Goal: Register for event/course

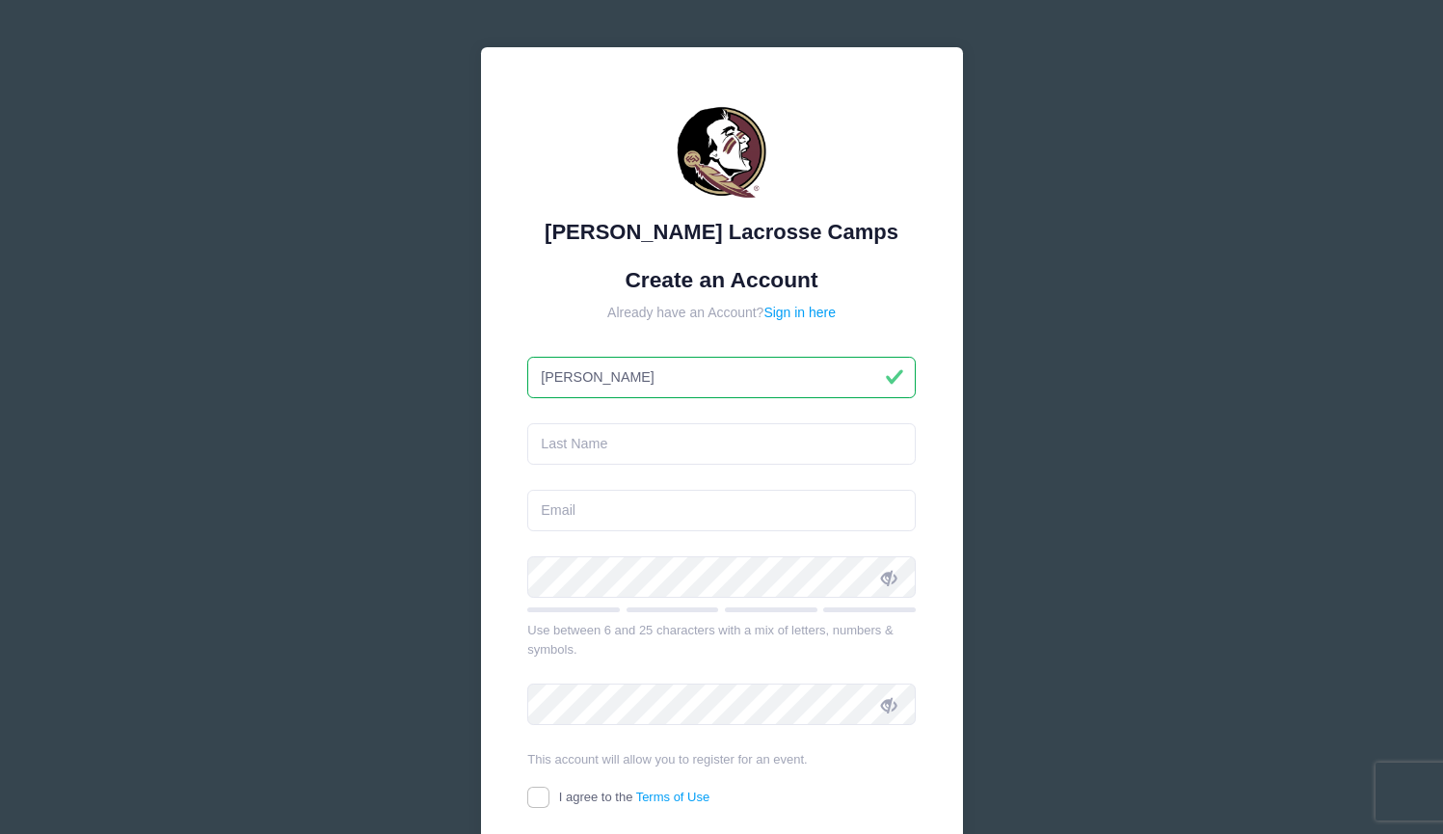
type input "[PERSON_NAME]"
type input "[EMAIL_ADDRESS][DOMAIN_NAME]"
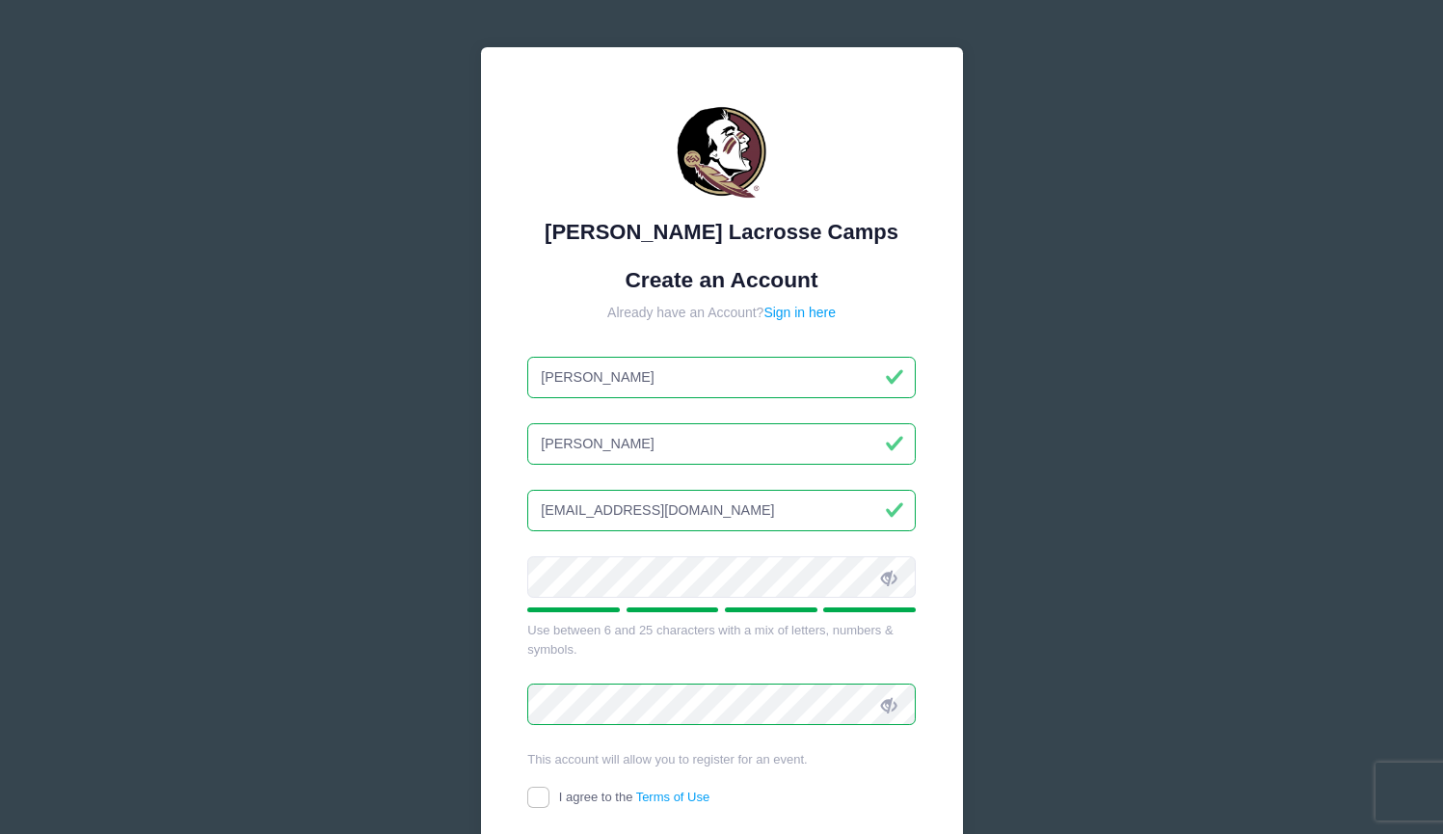
scroll to position [164, 0]
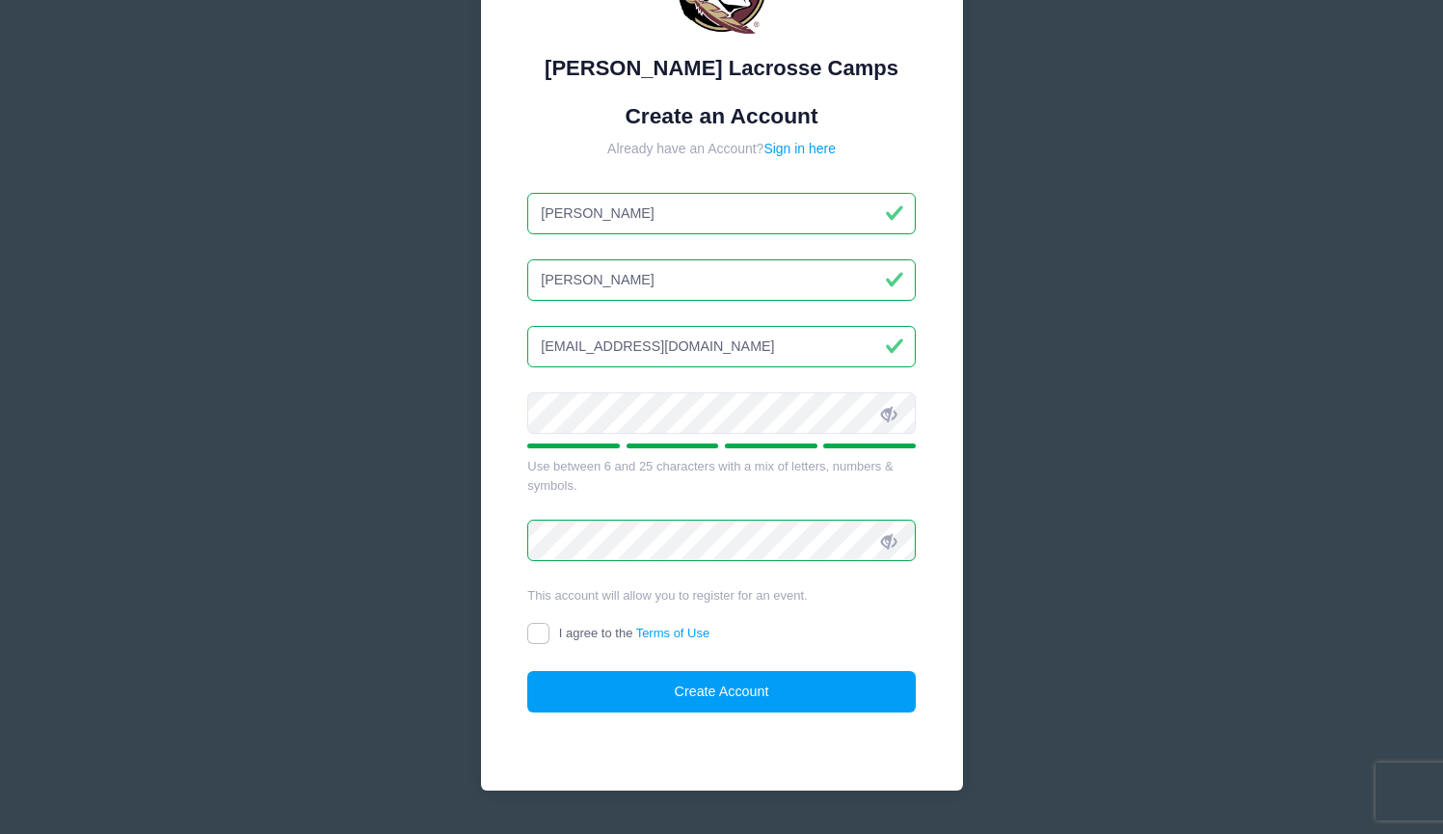
click at [541, 639] on input "I agree to the Terms of Use" at bounding box center [538, 634] width 22 height 22
checkbox input "true"
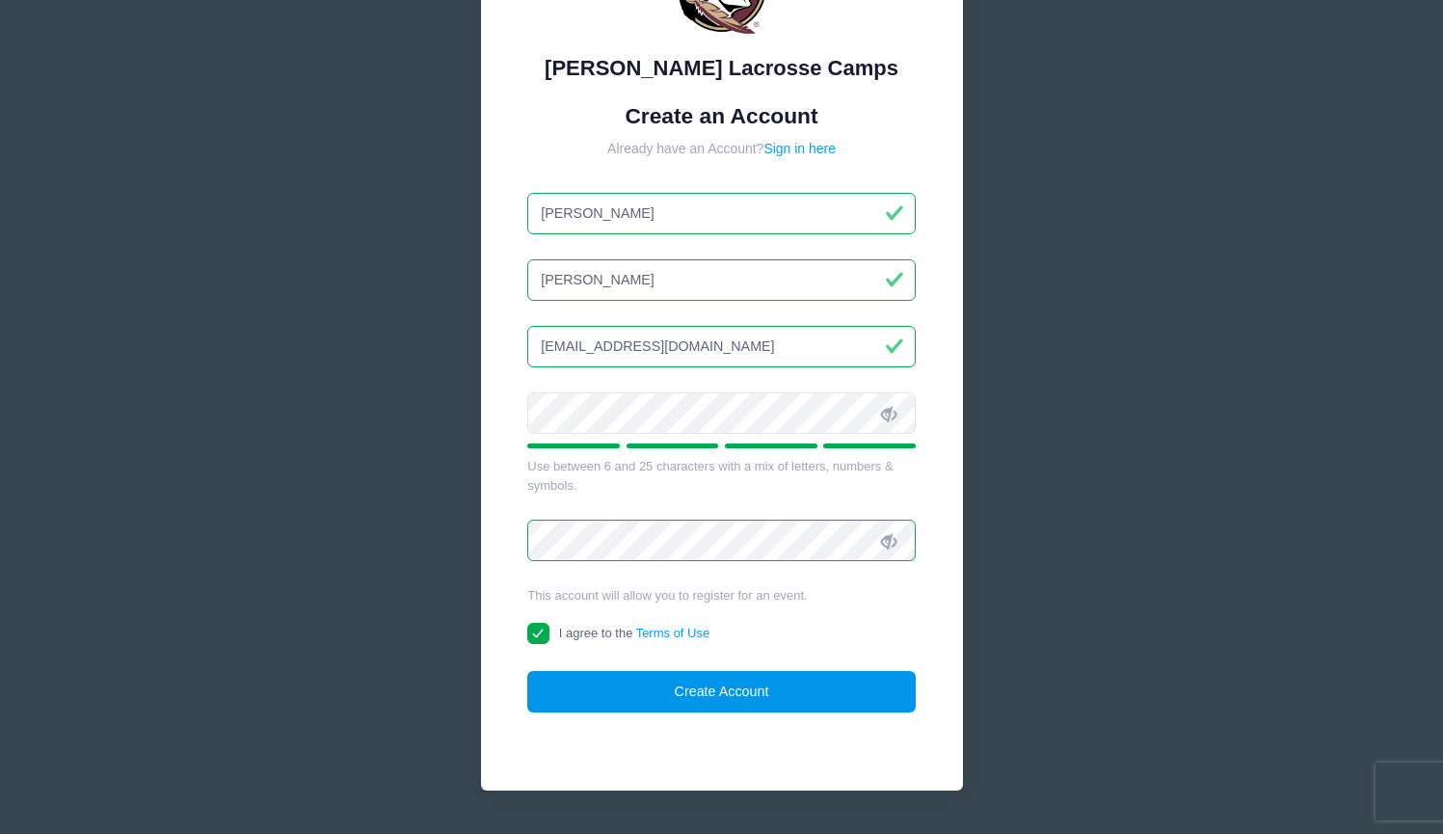
click at [647, 697] on button "Create Account" at bounding box center [721, 691] width 389 height 41
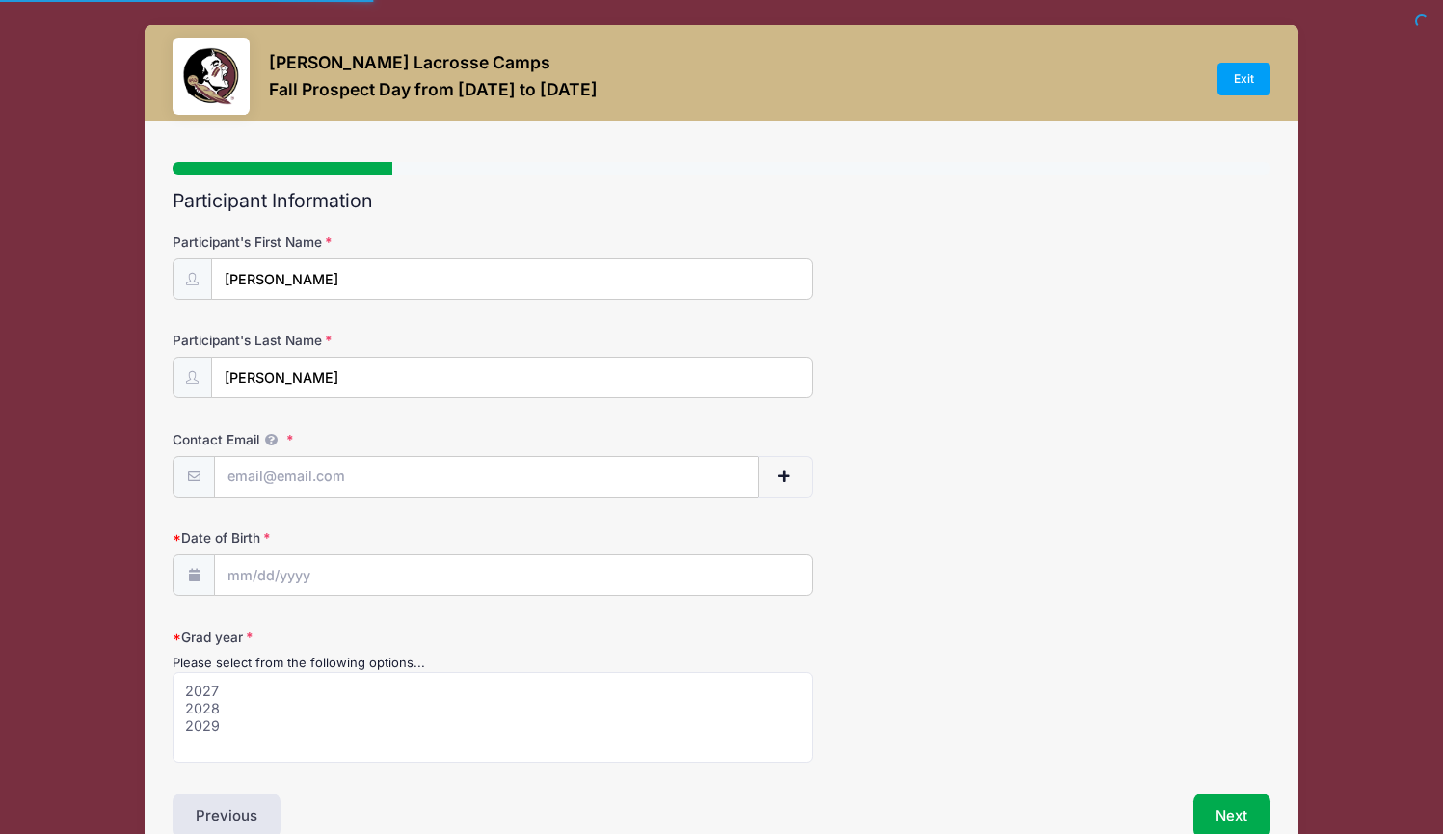
select select
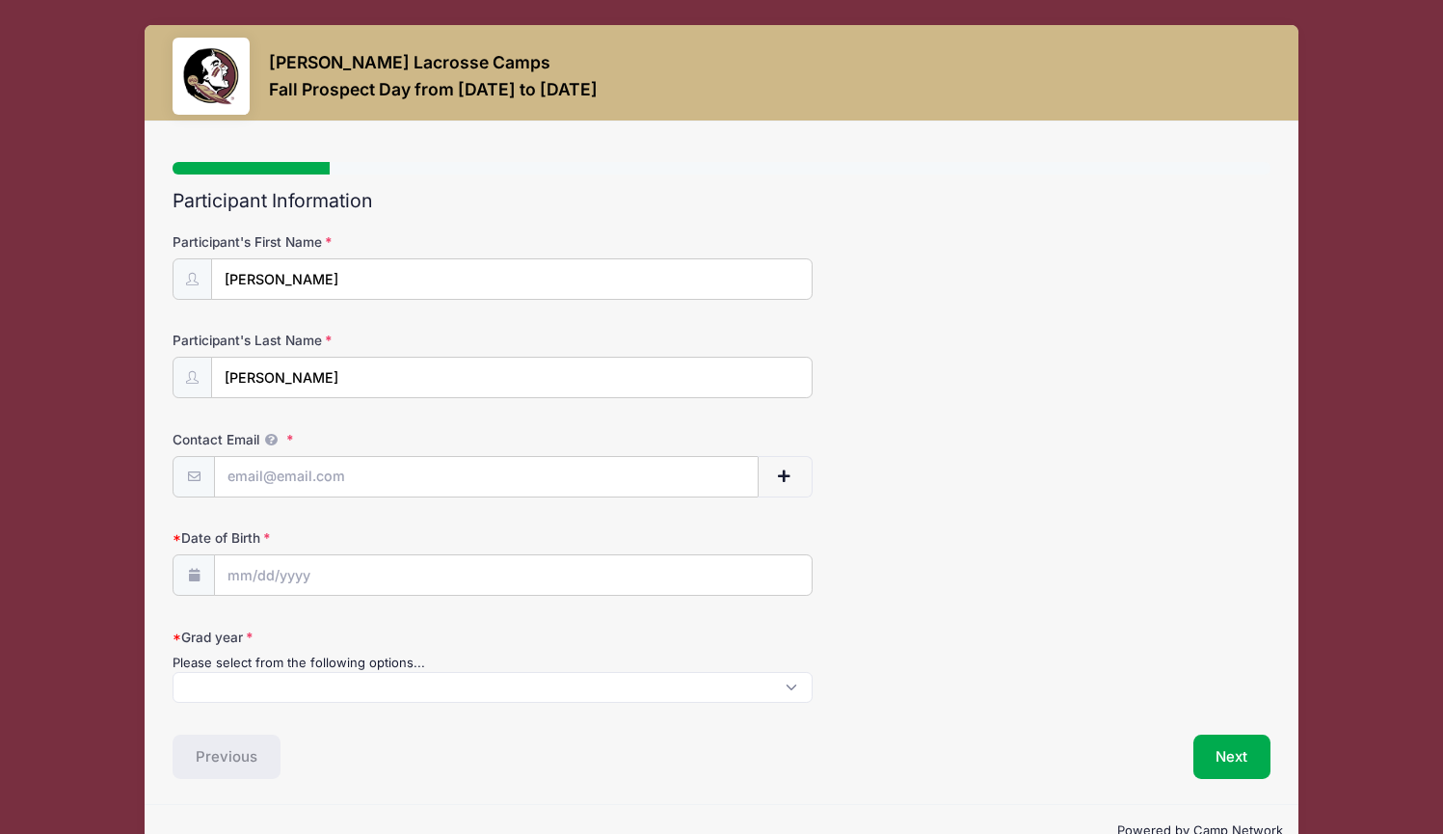
scroll to position [31, 0]
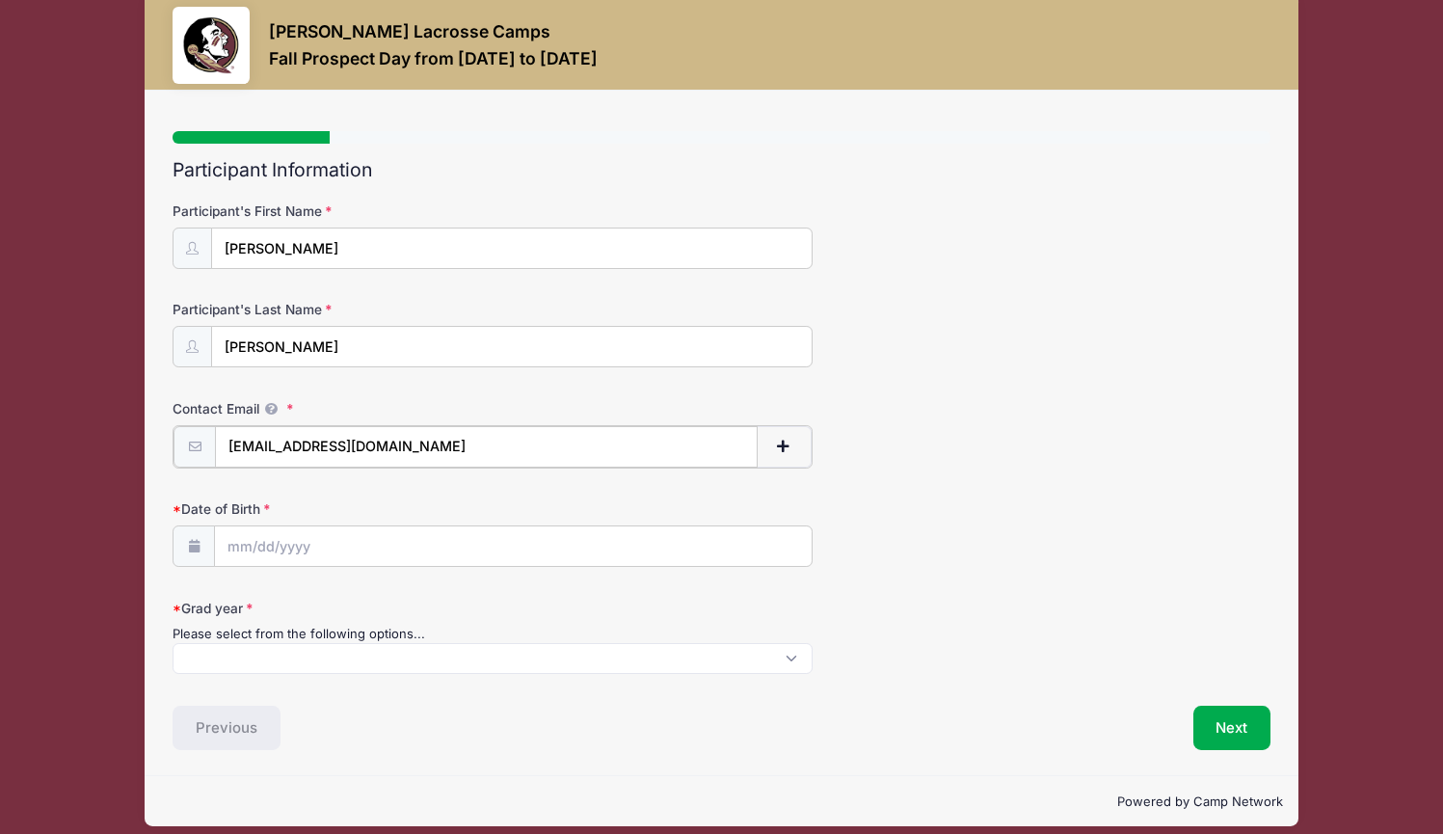
type input "[EMAIL_ADDRESS][DOMAIN_NAME]"
click at [253, 544] on input "Date of Birth" at bounding box center [513, 545] width 597 height 41
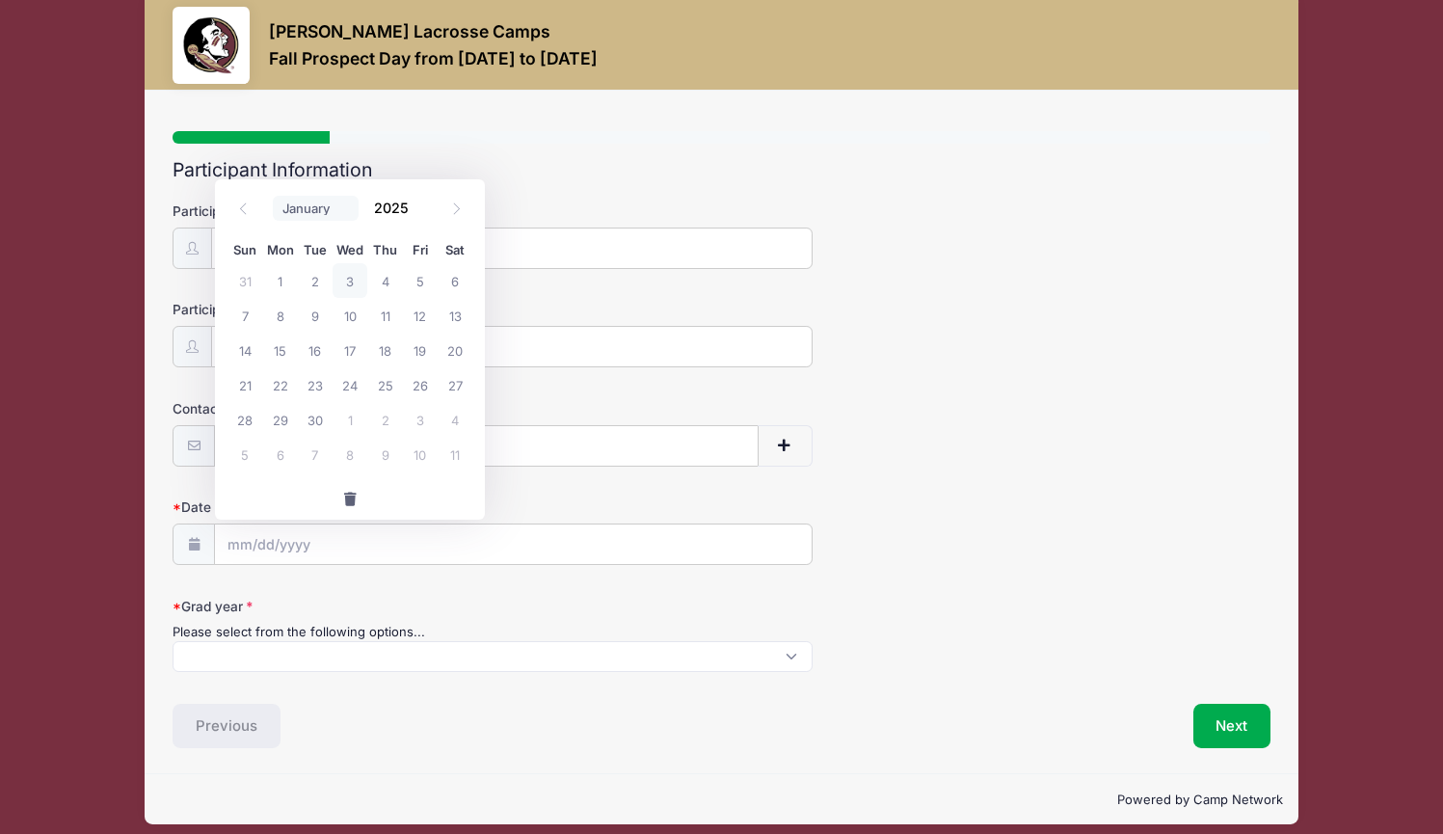
select select "7"
click at [251, 353] on span "10" at bounding box center [245, 350] width 35 height 35
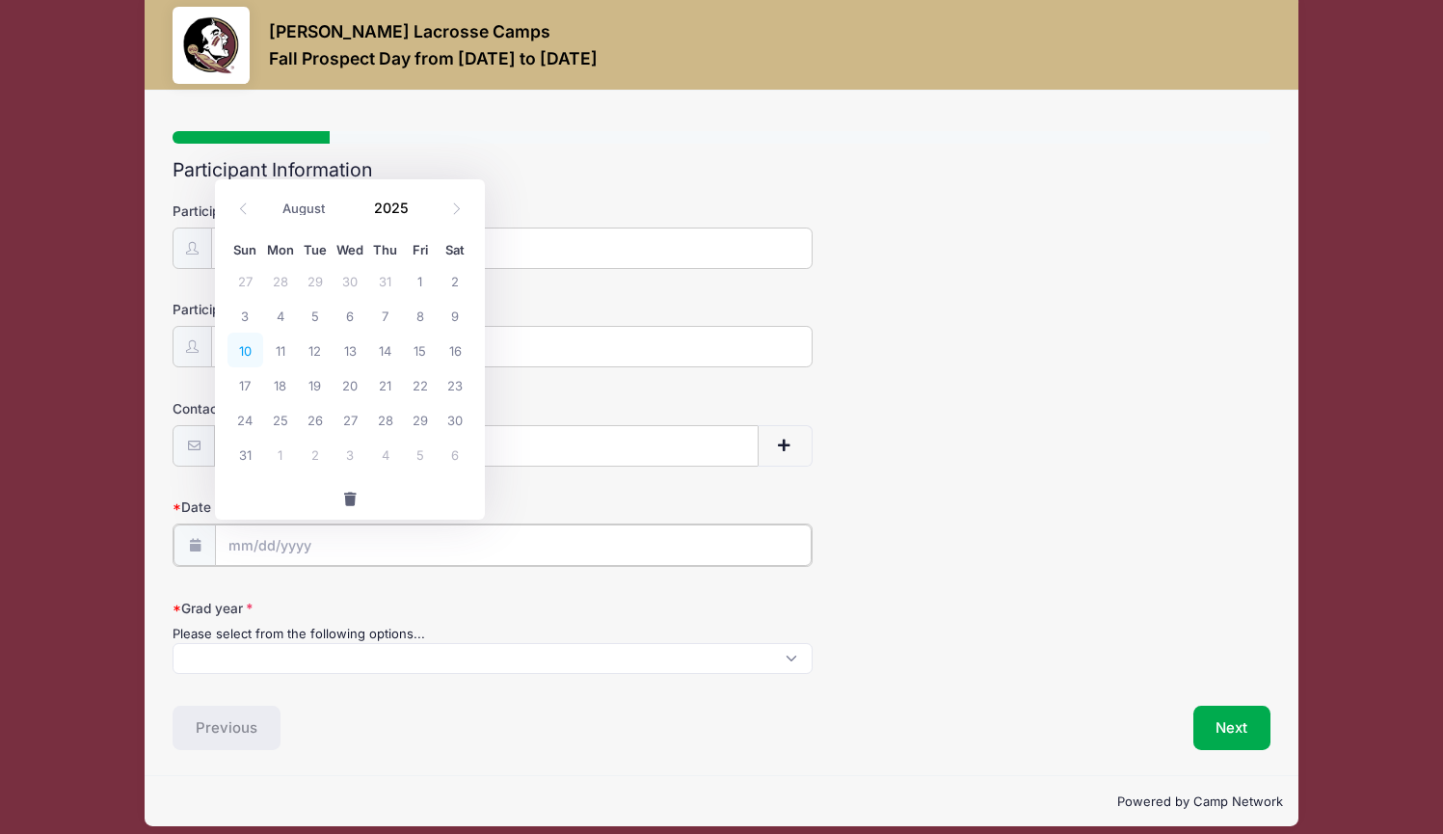
type input "[DATE]"
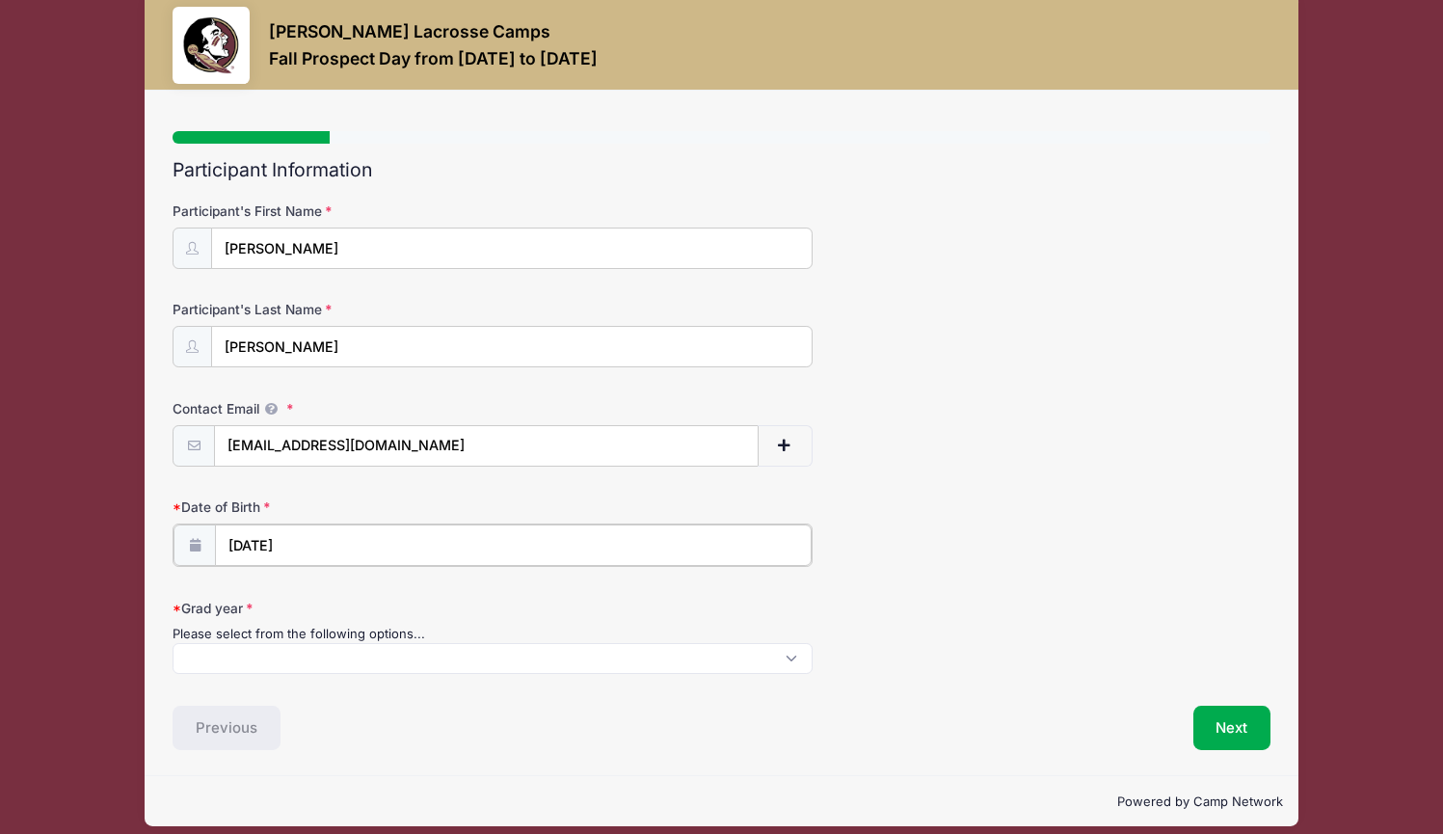
click at [285, 536] on input "[DATE]" at bounding box center [513, 545] width 597 height 41
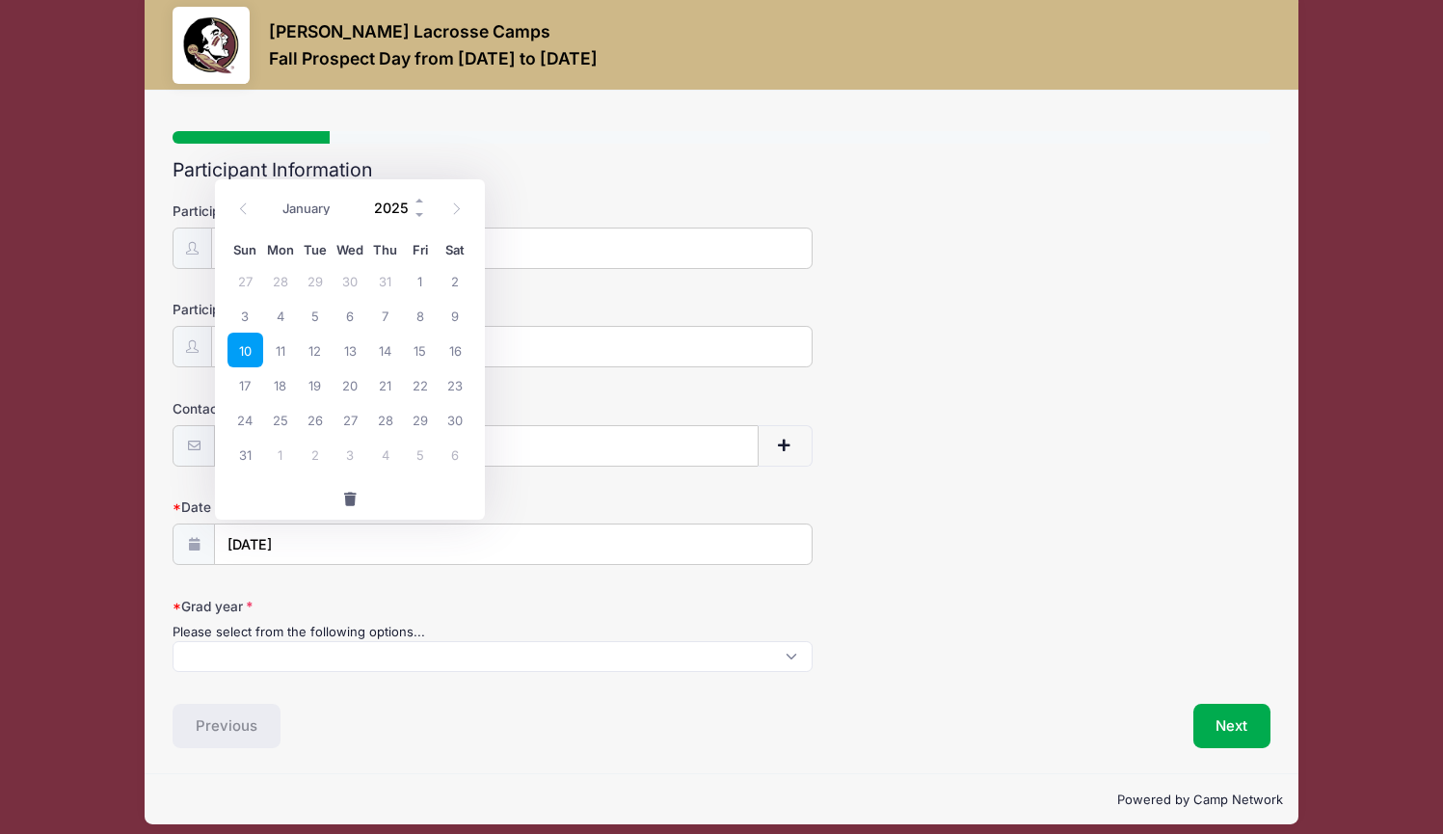
click at [399, 205] on input "2025" at bounding box center [395, 207] width 63 height 29
click at [418, 203] on span at bounding box center [420, 200] width 13 height 14
click at [403, 213] on input "2027" at bounding box center [395, 207] width 63 height 29
click at [407, 211] on input "2027" at bounding box center [395, 207] width 63 height 29
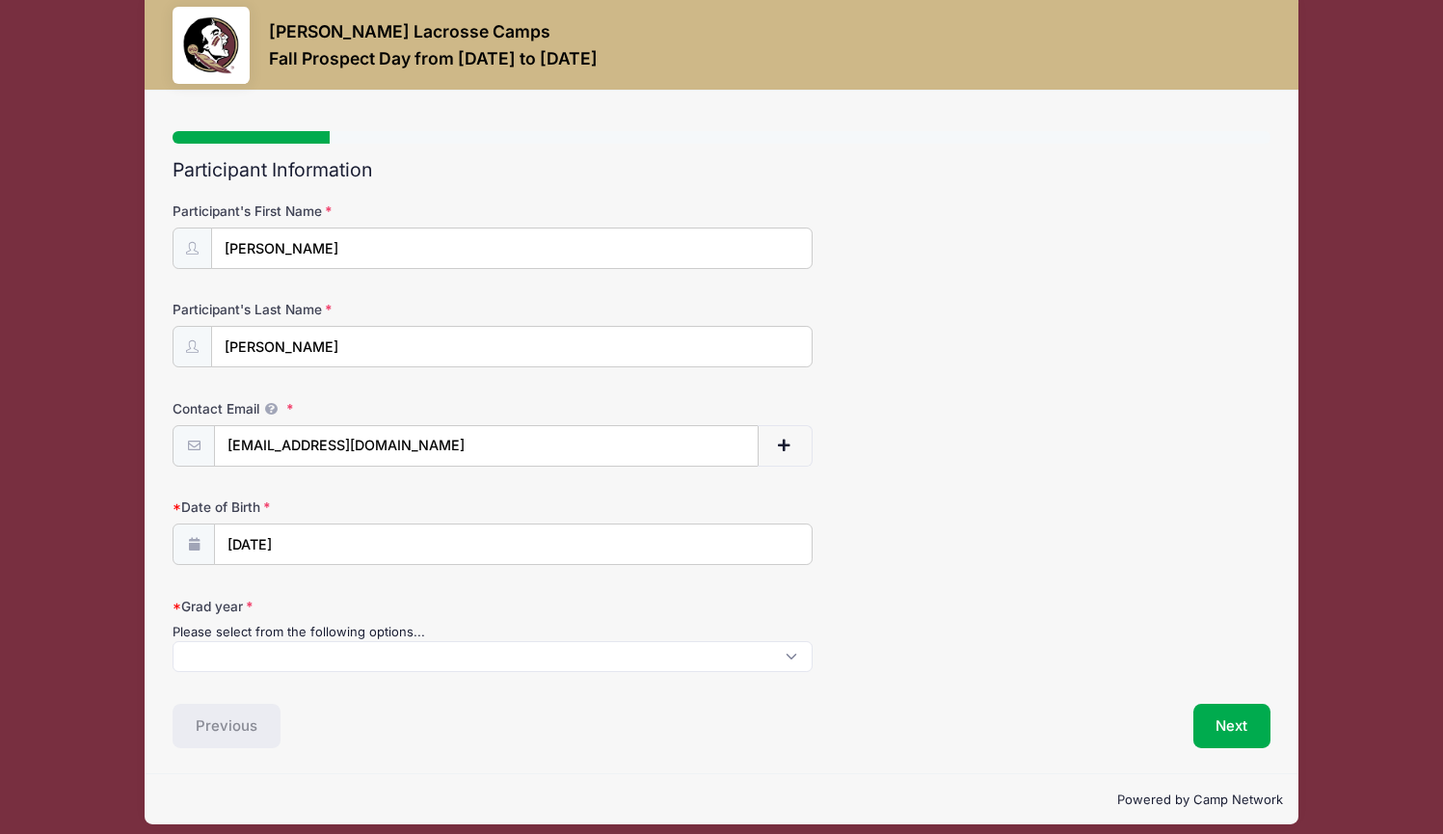
click at [583, 499] on div "Date of Birth 08/10/2025" at bounding box center [722, 531] width 1098 height 67
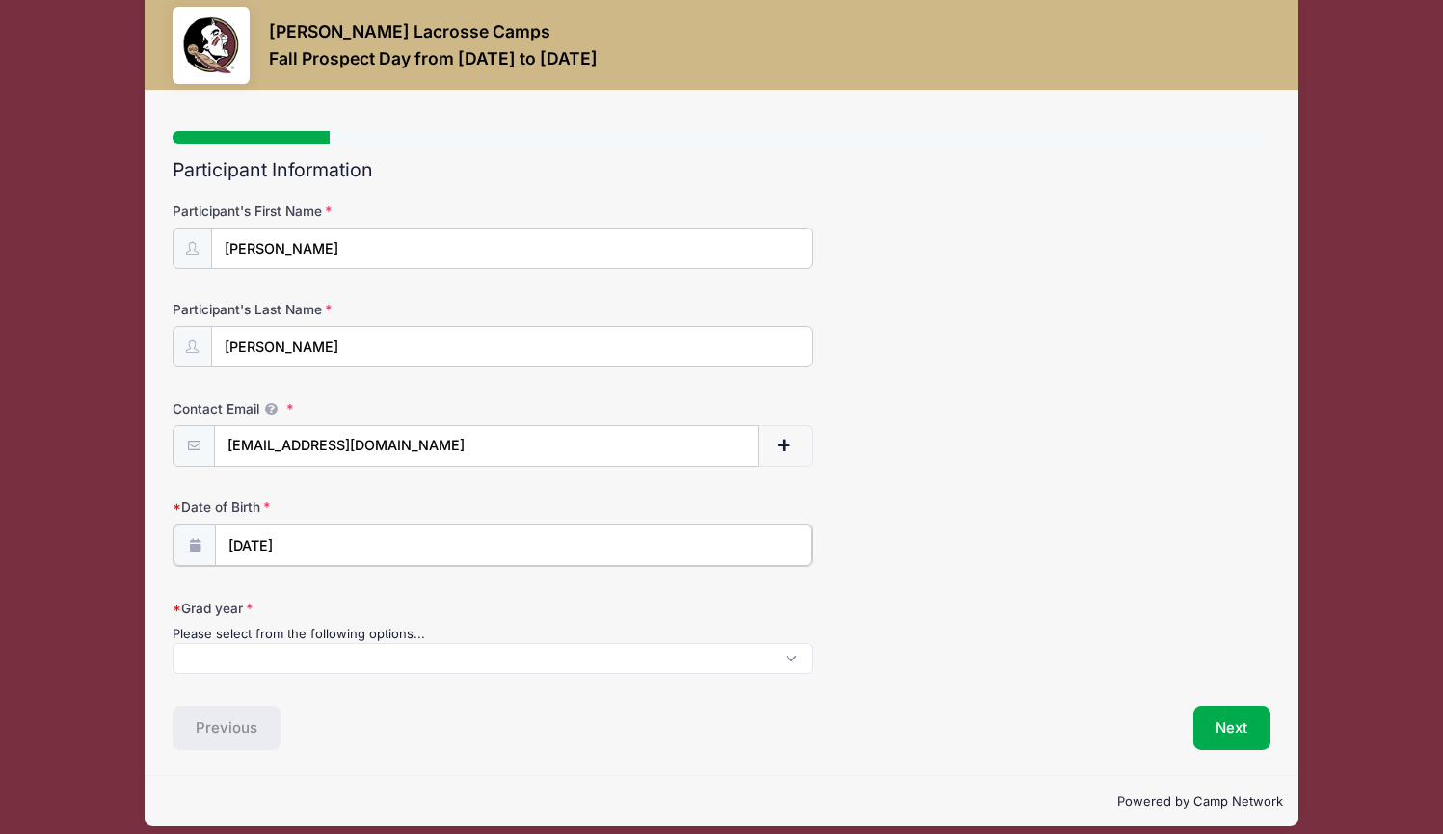
click at [314, 541] on input "08/10/2025" at bounding box center [513, 545] width 597 height 41
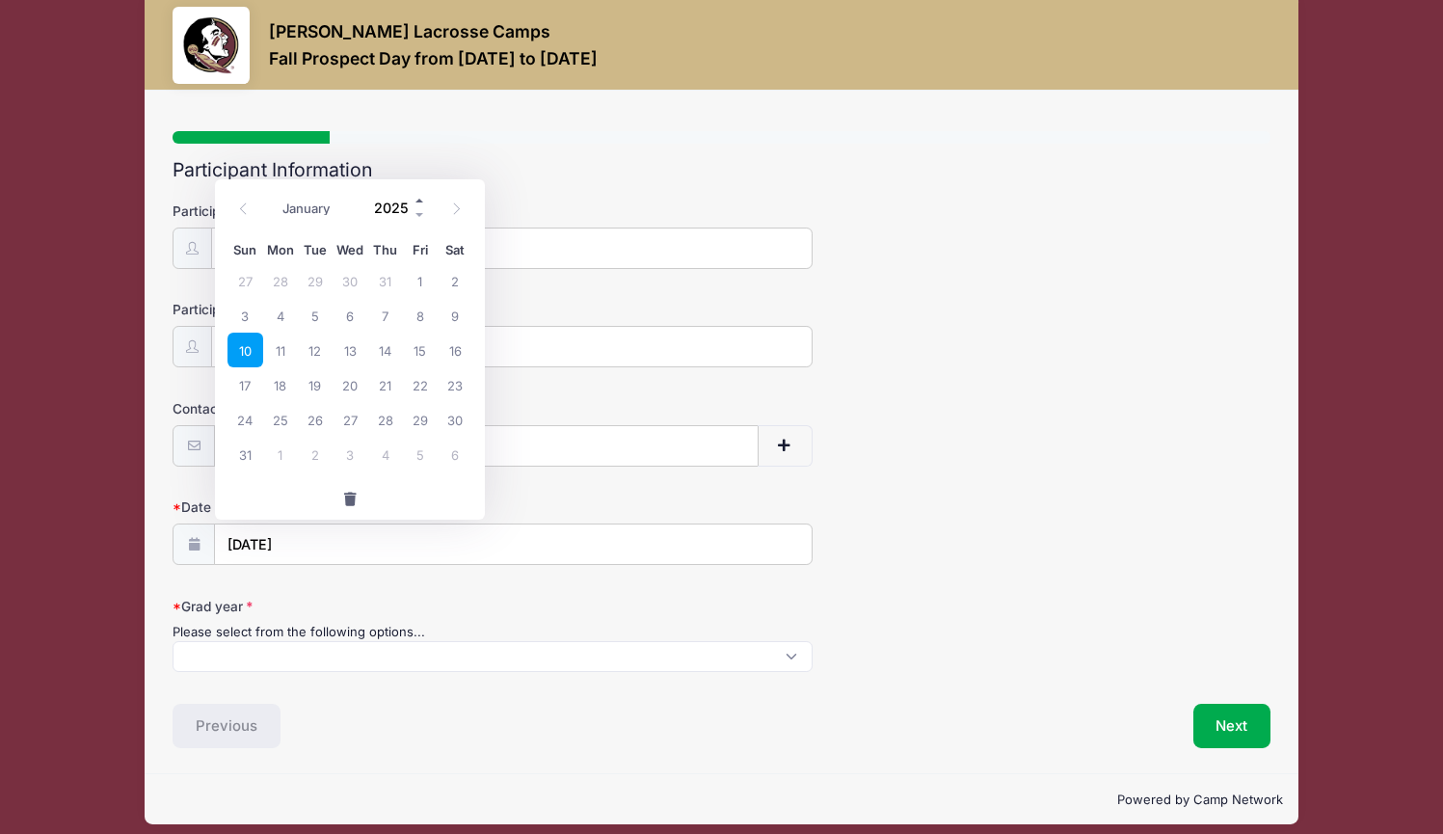
click at [422, 202] on span at bounding box center [420, 200] width 13 height 14
click at [422, 212] on span at bounding box center [420, 214] width 13 height 14
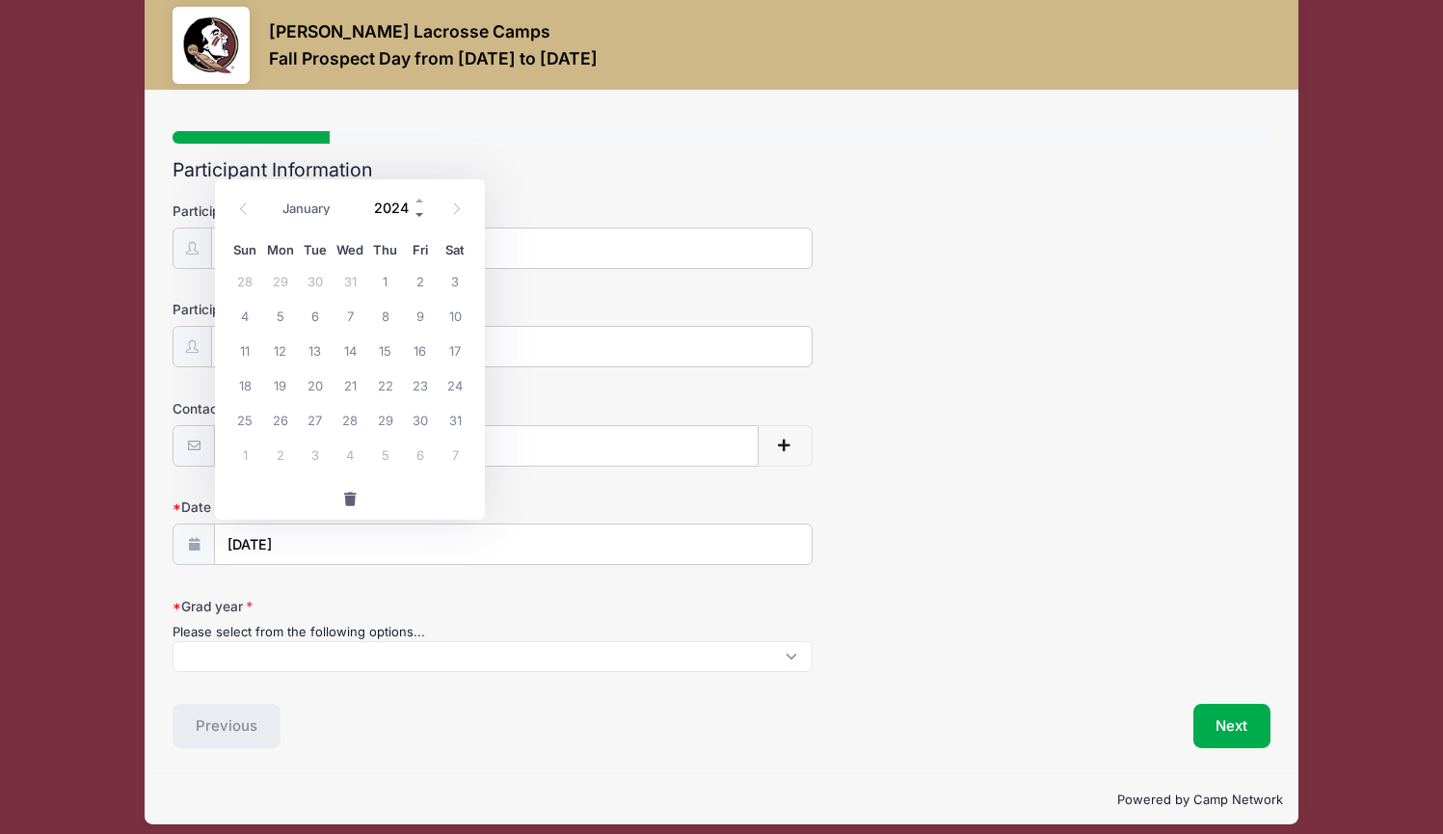
click at [422, 212] on span at bounding box center [420, 214] width 13 height 14
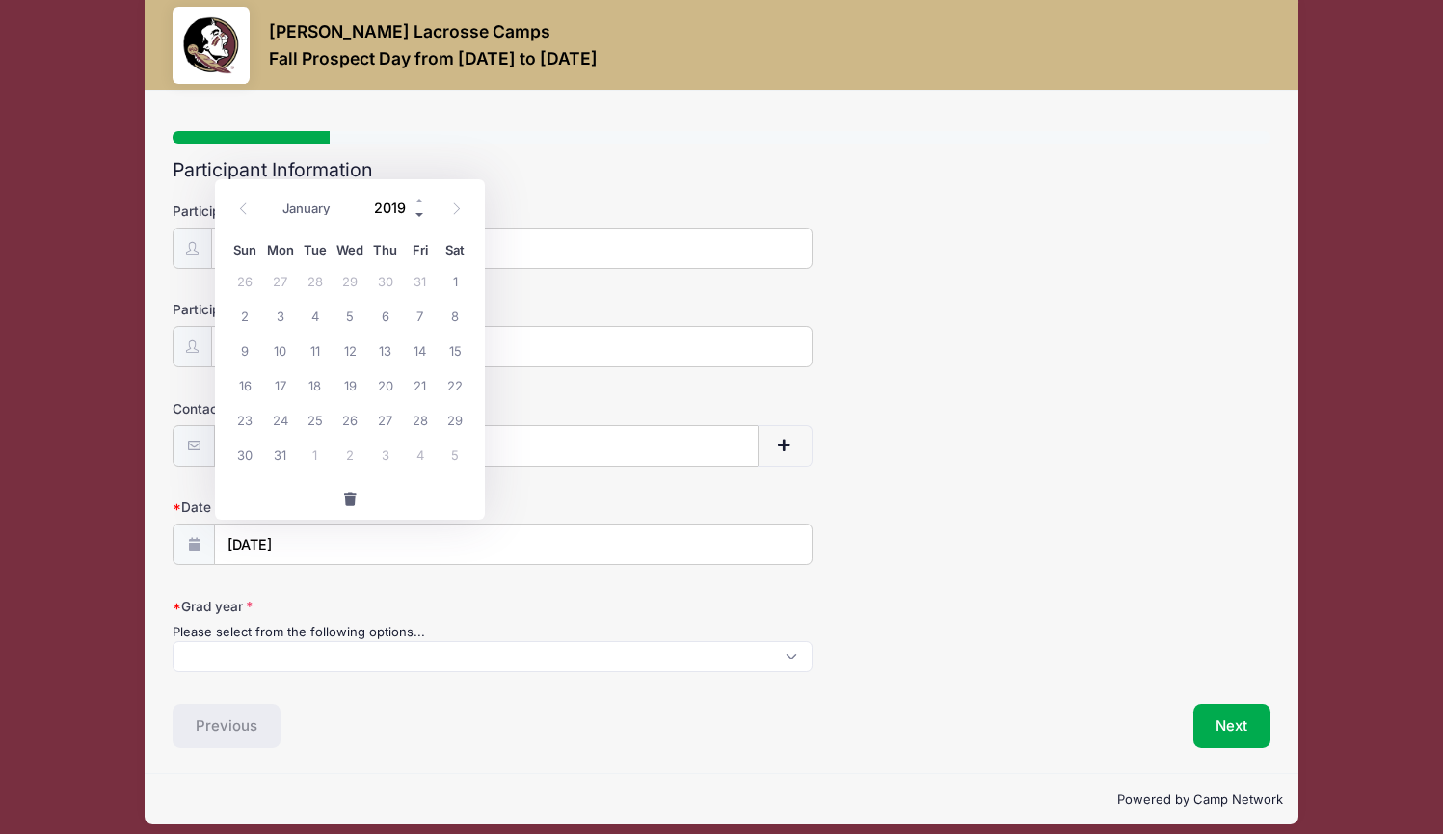
click at [422, 212] on span at bounding box center [420, 214] width 13 height 14
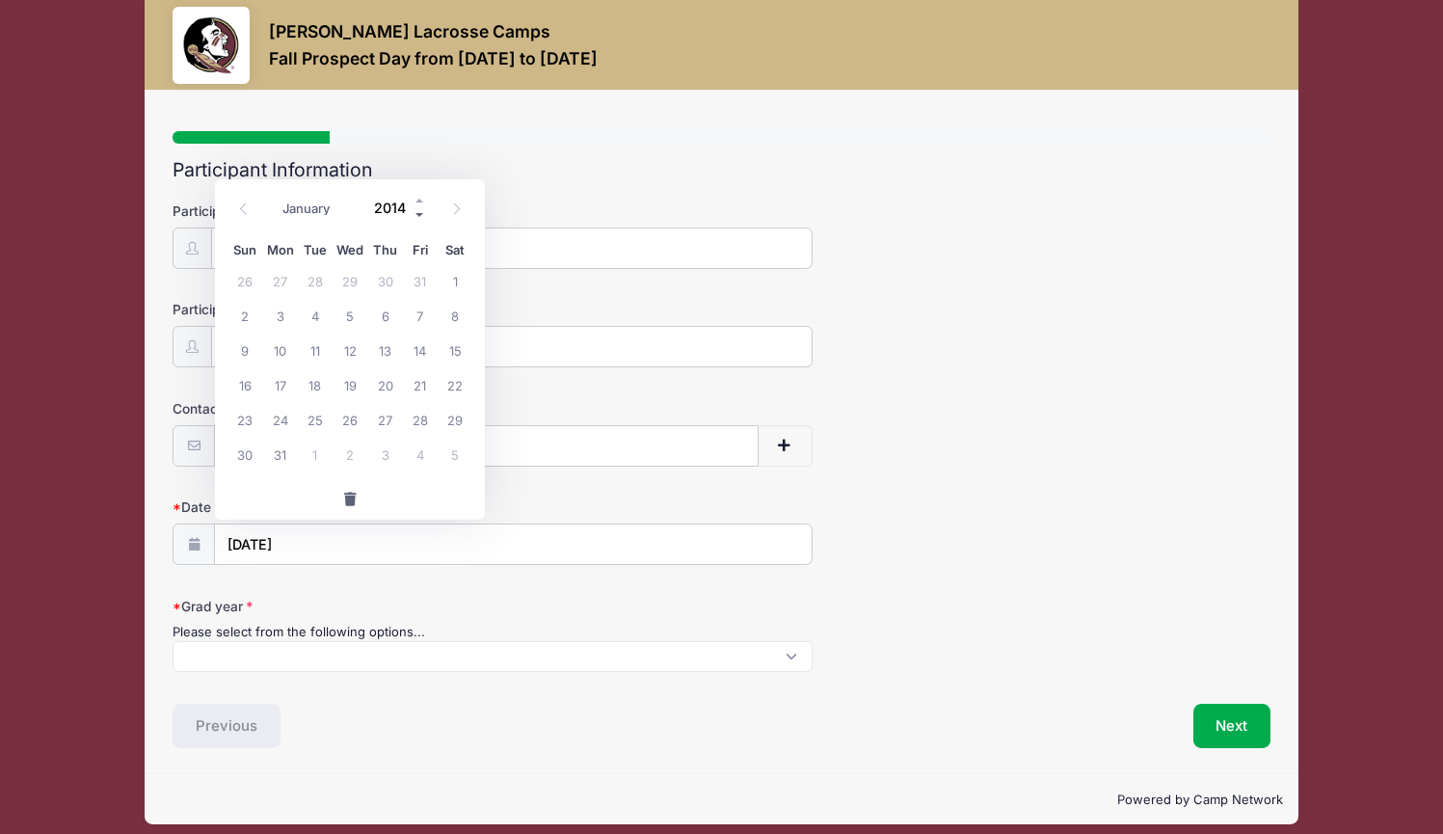
click at [422, 212] on span at bounding box center [420, 214] width 13 height 14
type input "2010"
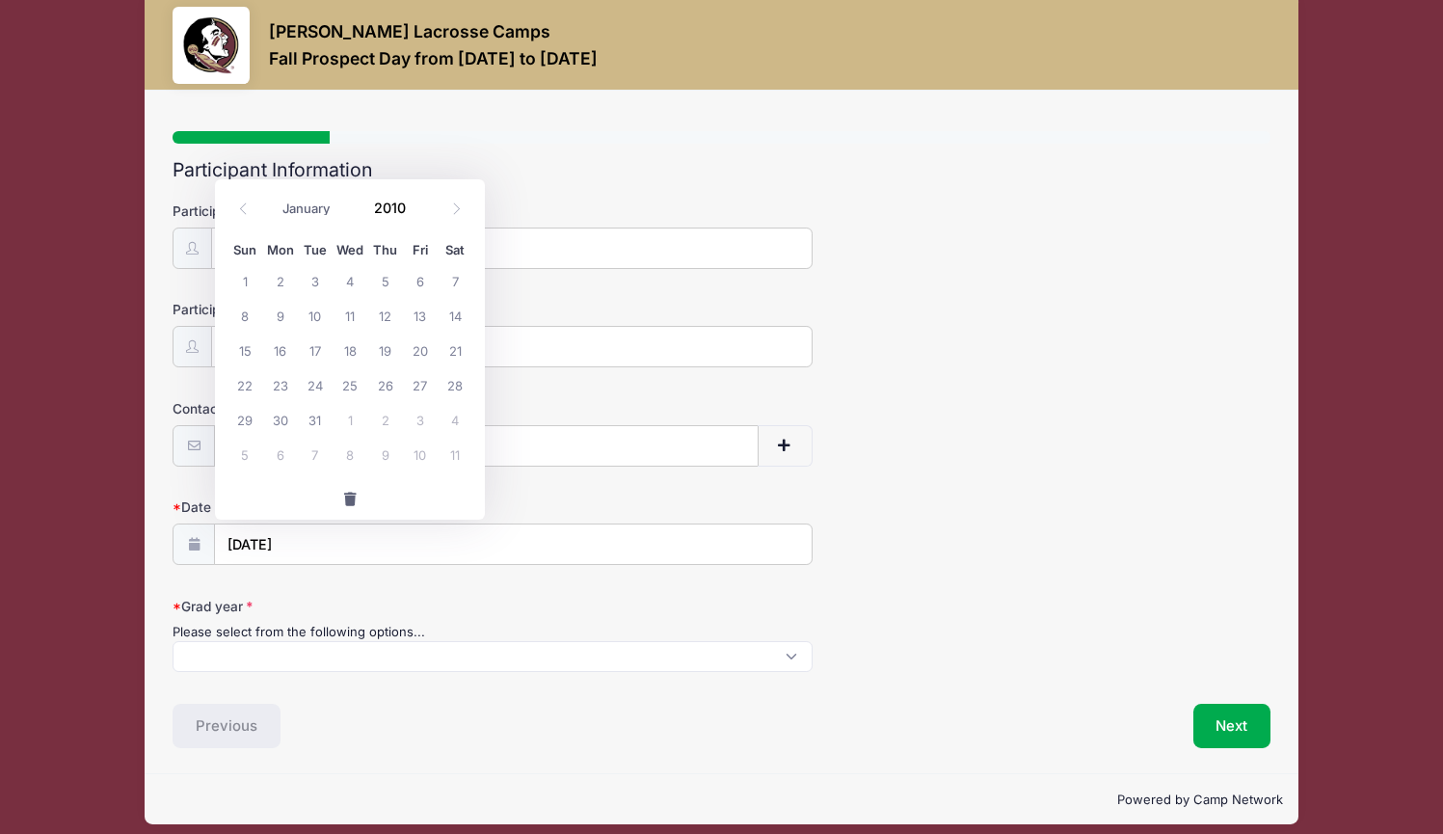
click at [554, 480] on form "Participant's First Name Hazel Participant's Last Name Shively Contact Email ha…" at bounding box center [722, 438] width 1098 height 472
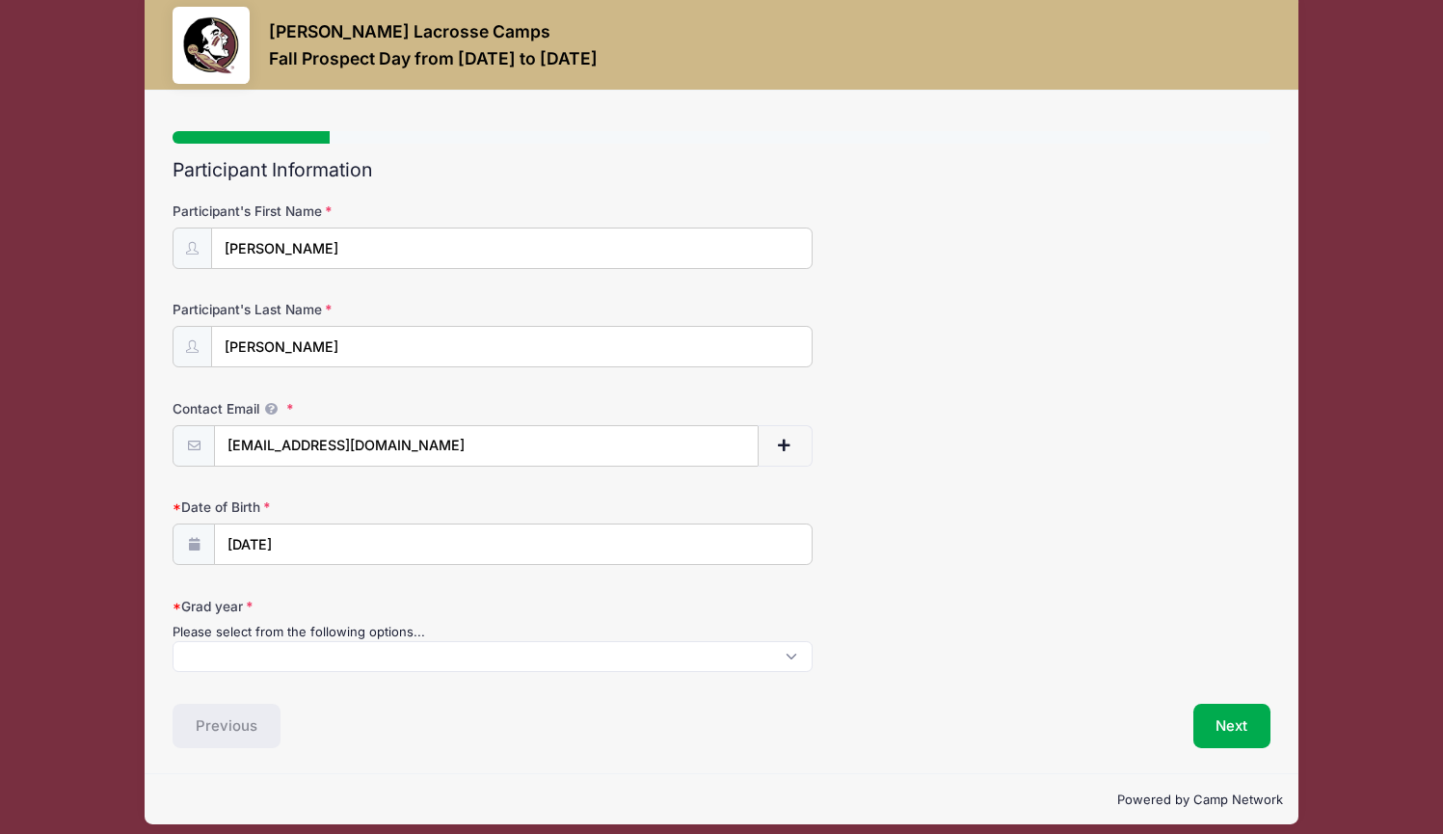
click at [262, 654] on span at bounding box center [493, 656] width 640 height 31
select select "2028"
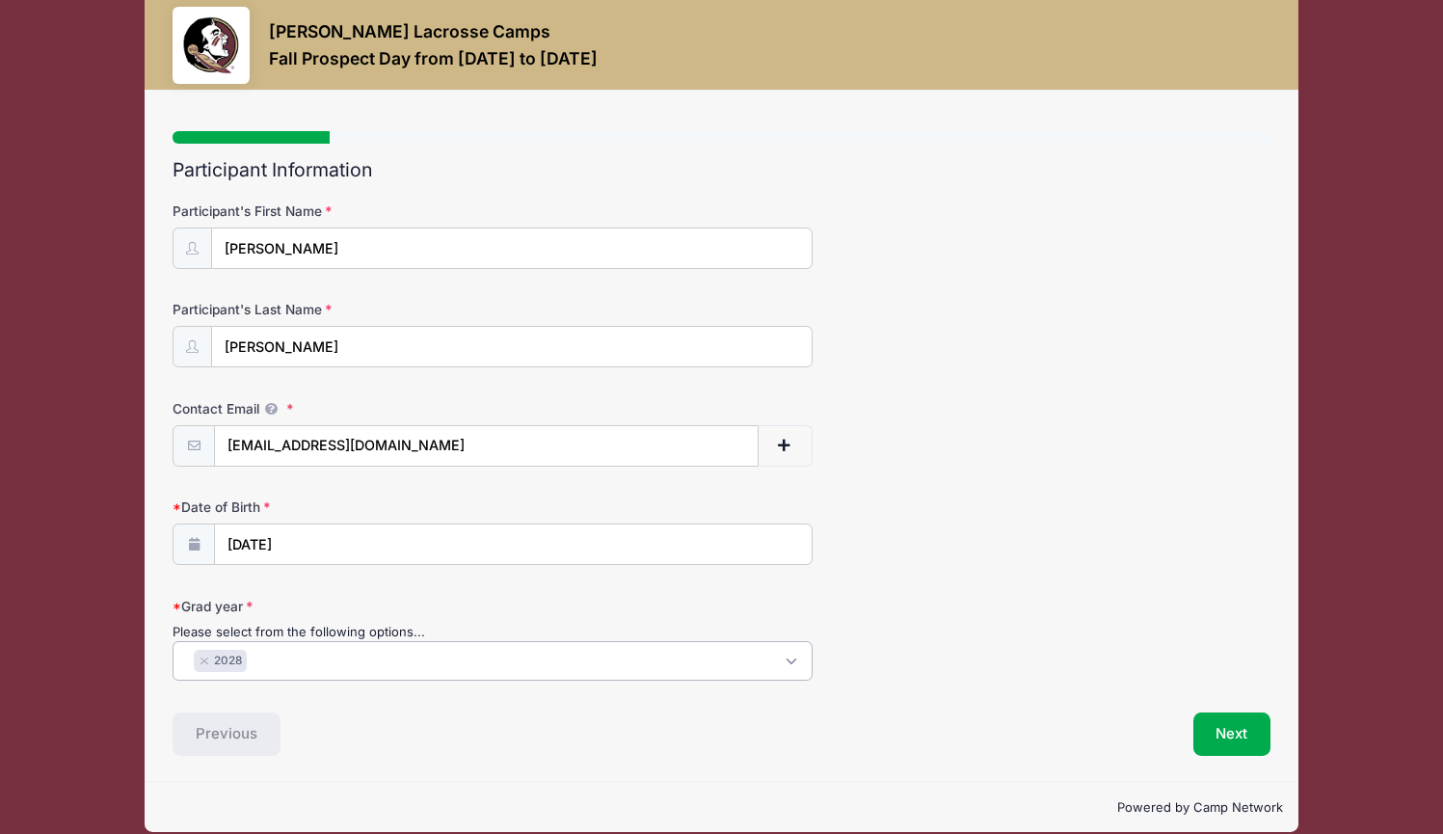
scroll to position [49, 0]
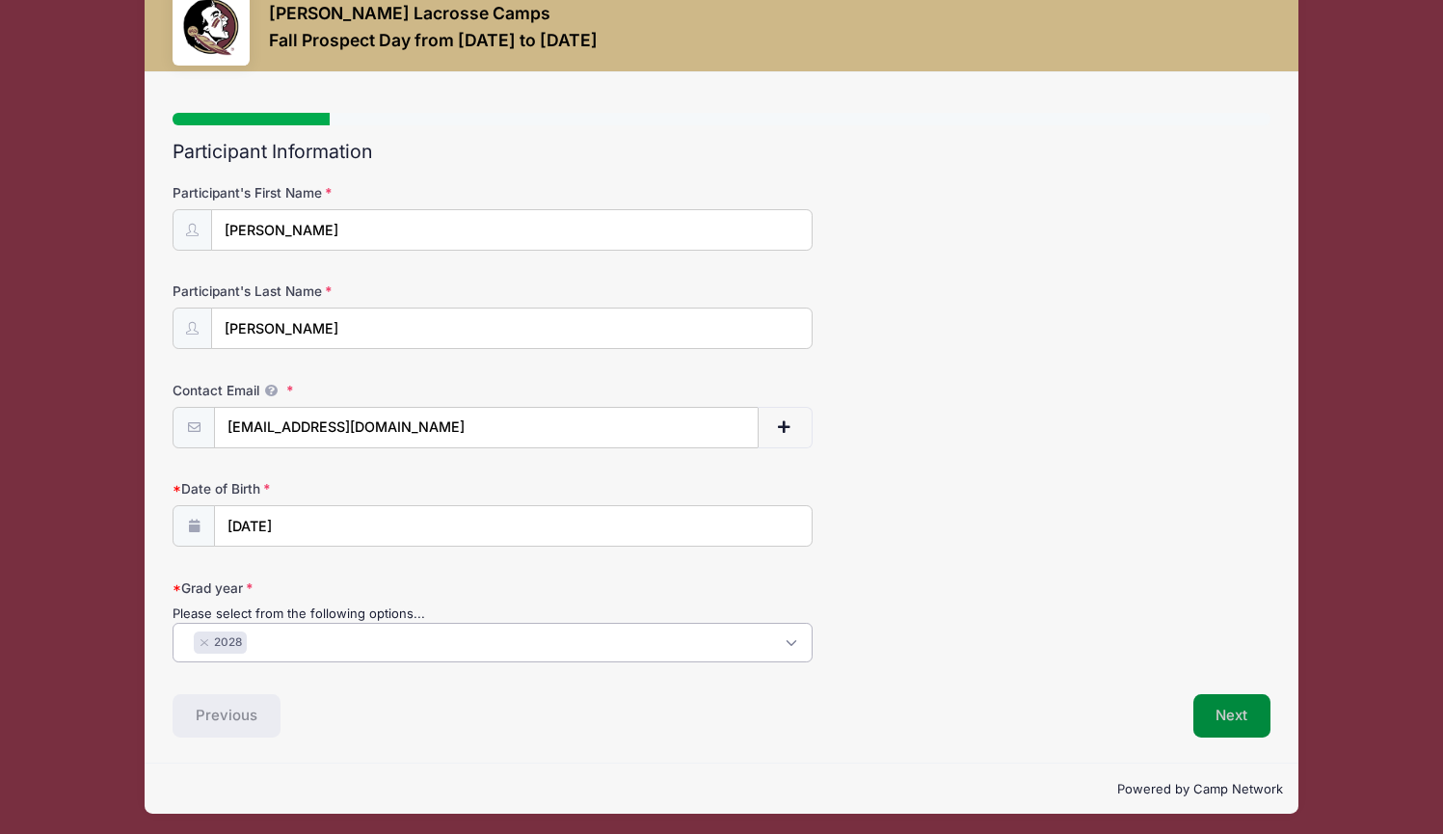
click at [1201, 717] on button "Next" at bounding box center [1233, 716] width 78 height 44
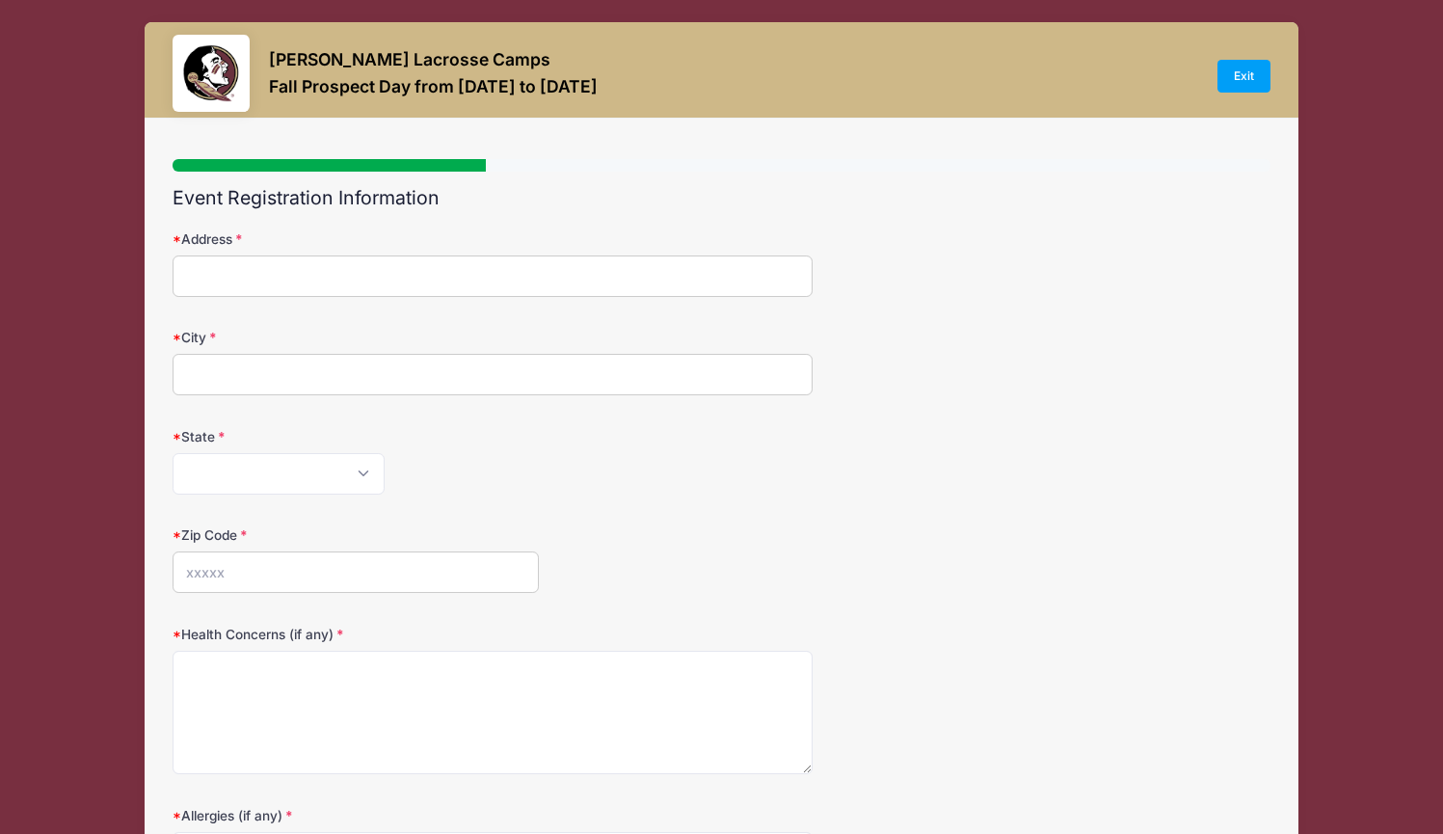
scroll to position [0, 0]
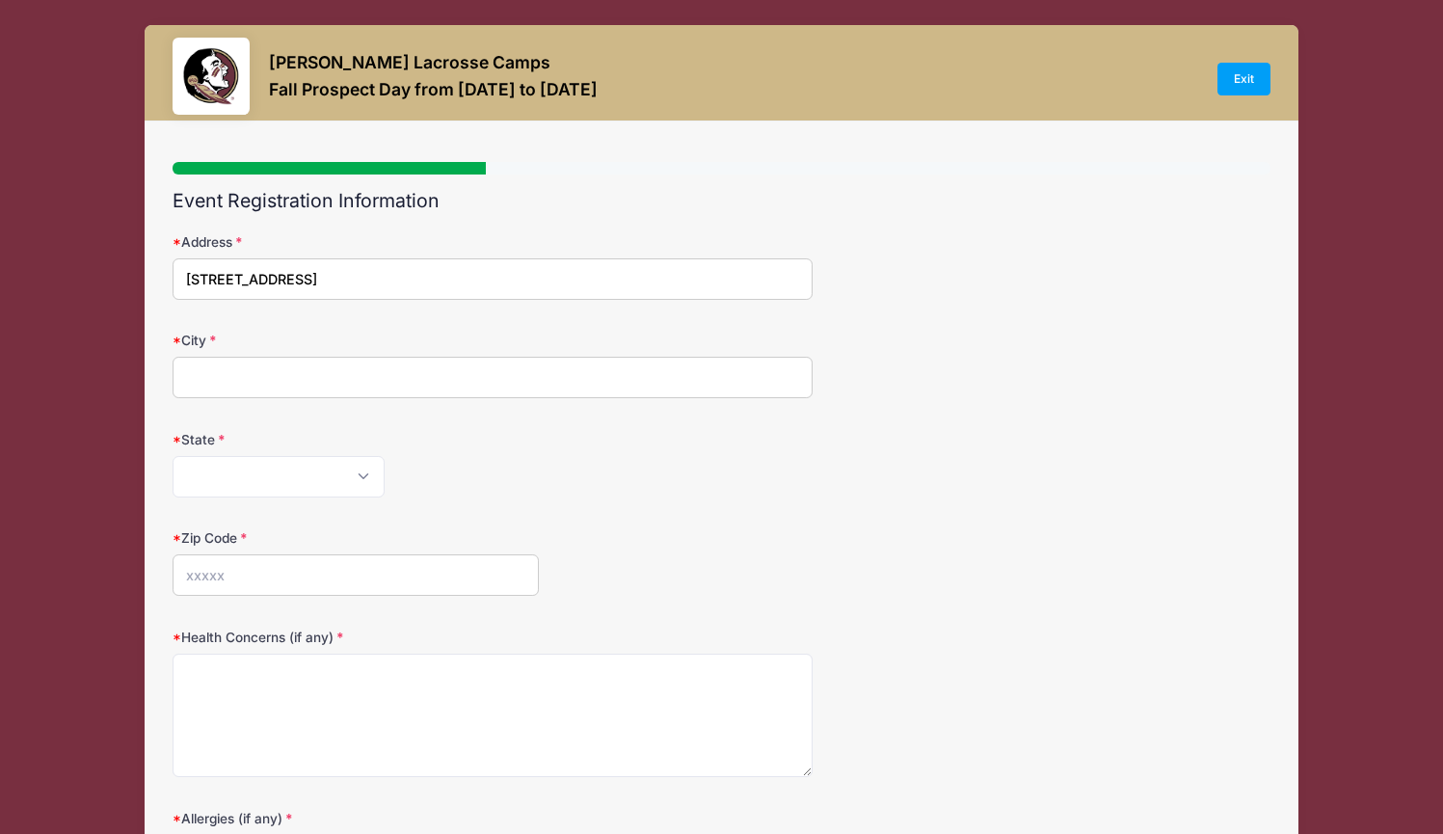
click at [250, 281] on input "190 Corint Court" at bounding box center [493, 278] width 640 height 41
click at [254, 279] on input "190 Corint Court" at bounding box center [493, 278] width 640 height 41
type input "190 Corinth Court"
type input "Roswell"
select select "GA"
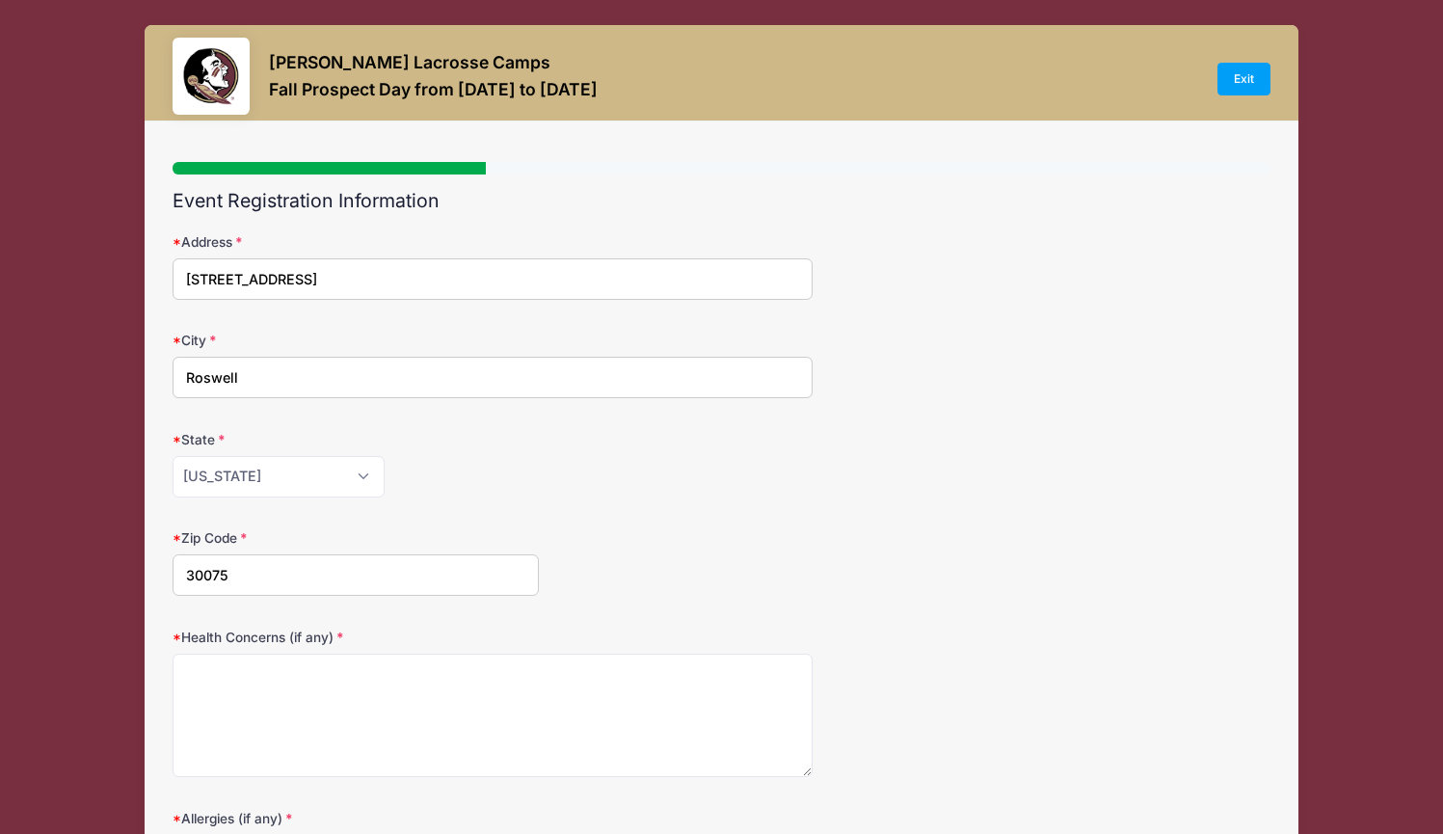
type input "30075"
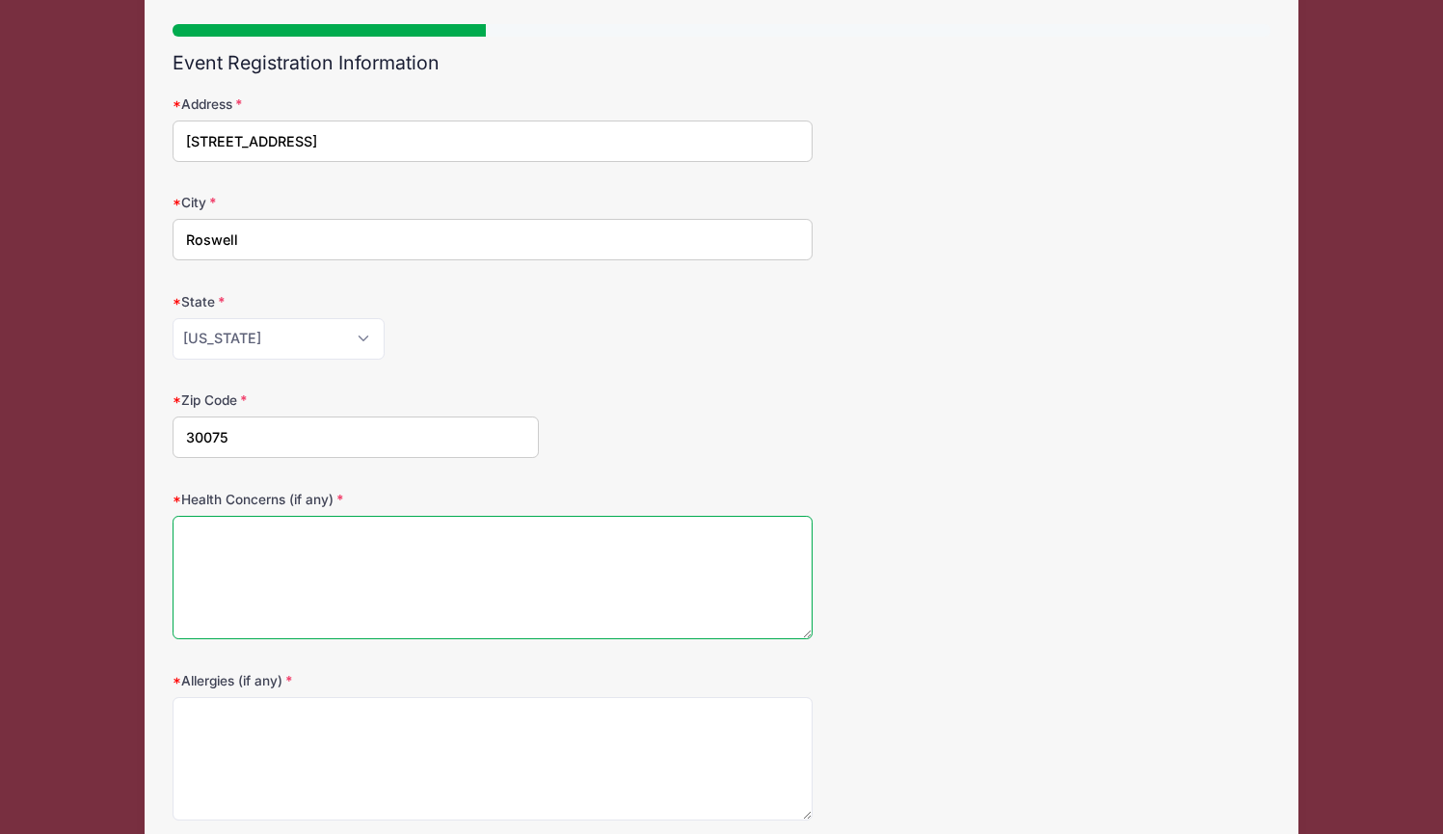
scroll to position [192, 0]
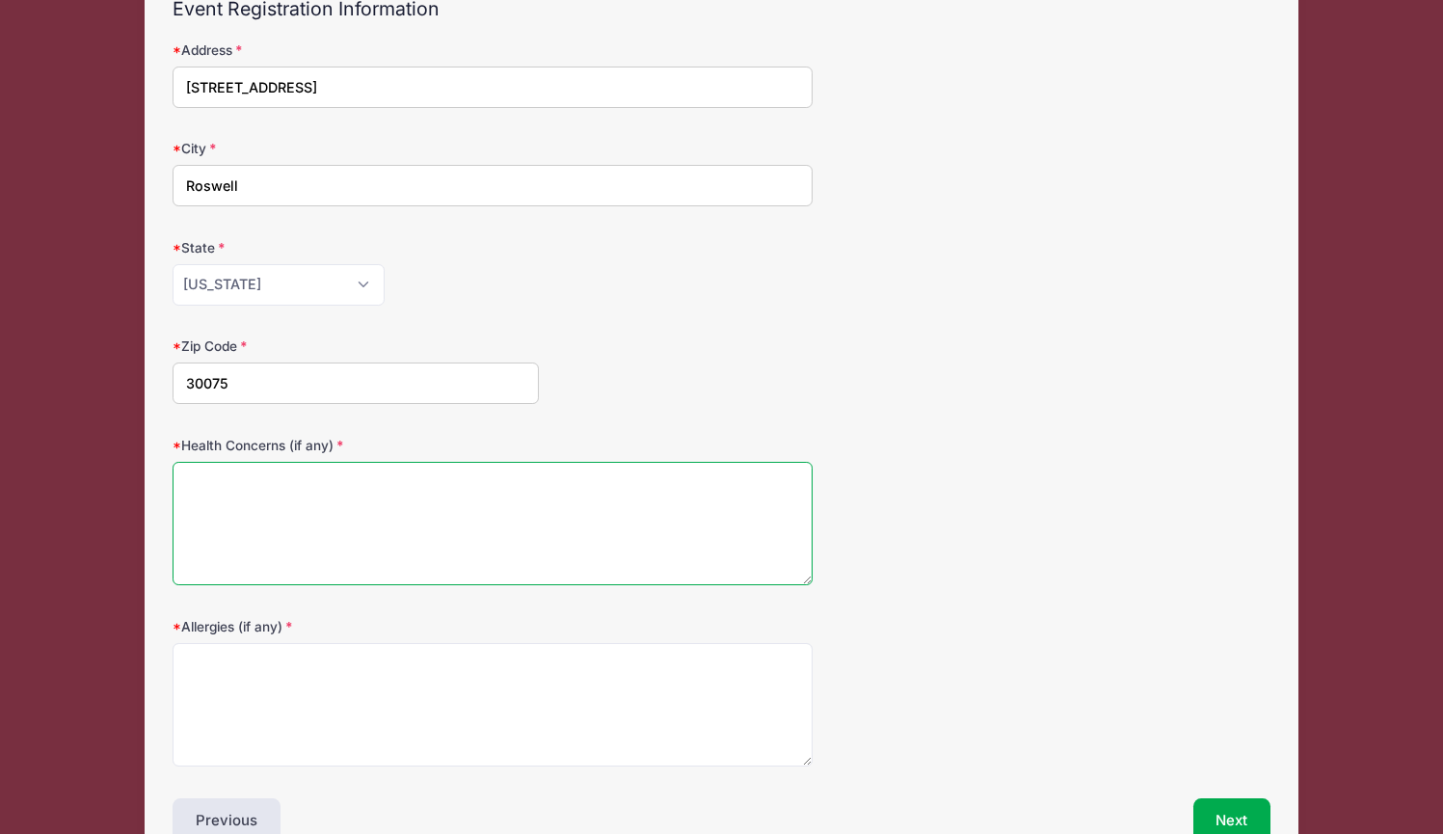
click at [226, 477] on textarea "Health Concerns (if any)" at bounding box center [493, 524] width 640 height 124
type textarea "n/a"
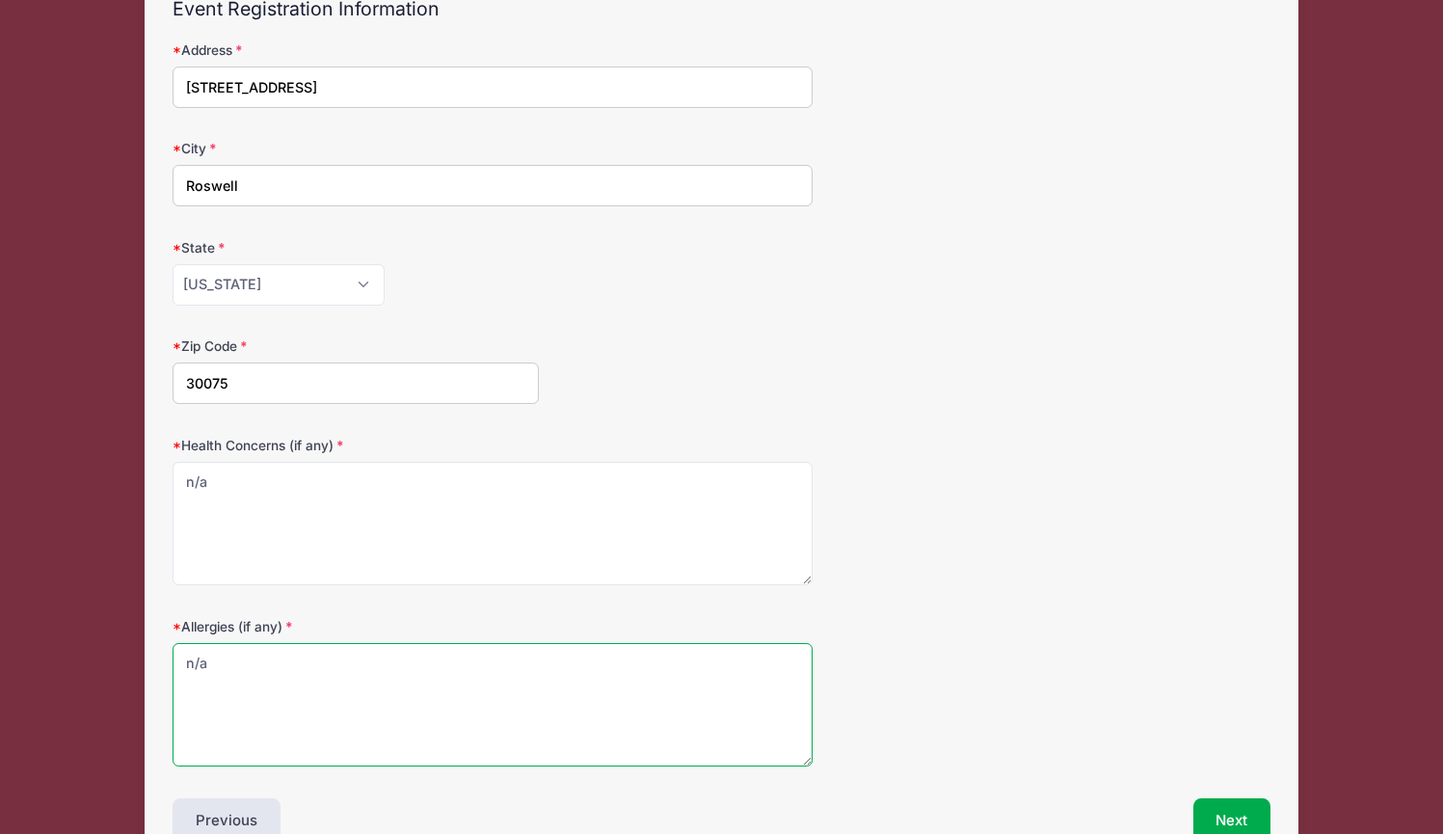
type textarea "n/a"
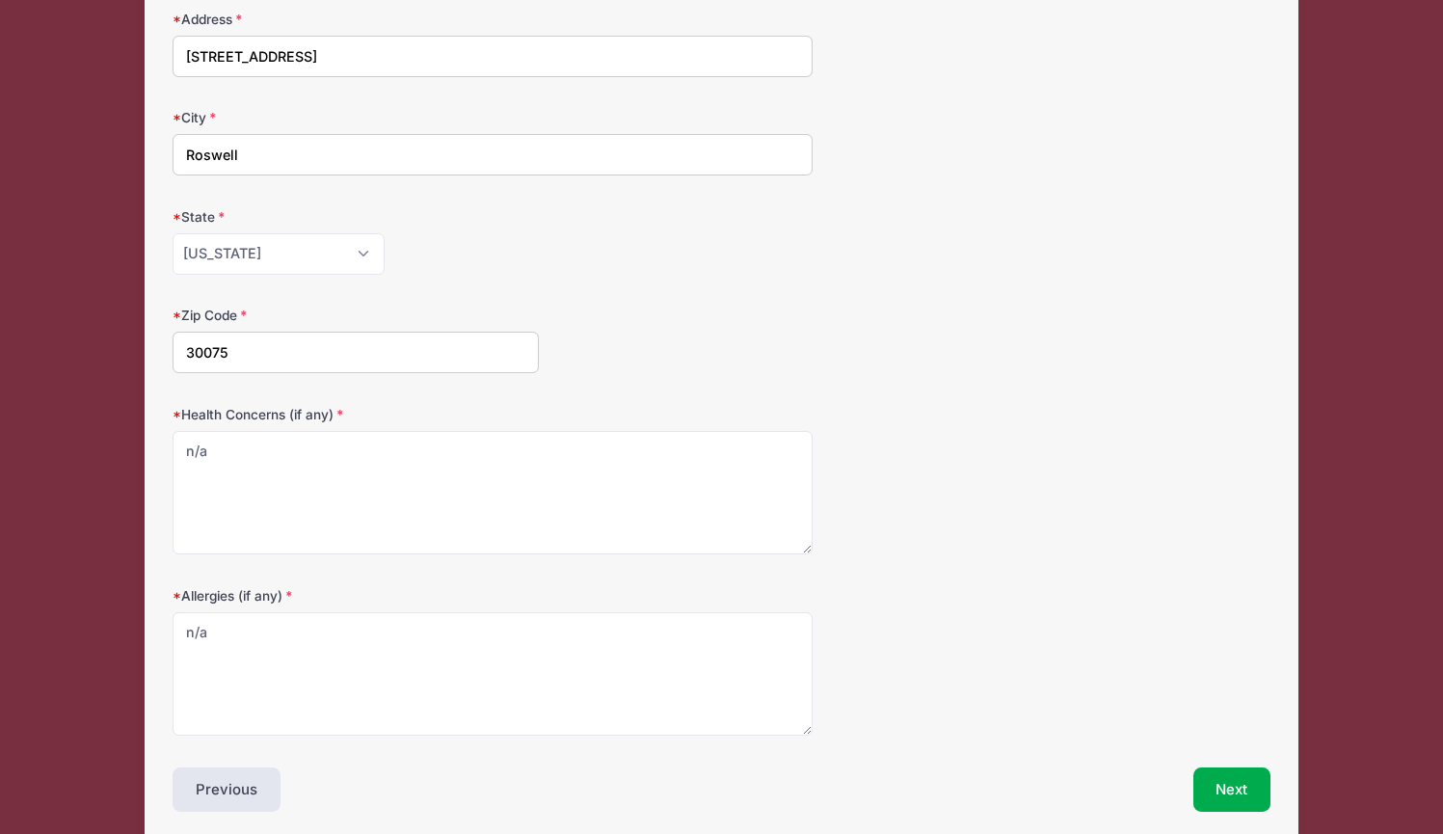
scroll to position [297, 0]
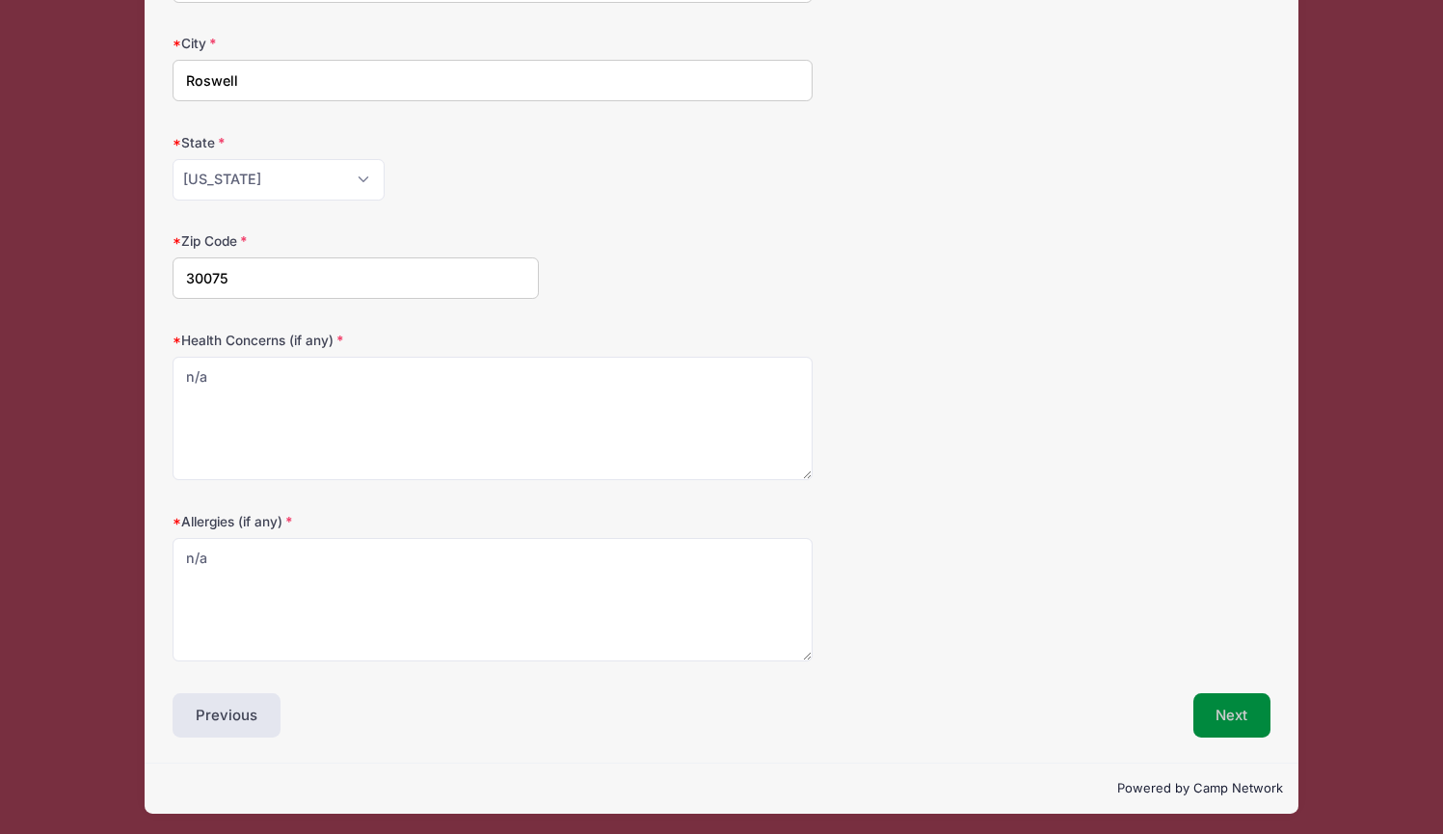
click at [1229, 713] on button "Next" at bounding box center [1233, 715] width 78 height 44
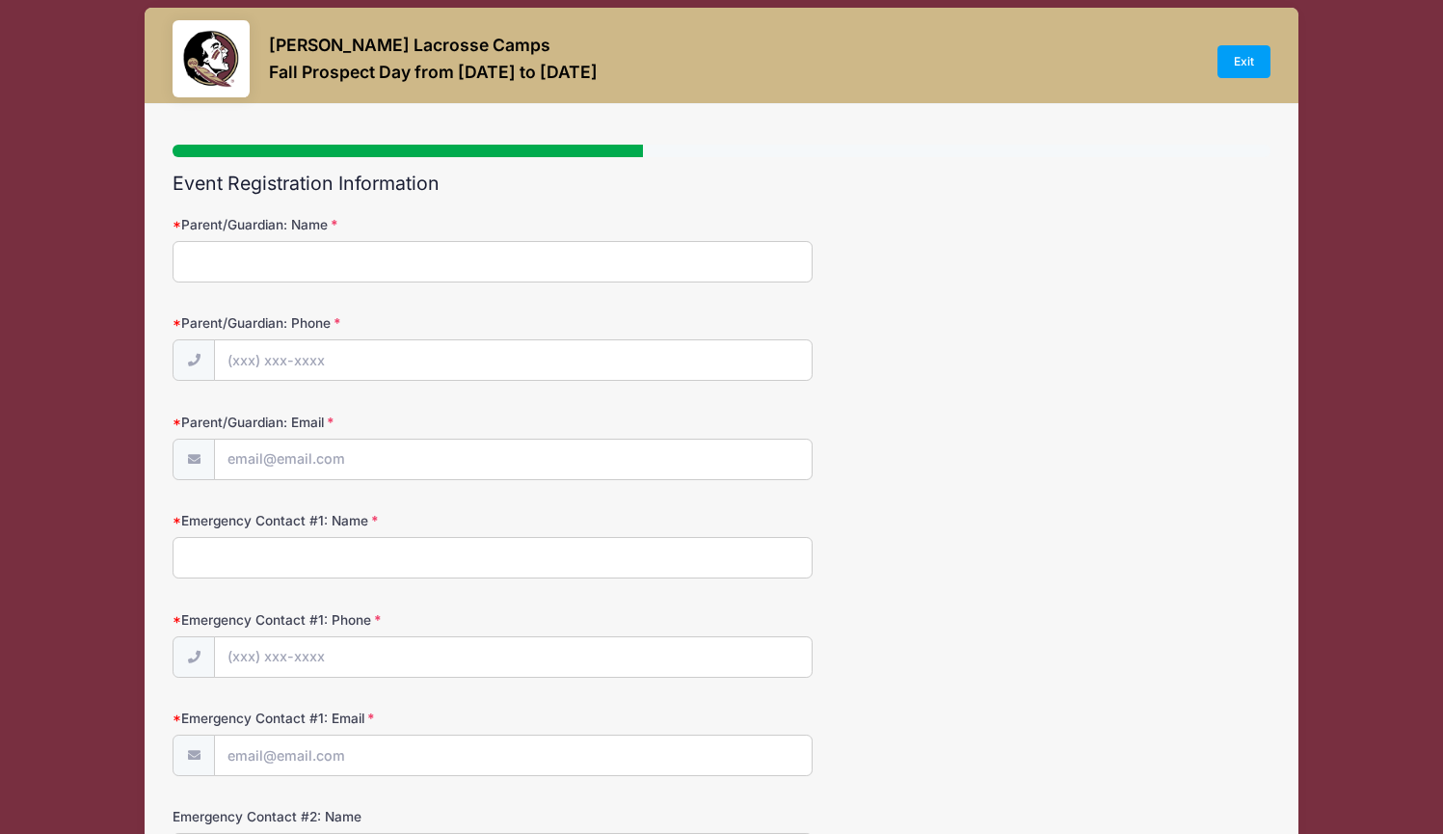
scroll to position [0, 0]
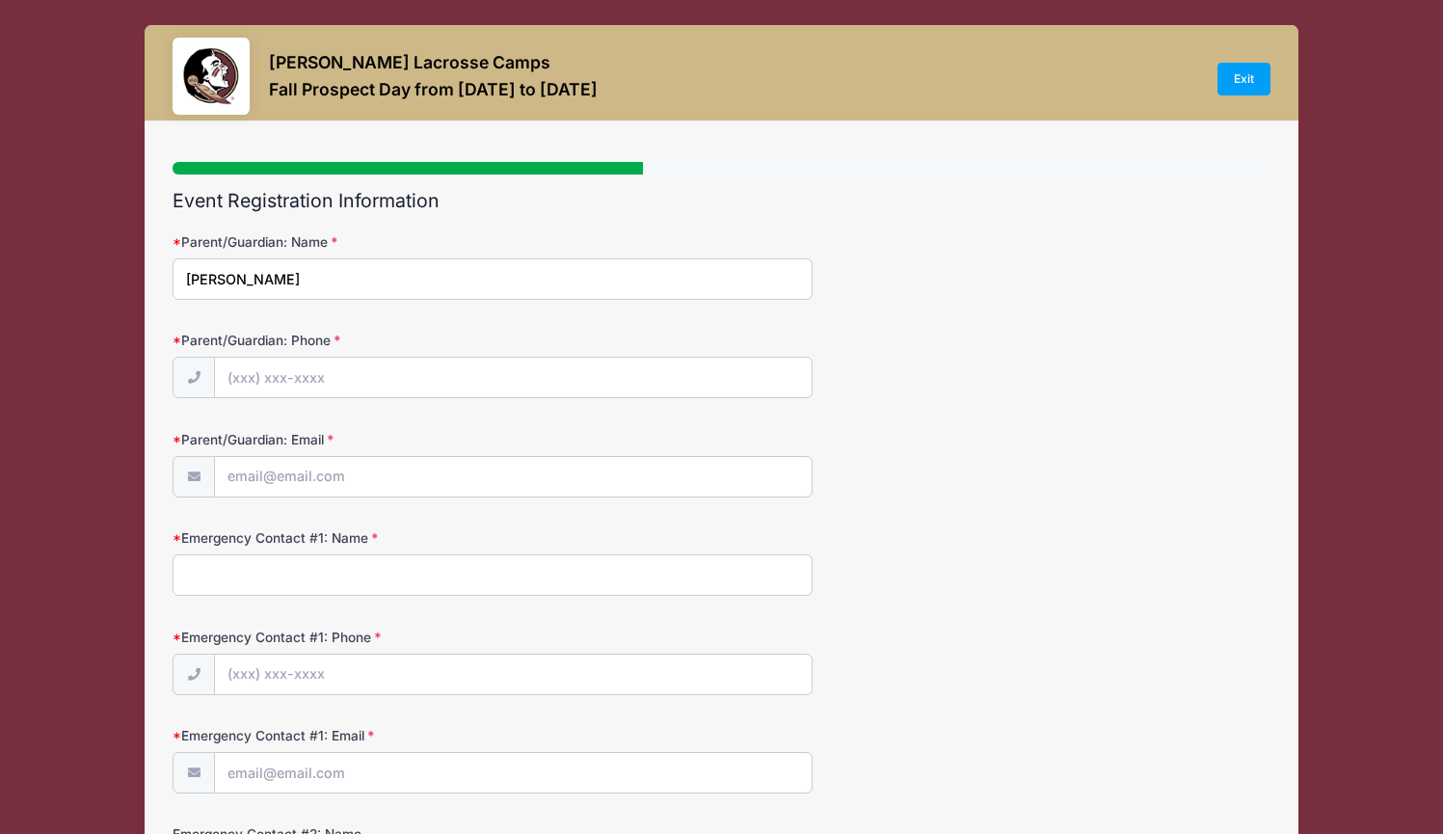
type input "Emily Shively"
type input "(678) 599-3247"
type input "[EMAIL_ADDRESS][DOMAIN_NAME]"
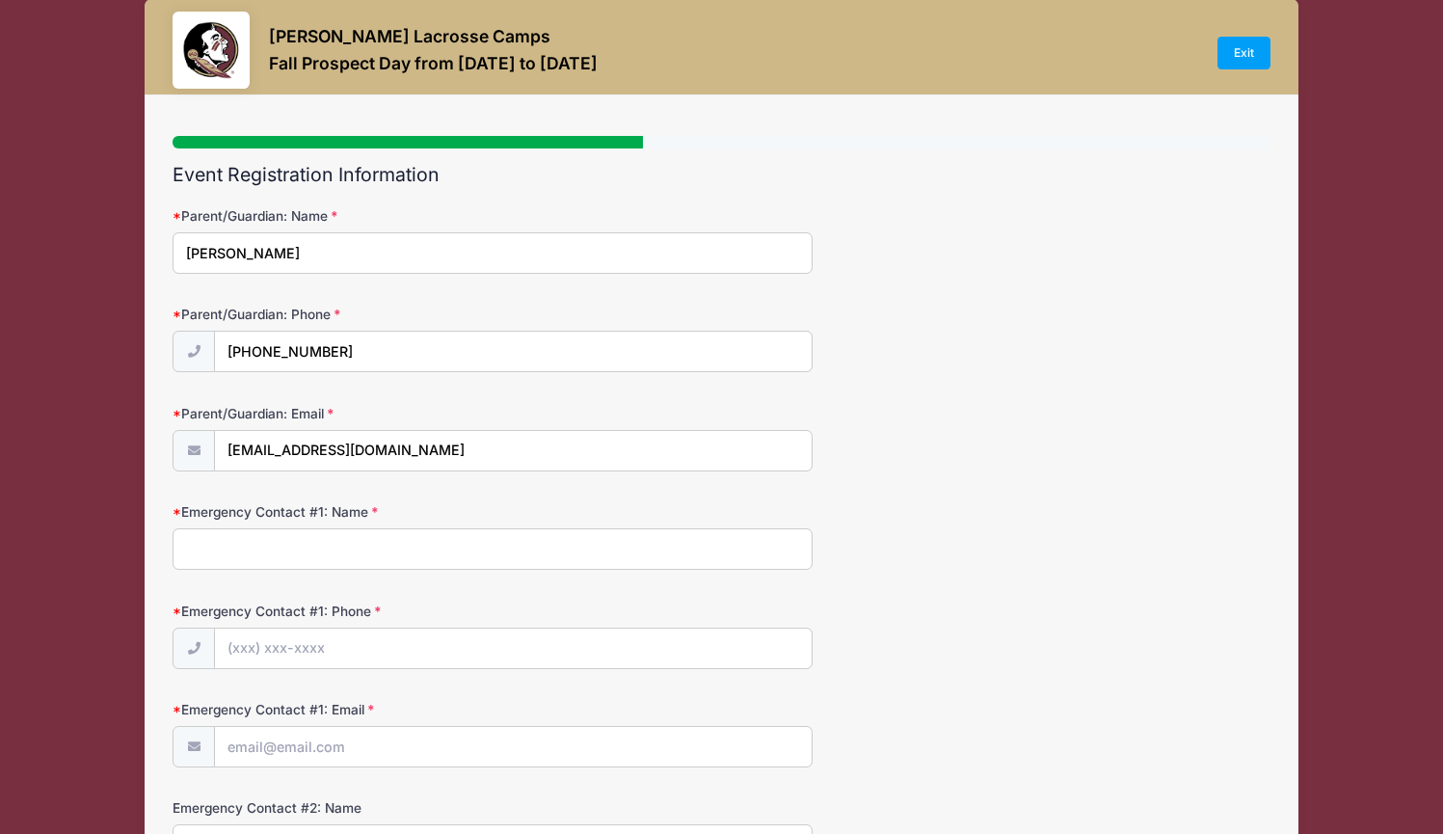
scroll to position [64, 0]
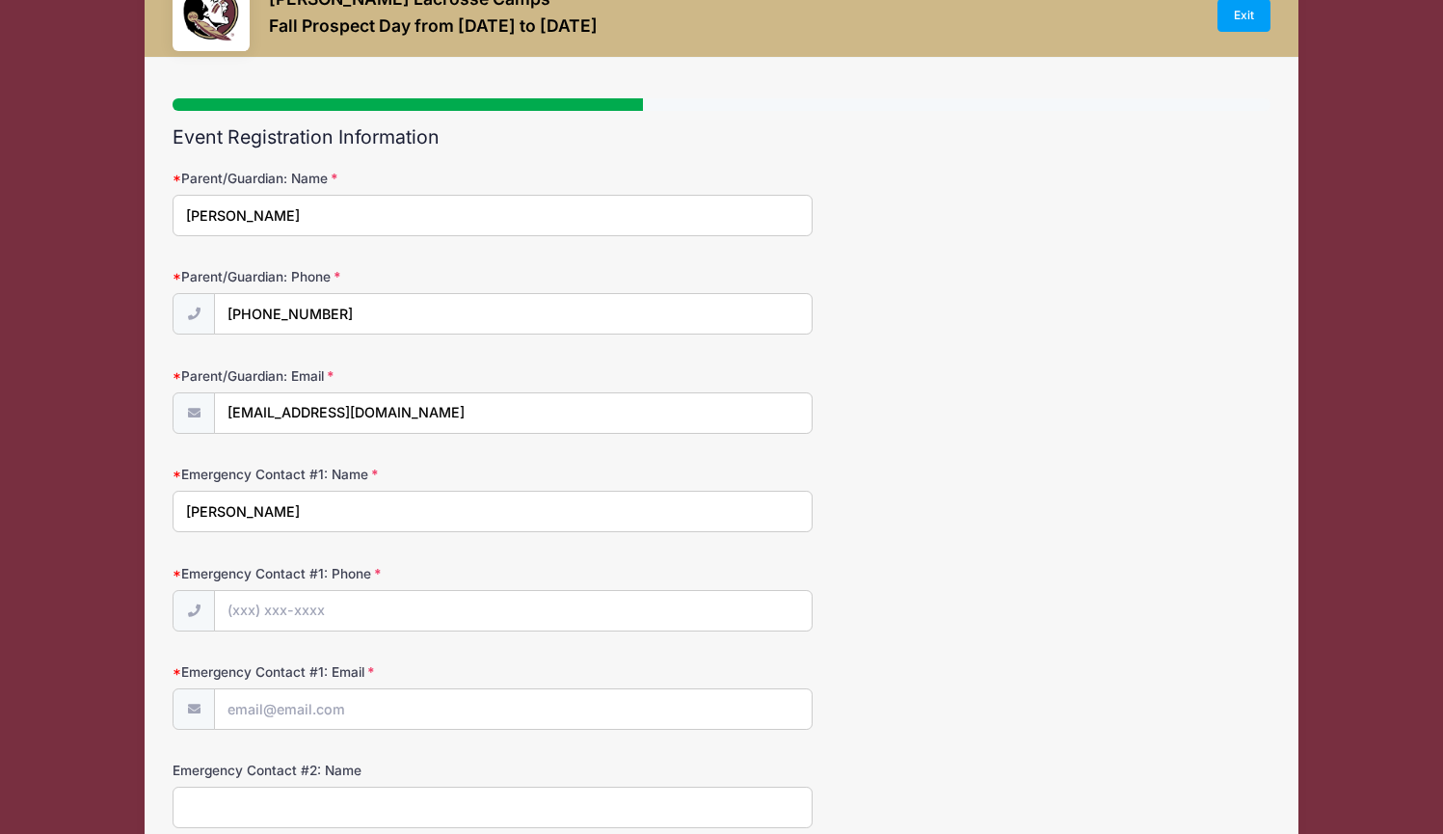
type input "Michael Shively"
type input "(678) 206-5474"
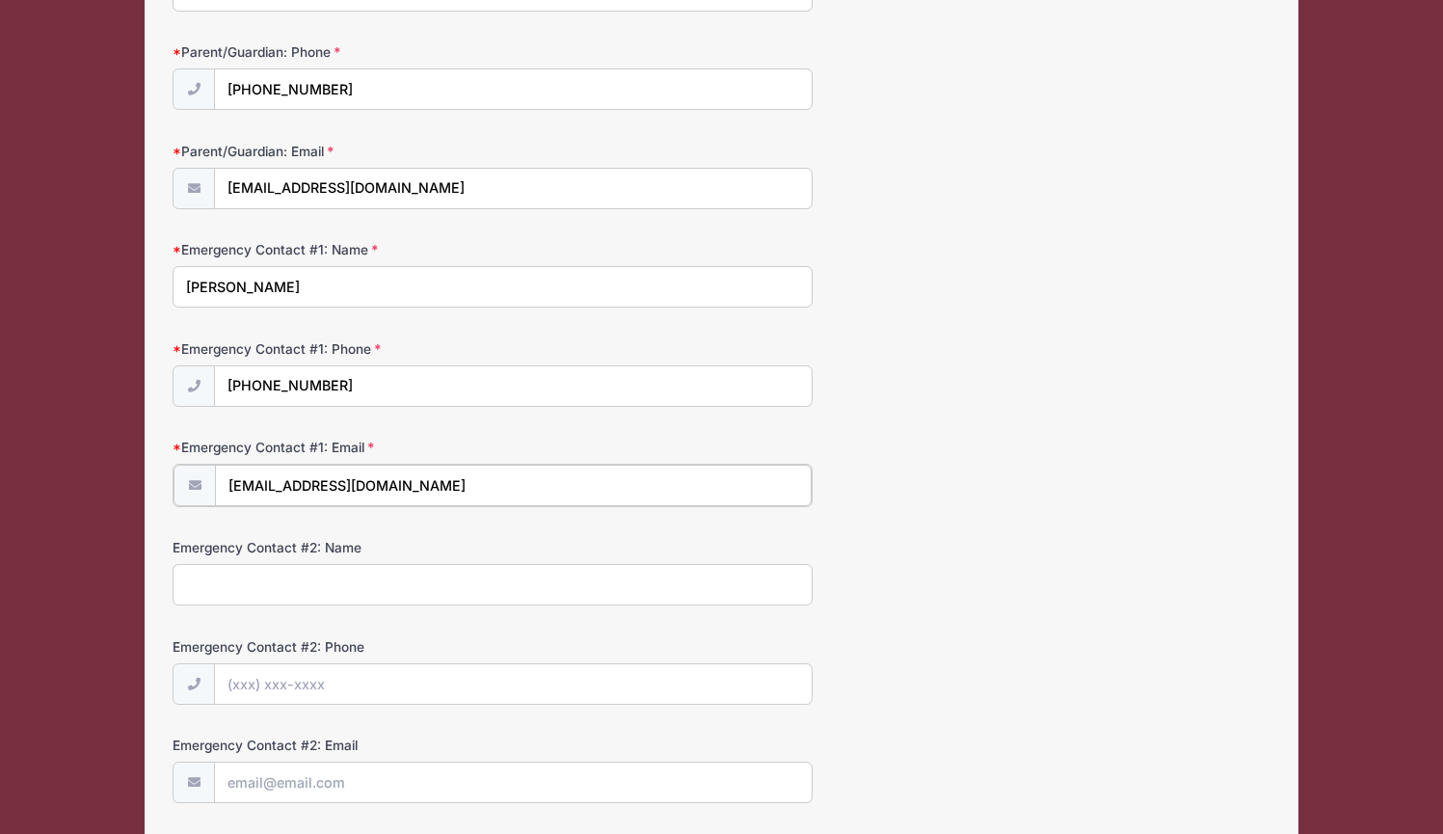
scroll to position [362, 0]
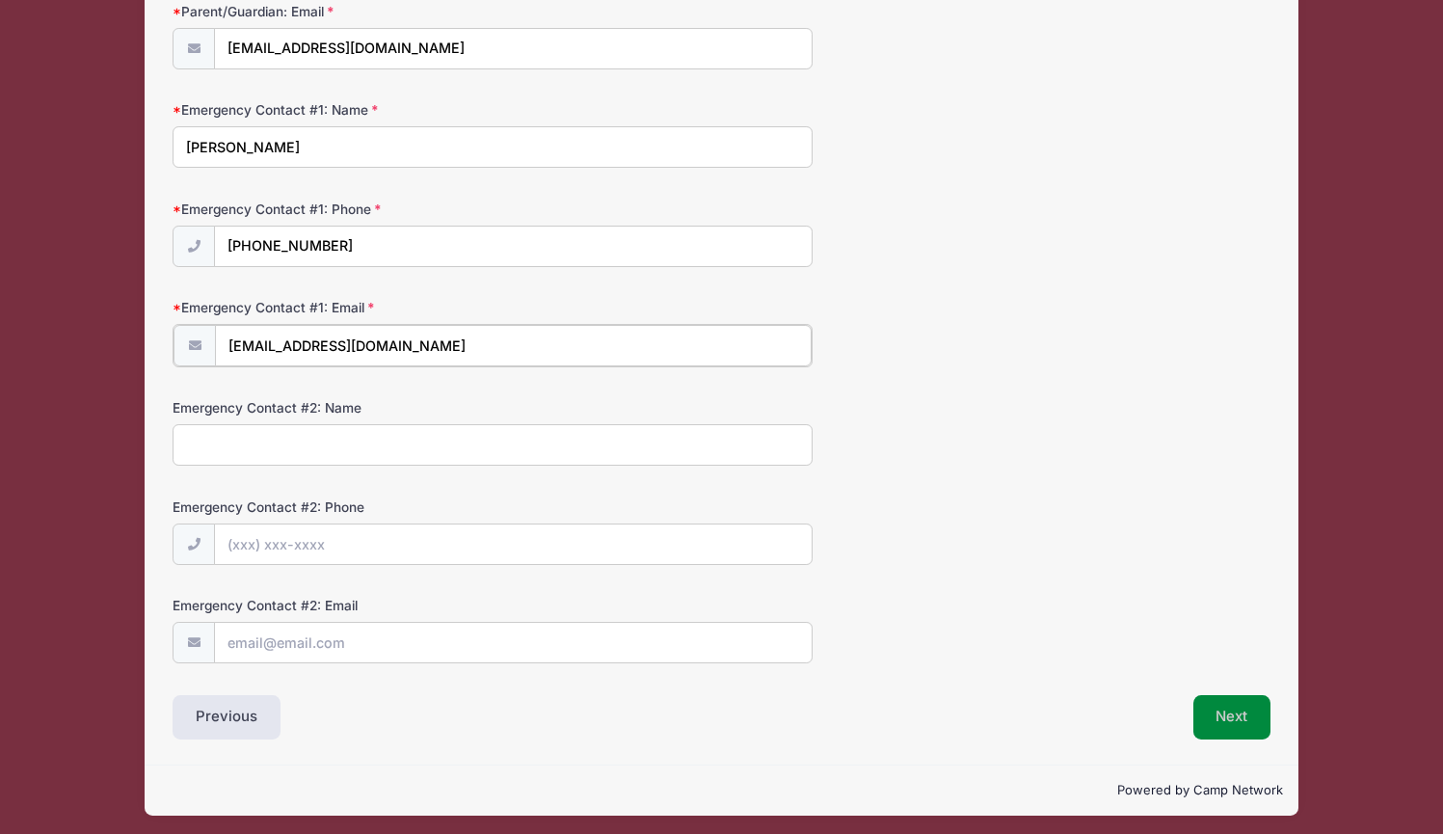
type input "ellahazel@att.net"
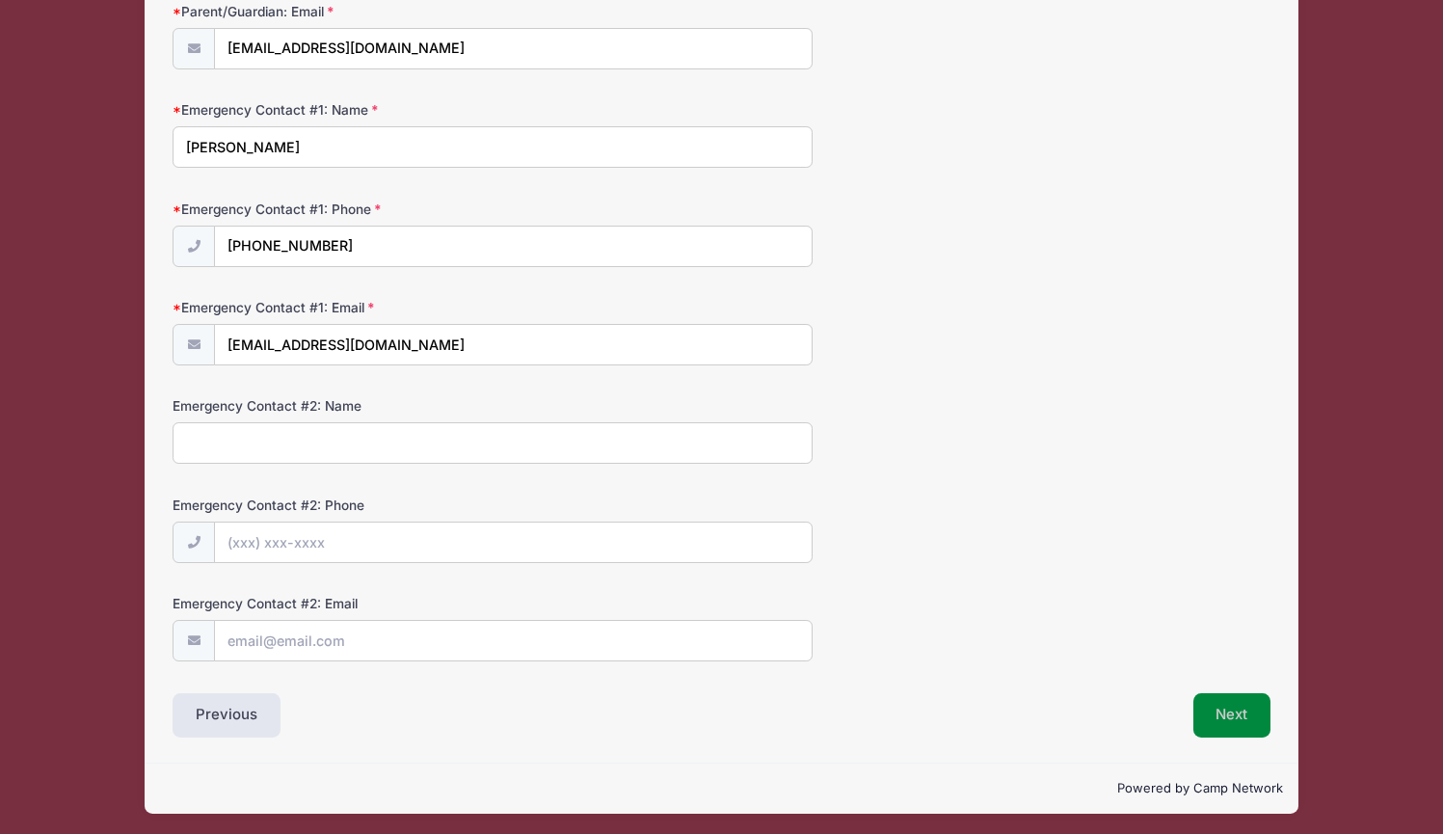
click at [1240, 715] on button "Next" at bounding box center [1233, 715] width 78 height 44
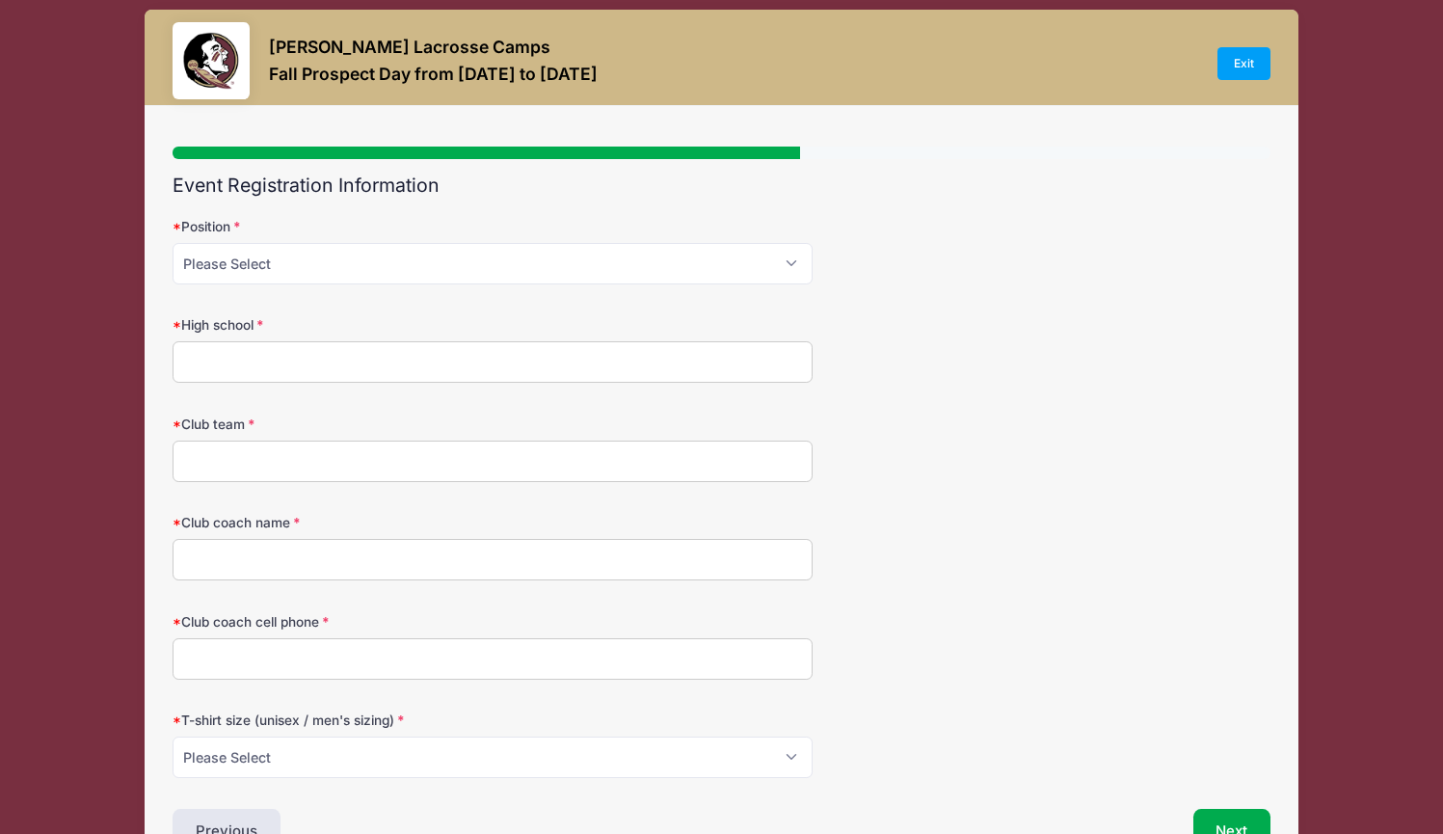
scroll to position [0, 0]
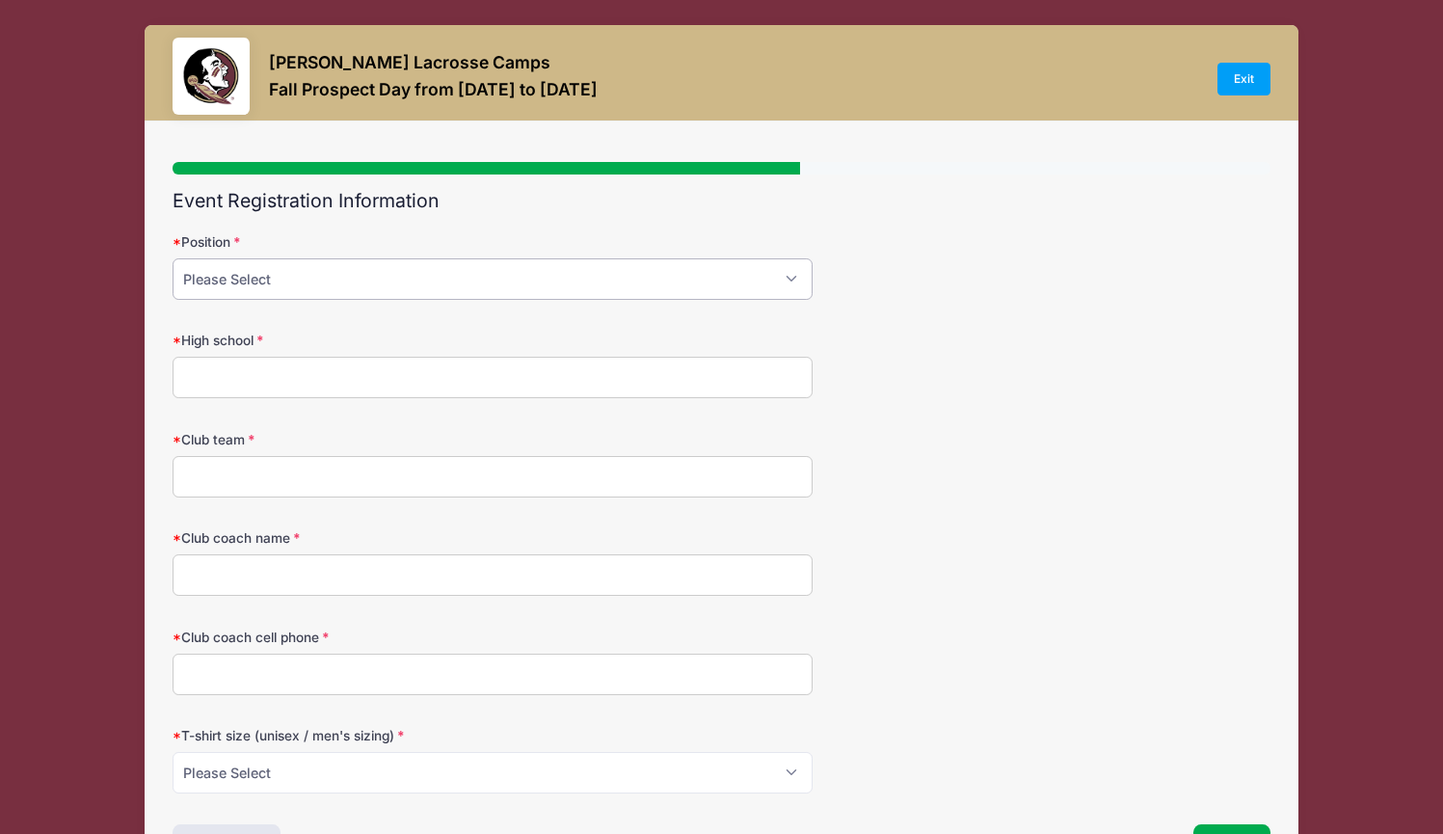
select select "Attack"
click at [234, 381] on input "High school" at bounding box center [493, 377] width 640 height 41
type input "Roswell High School"
type input "Eagle Stix 2028 Blue"
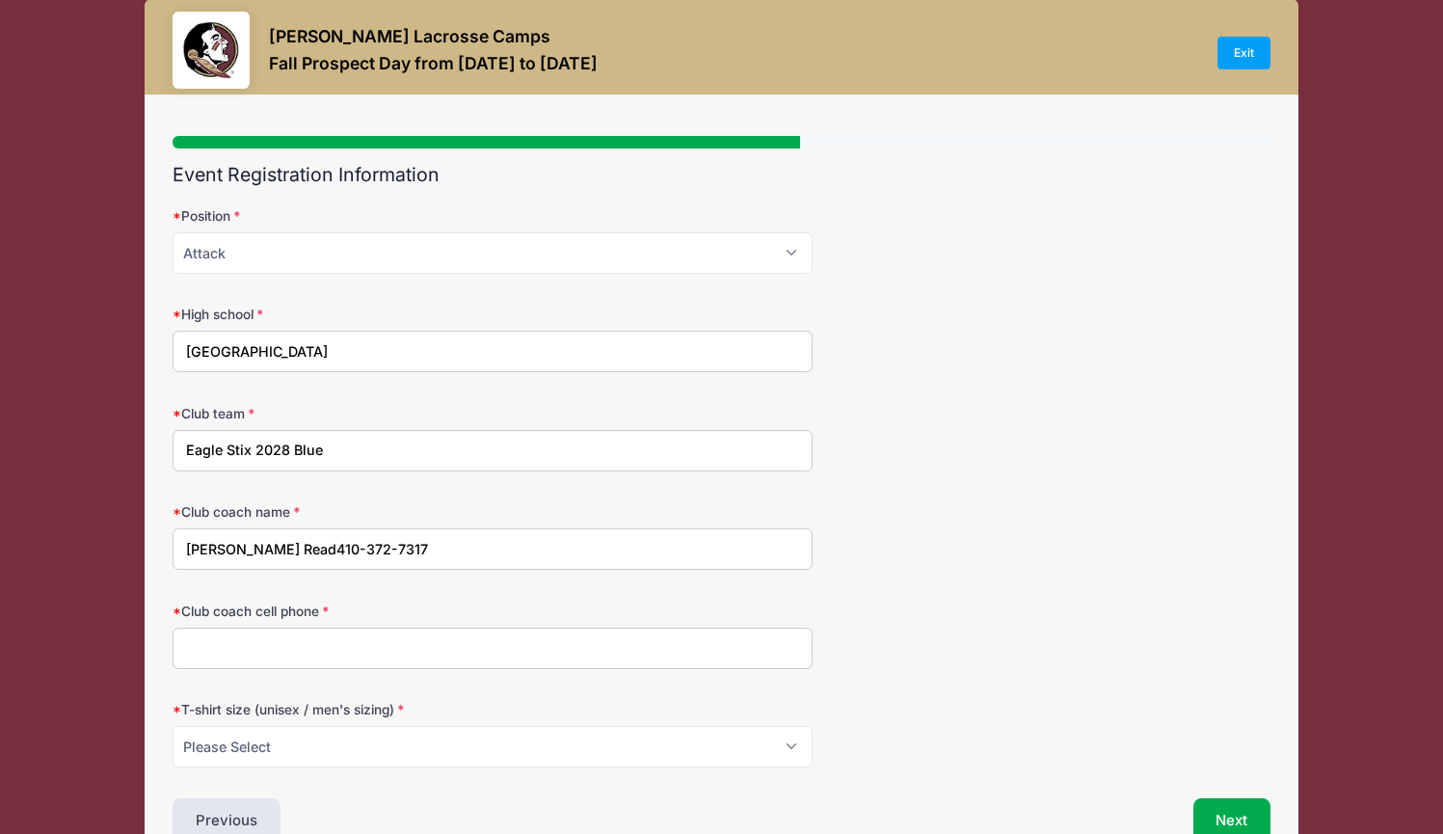
scroll to position [80, 0]
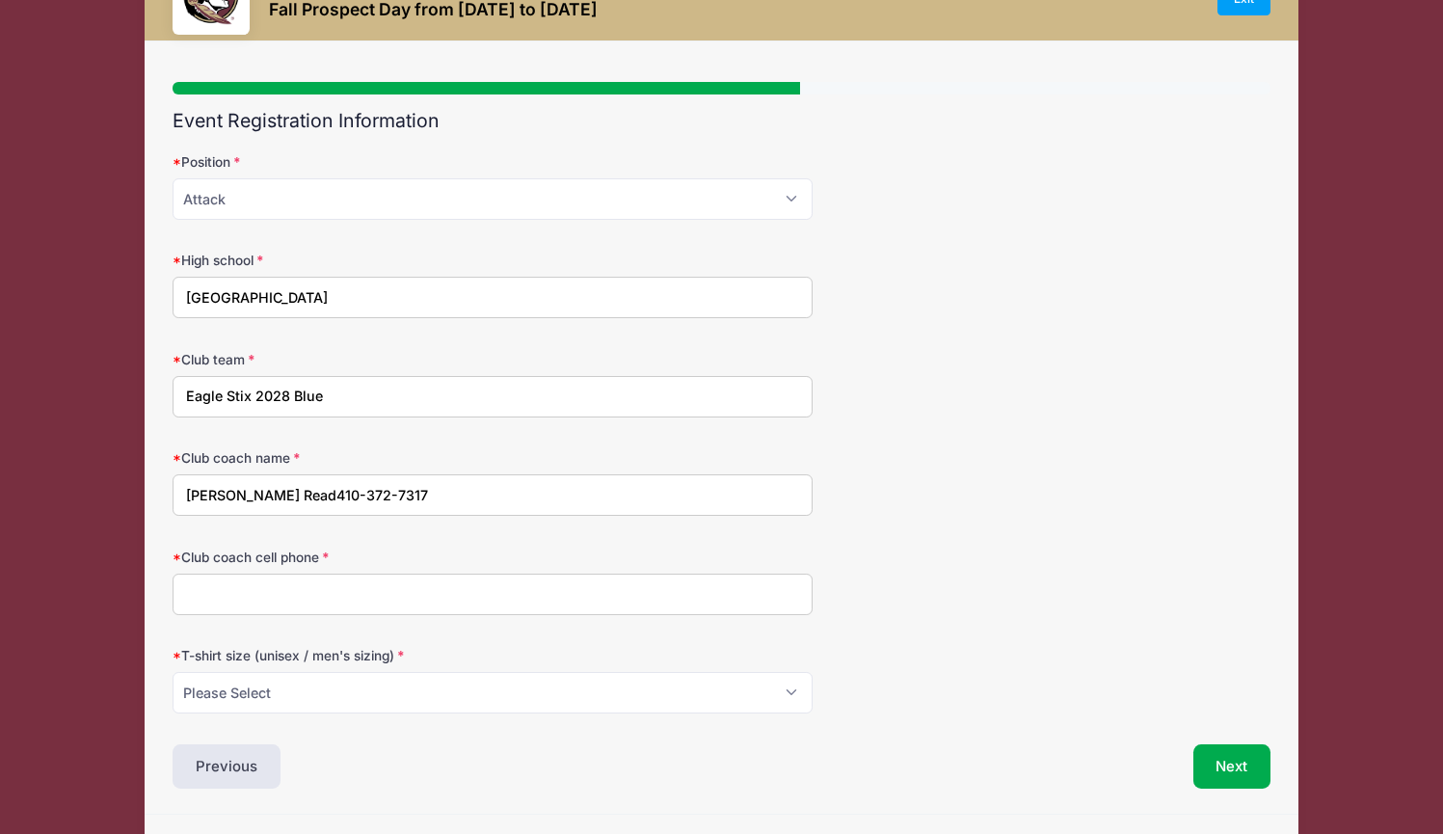
drag, startPoint x: 257, startPoint y: 494, endPoint x: 383, endPoint y: 501, distance: 125.6
click at [383, 501] on input "Brad Read410-372-7317" at bounding box center [493, 494] width 640 height 41
type input "Brad Read"
paste input "410-372-7317"
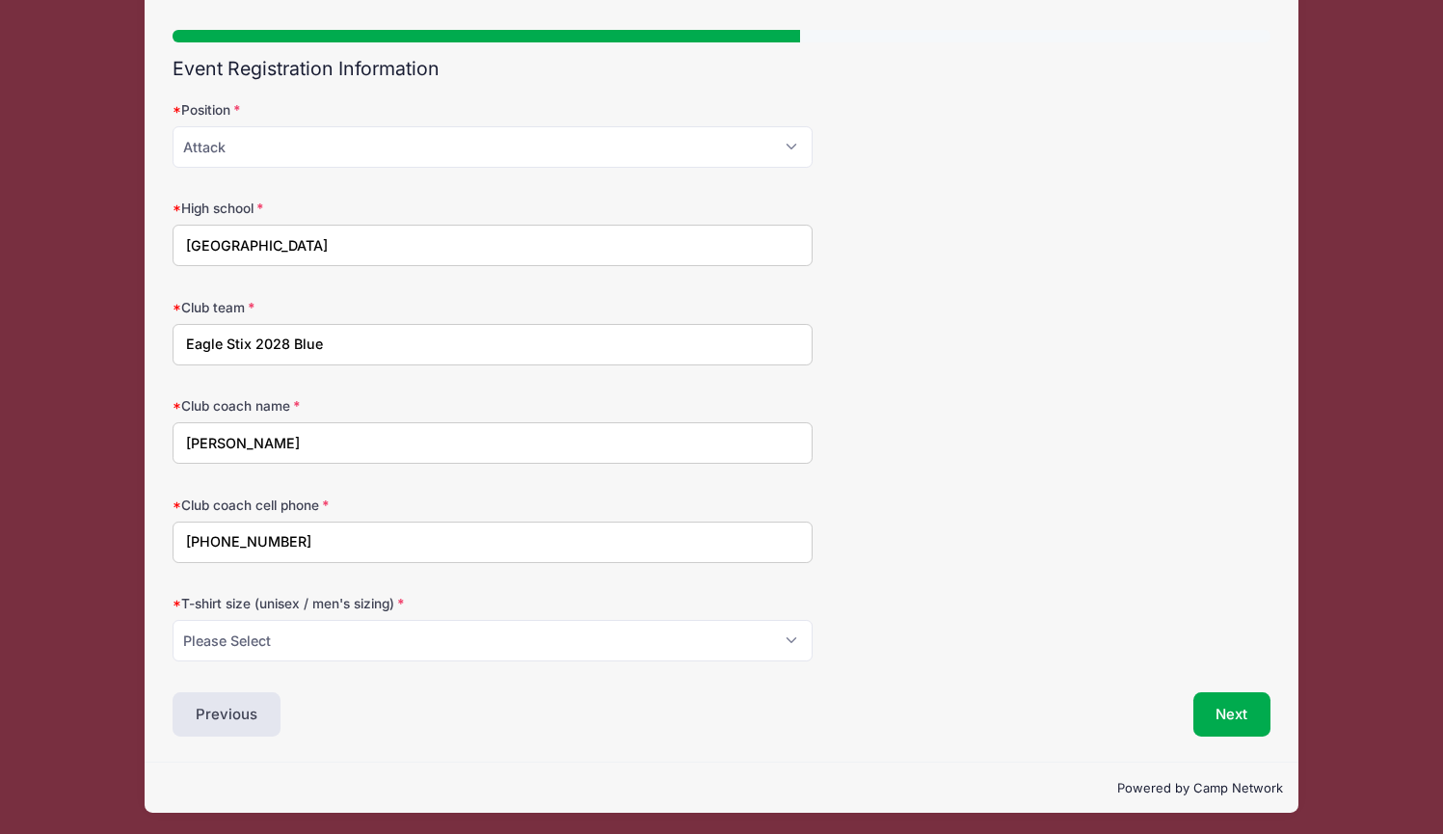
type input "410-372-7317"
select select "Medium"
click at [1247, 722] on button "Next" at bounding box center [1233, 714] width 78 height 44
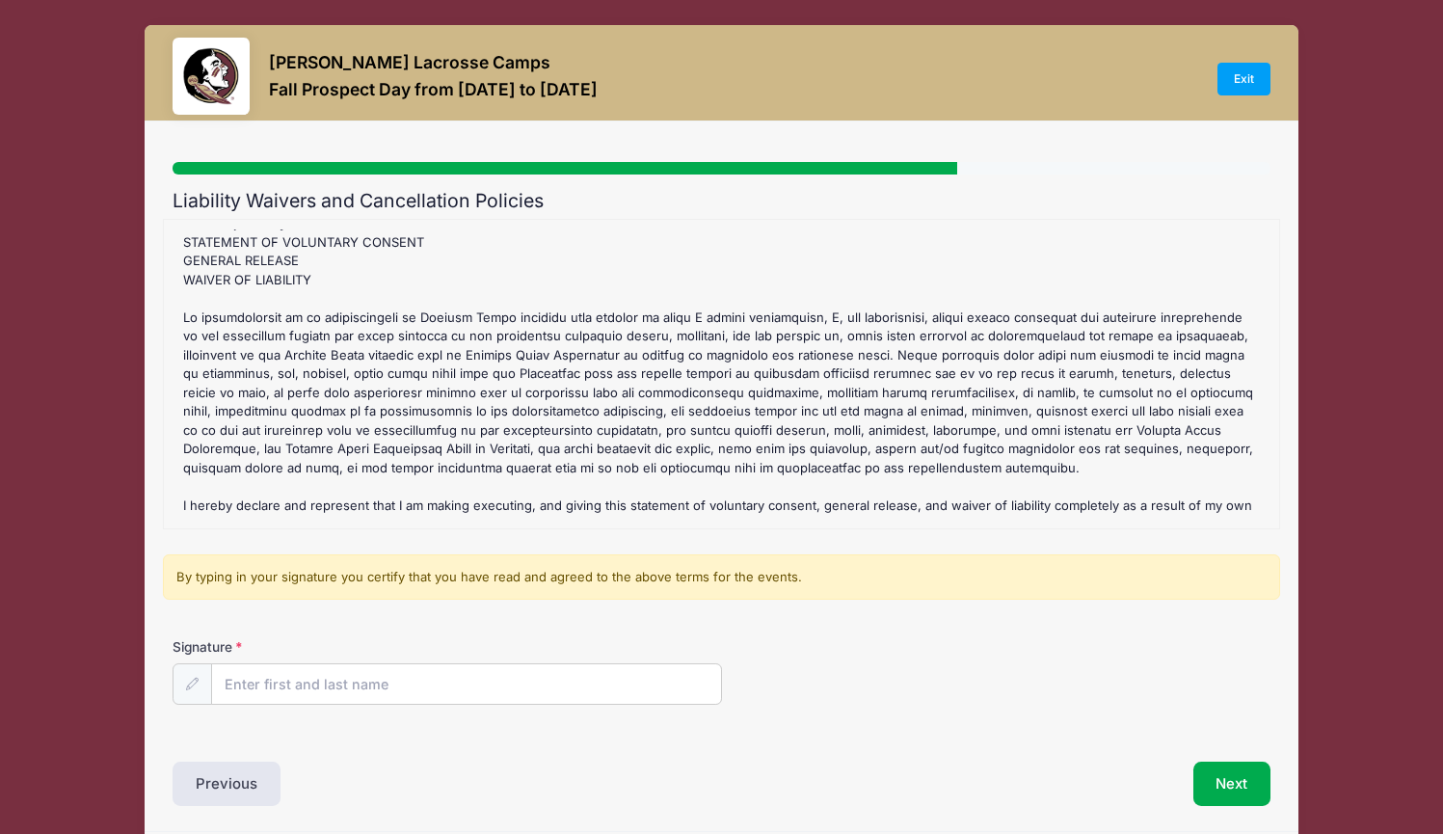
scroll to position [70, 0]
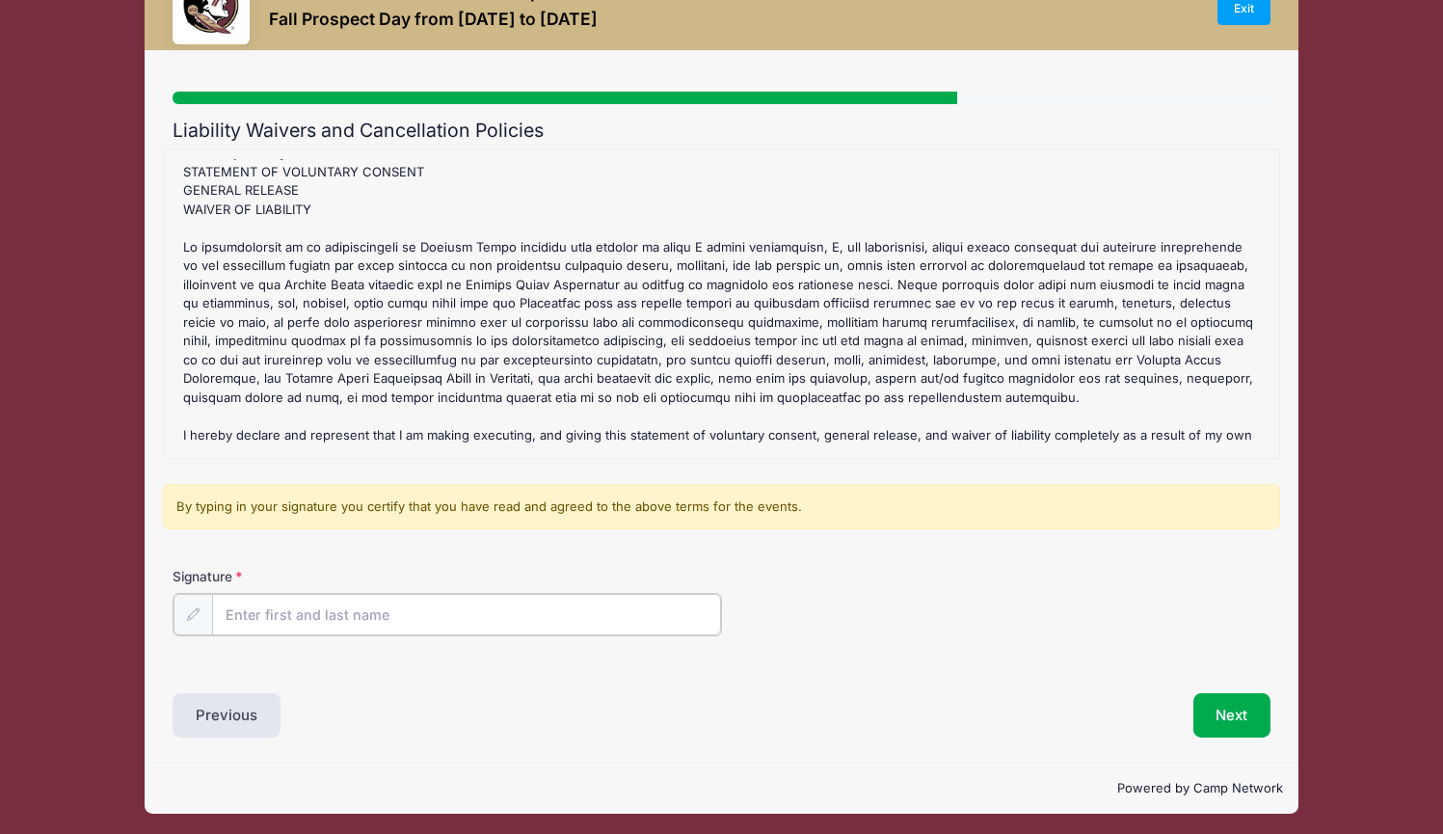
click at [232, 610] on input "Signature" at bounding box center [466, 614] width 509 height 41
type input "Emily Shively"
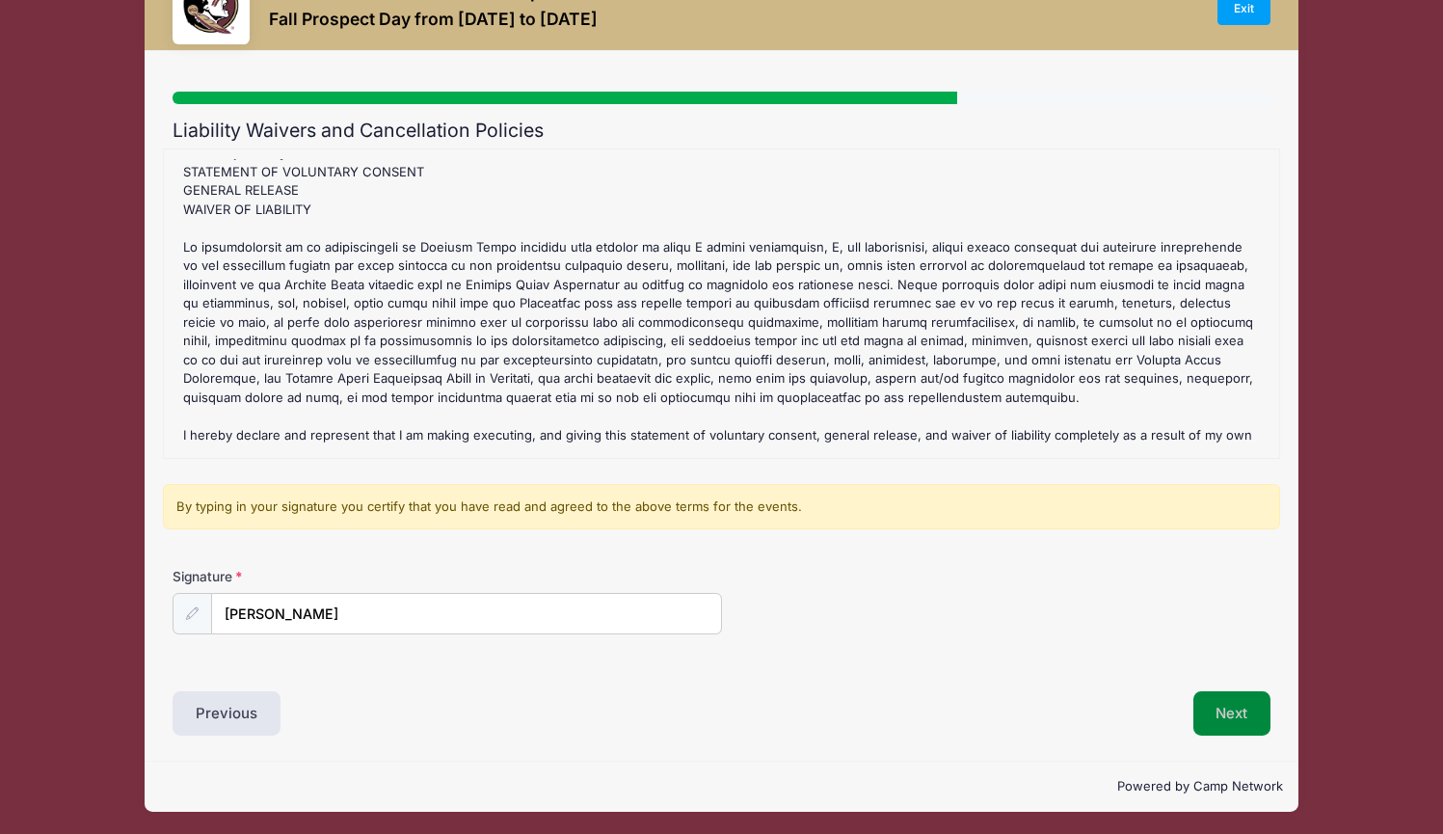
click at [1246, 719] on button "Next" at bounding box center [1233, 713] width 78 height 44
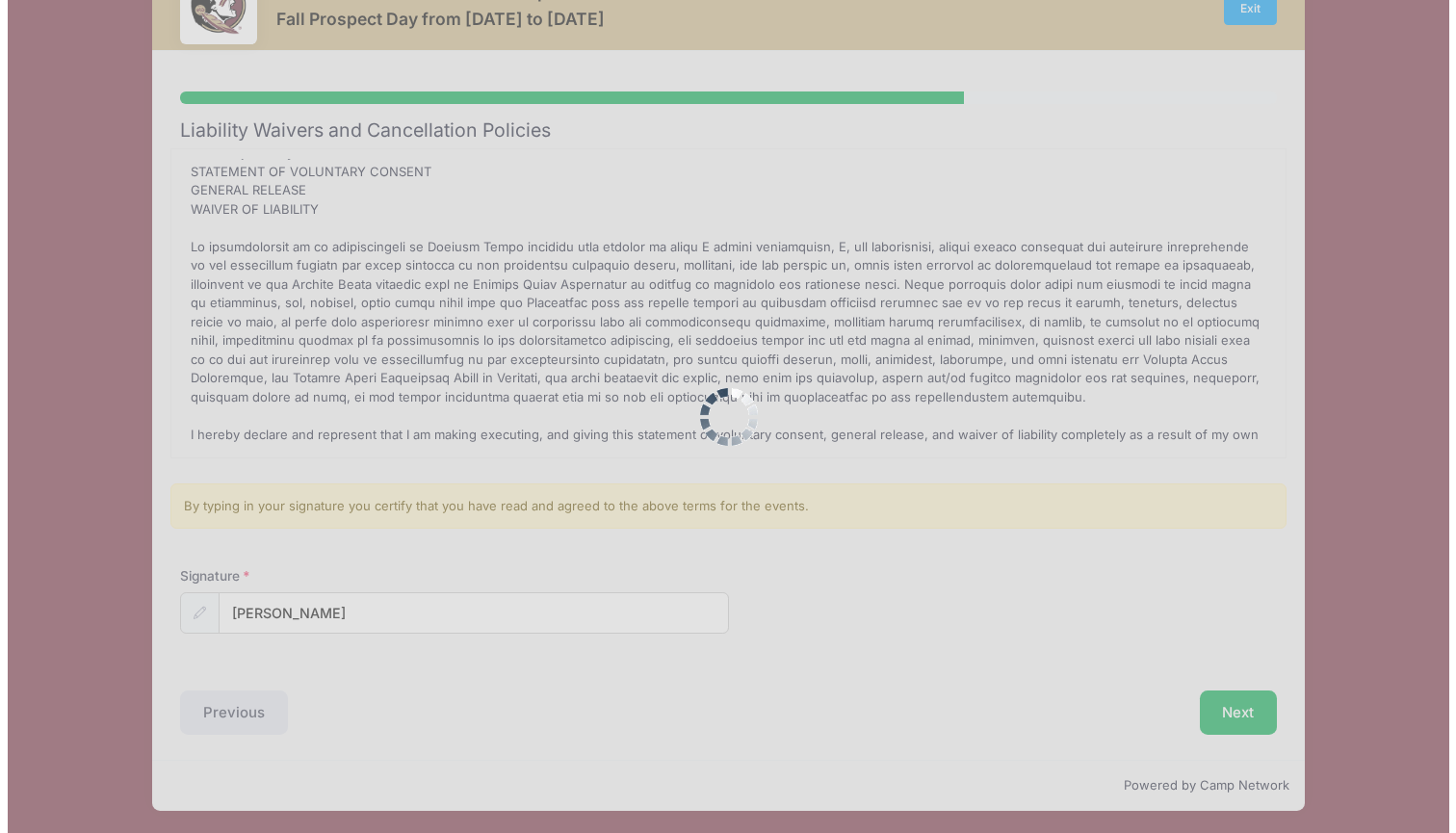
scroll to position [0, 0]
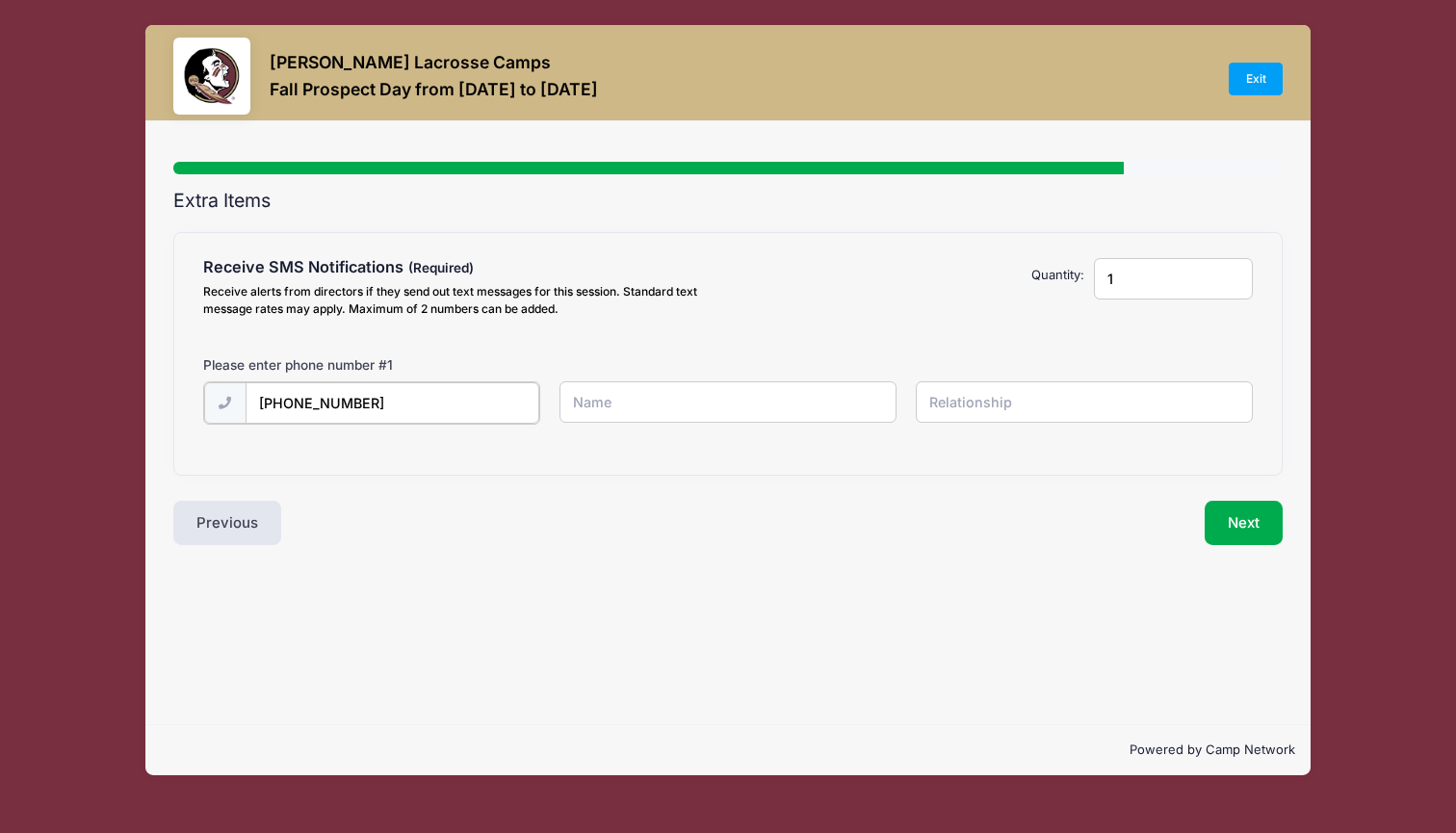
type input "(678) 599-3247"
type input "Emily Shively"
type input "mom"
click at [1131, 286] on input "1" at bounding box center [1173, 278] width 160 height 41
type input "2"
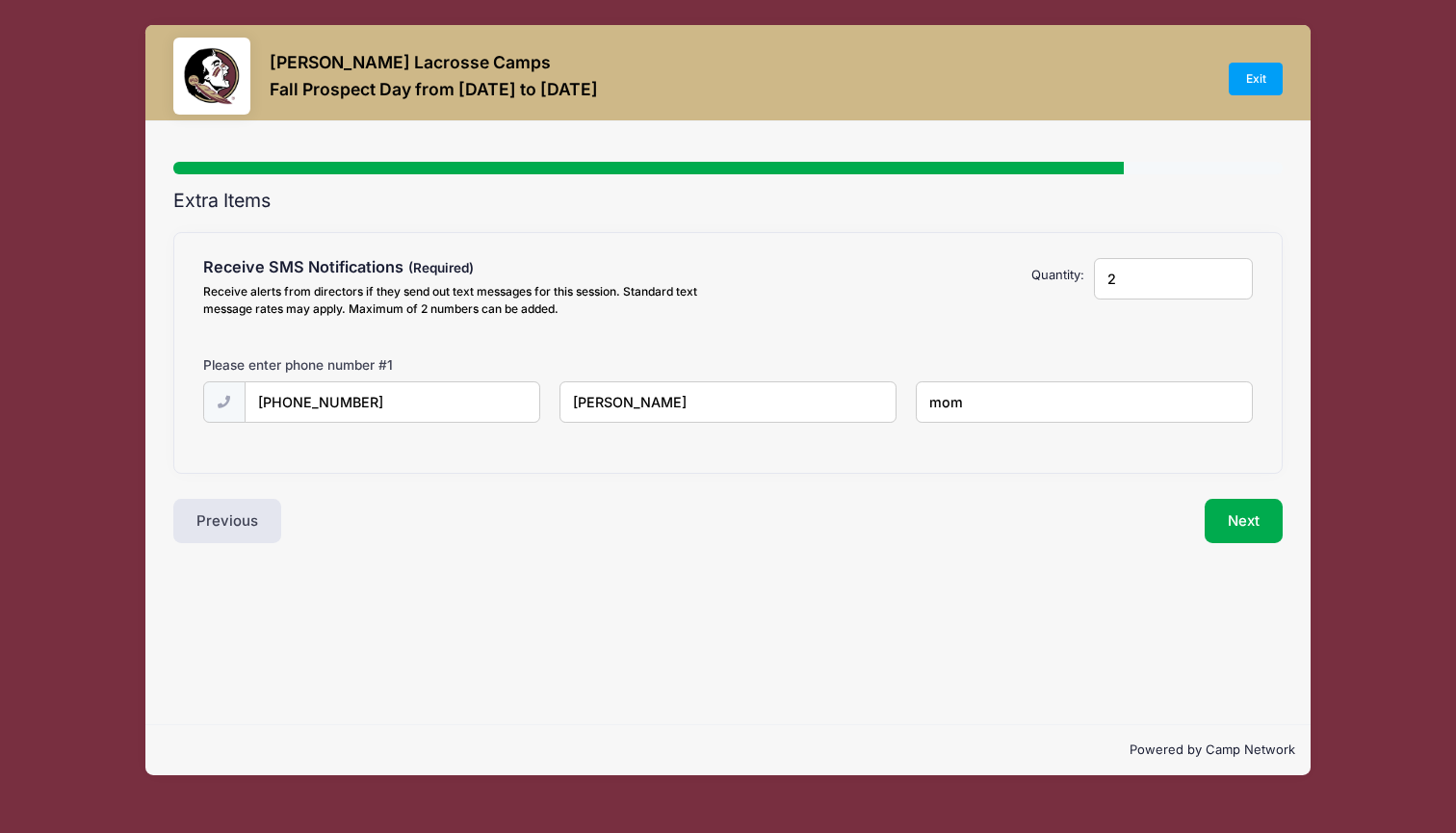
click at [1231, 275] on input "2" at bounding box center [1173, 278] width 160 height 41
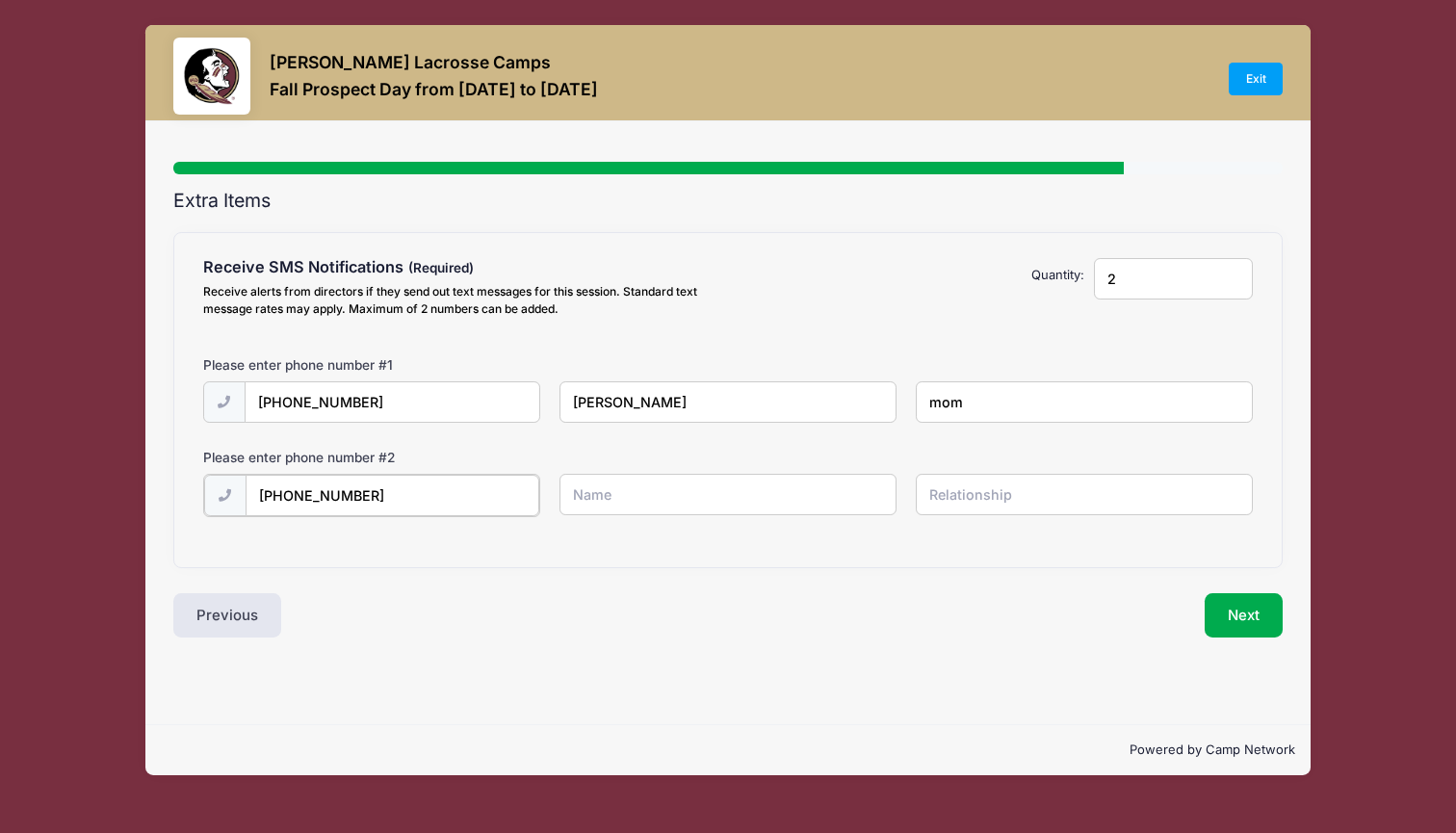
type input "(404) 429-9666"
type input "S"
type input "Hazel Shively"
type input "s"
type input "athlete"
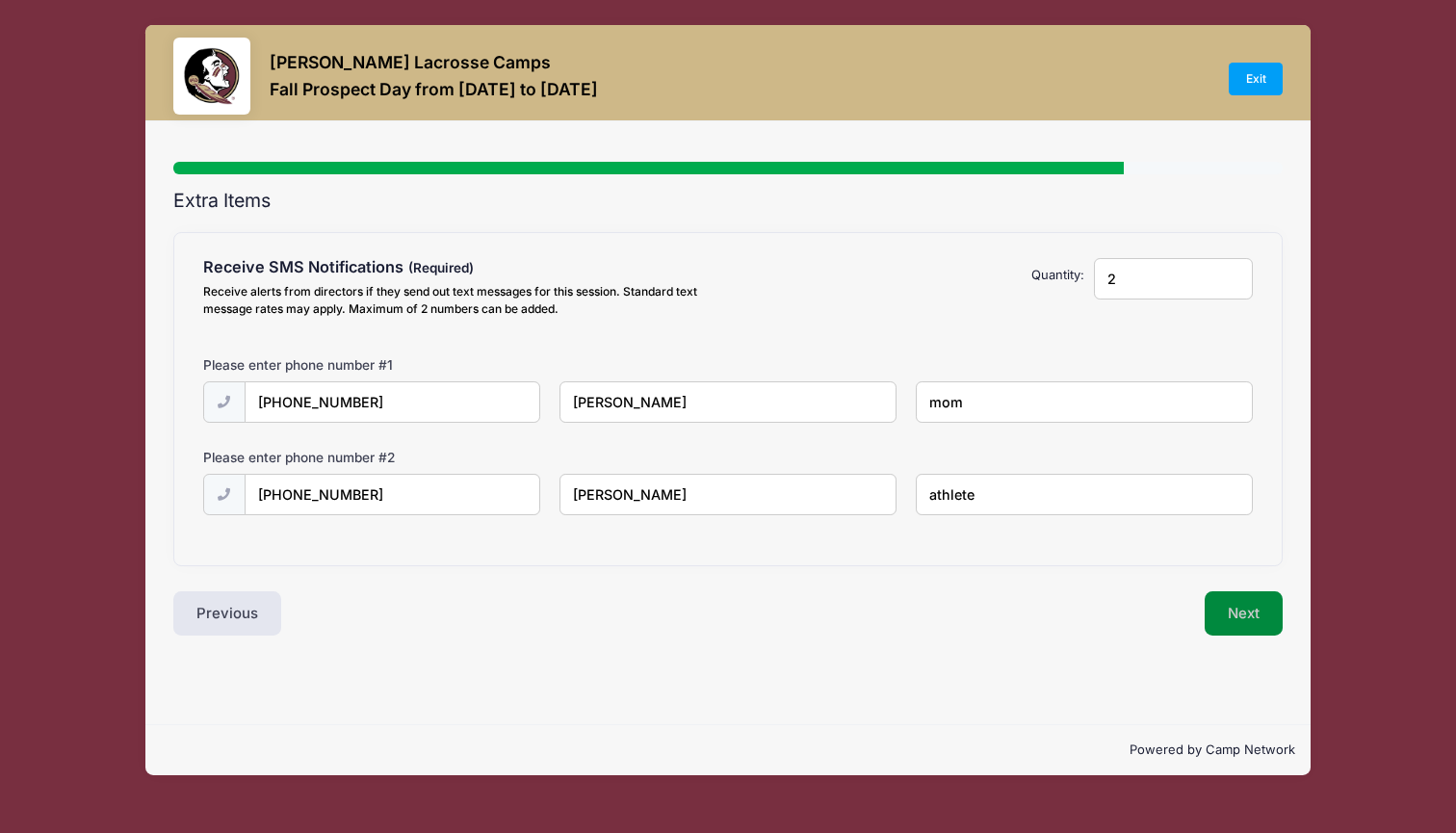
click at [1239, 604] on button "Next" at bounding box center [1243, 613] width 78 height 44
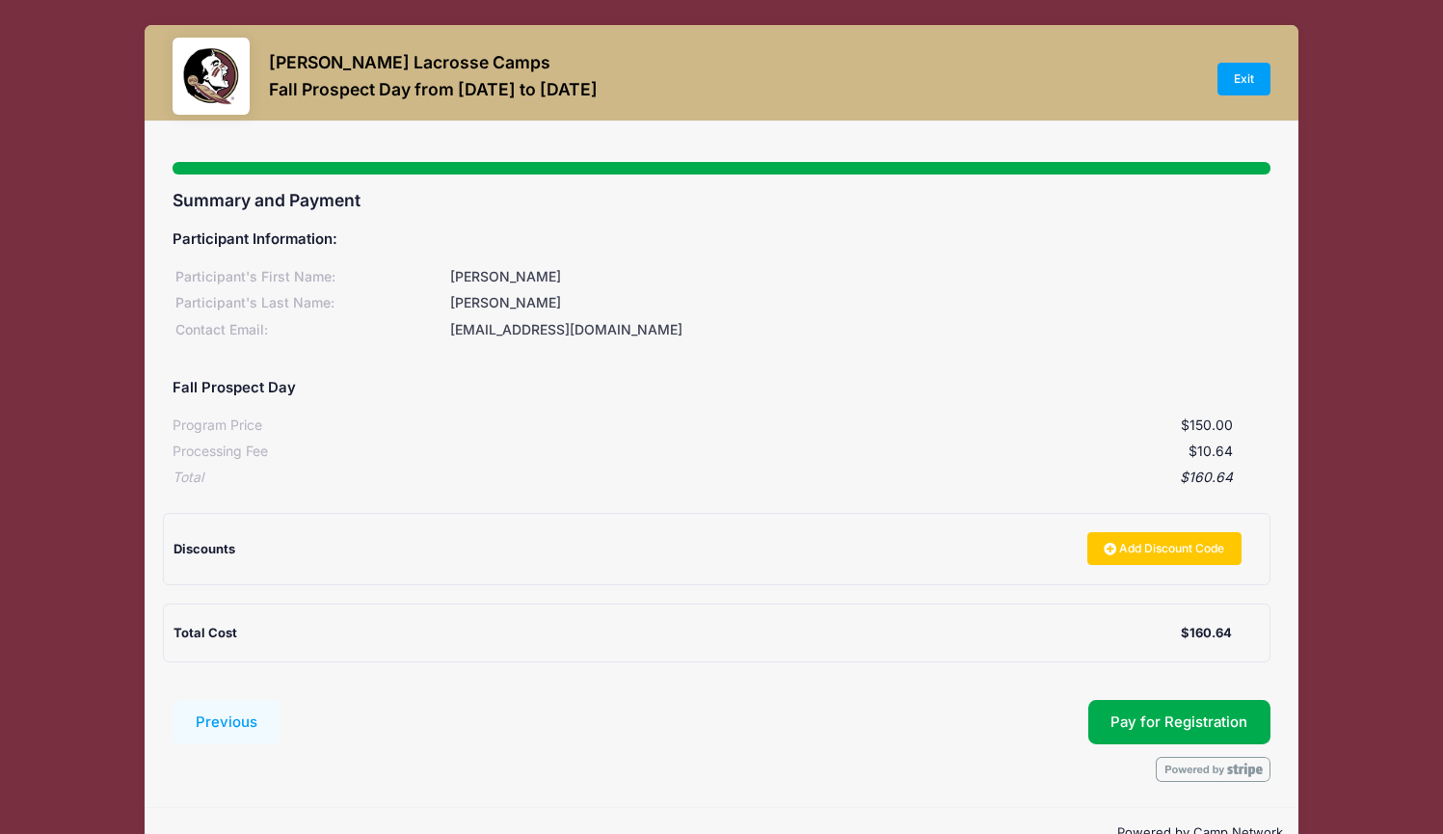
click at [711, 452] on div "$10.64" at bounding box center [750, 452] width 965 height 20
click at [1153, 713] on button "Pay for Registration" at bounding box center [1180, 722] width 183 height 44
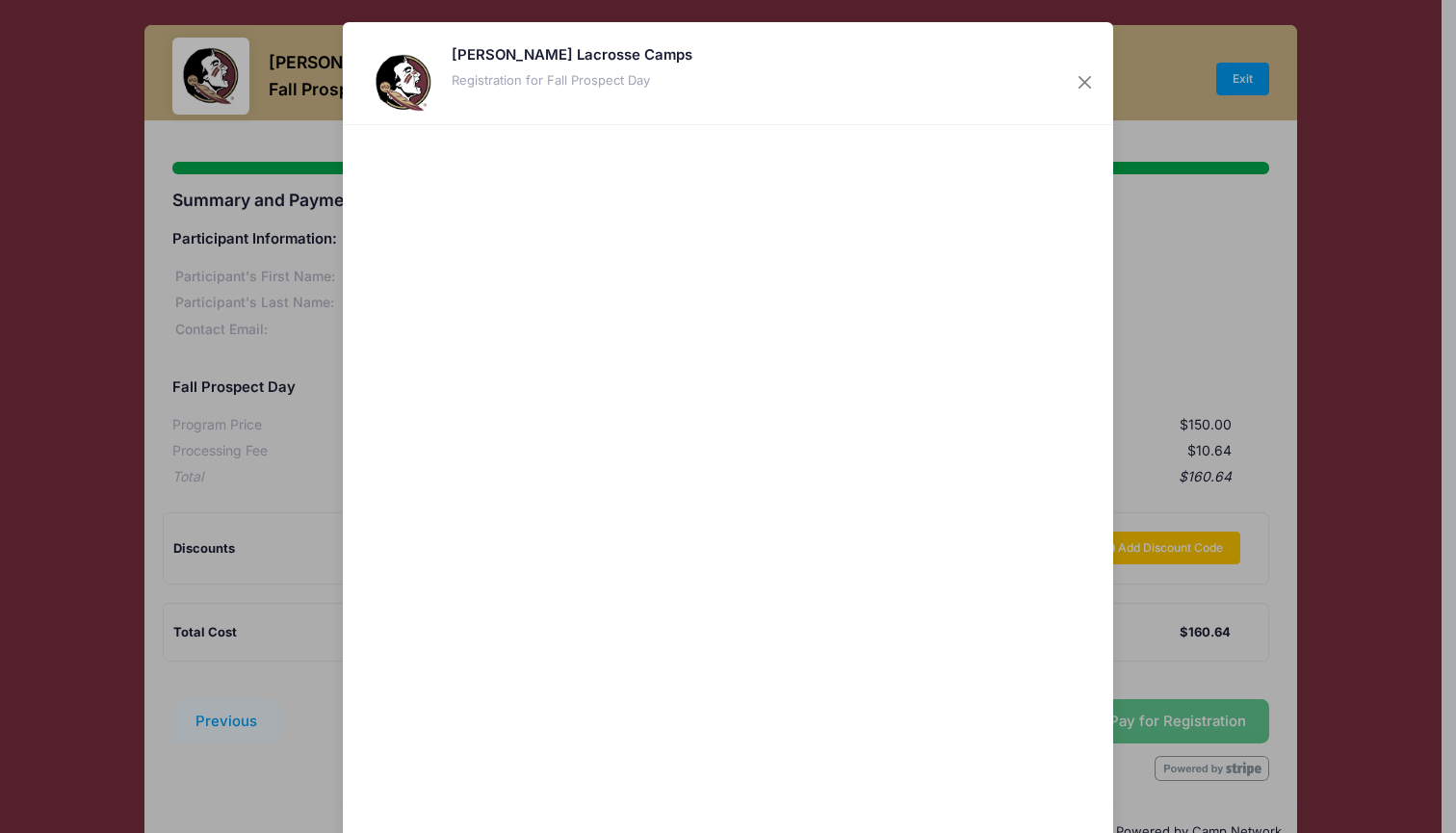
scroll to position [143, 0]
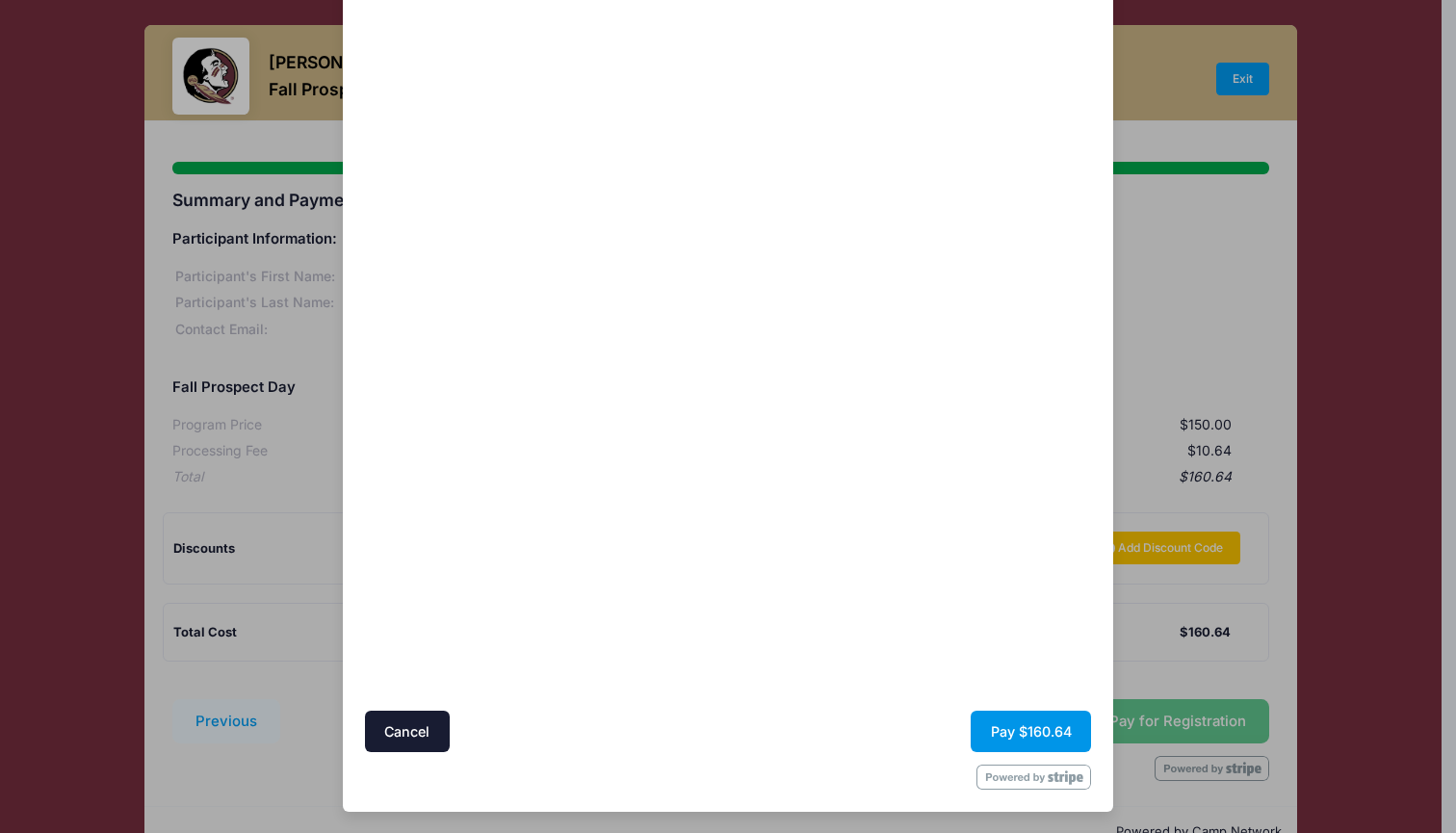
click at [1009, 739] on button "Pay $160.64" at bounding box center [1031, 731] width 121 height 41
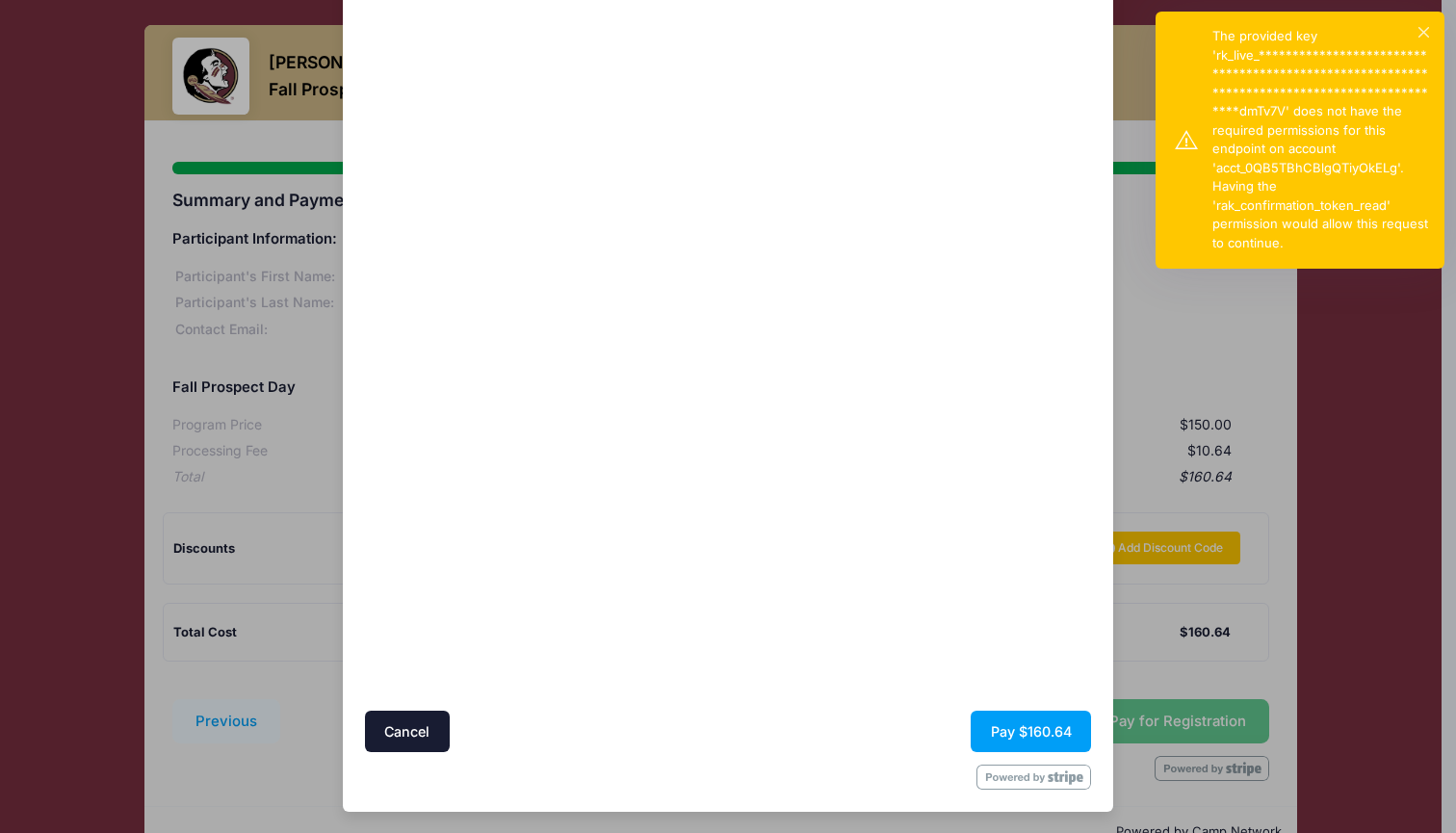
click at [1416, 32] on div "**********" at bounding box center [1320, 140] width 217 height 226
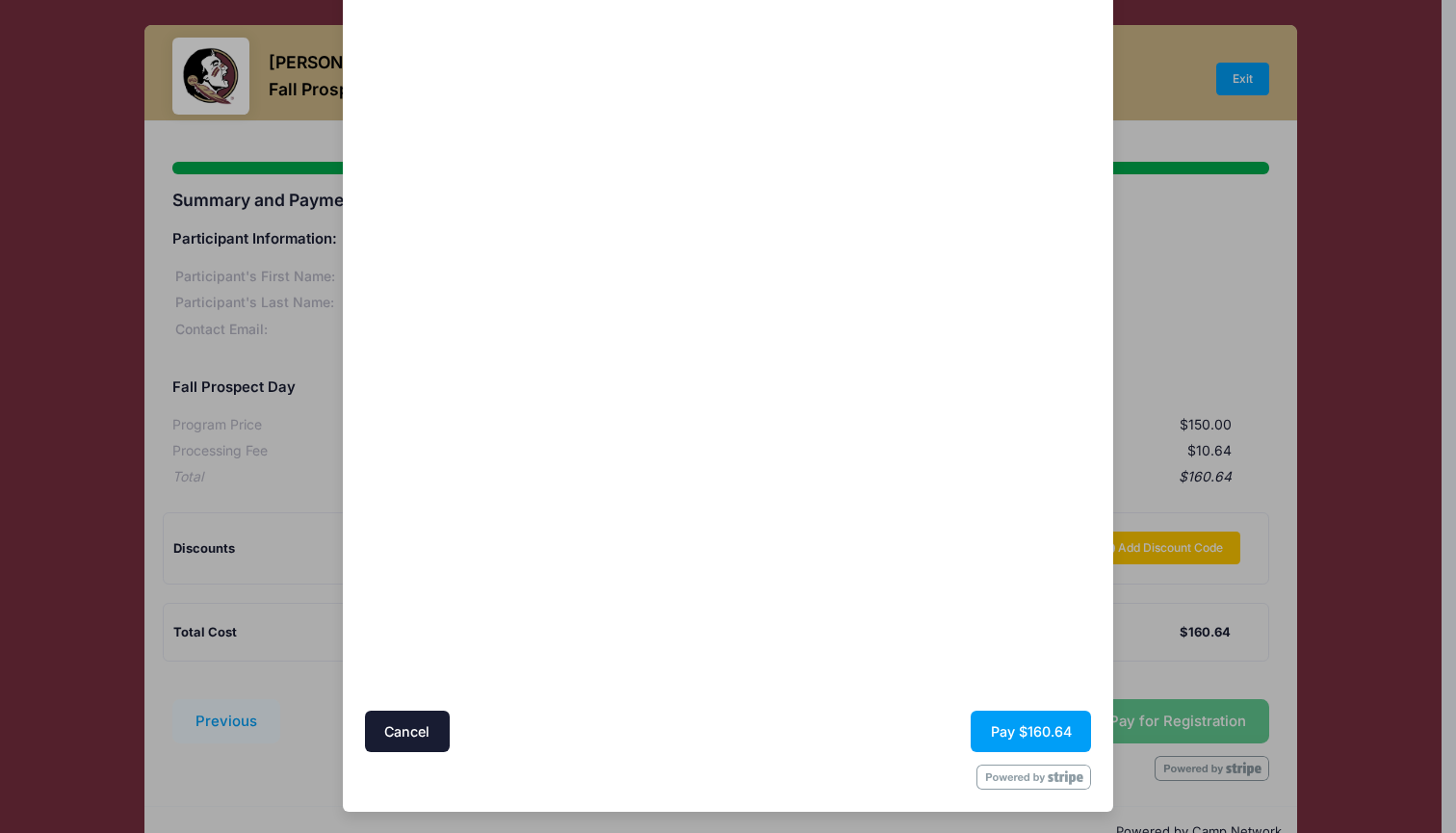
click at [667, 646] on div at bounding box center [541, 347] width 355 height 710
click at [979, 733] on button "Pay $160.64" at bounding box center [1031, 731] width 121 height 41
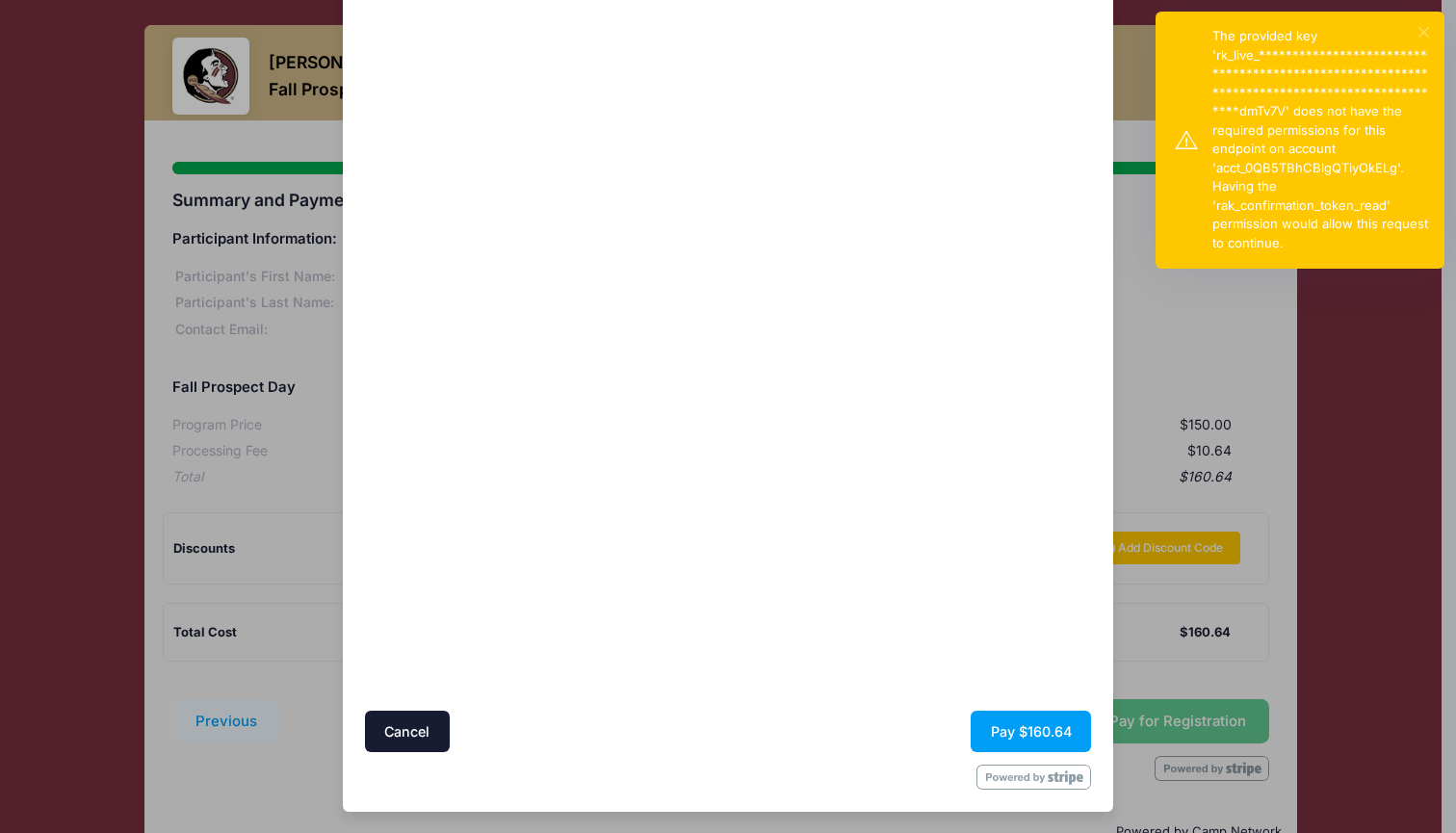
click at [1423, 29] on button "×" at bounding box center [1423, 32] width 11 height 11
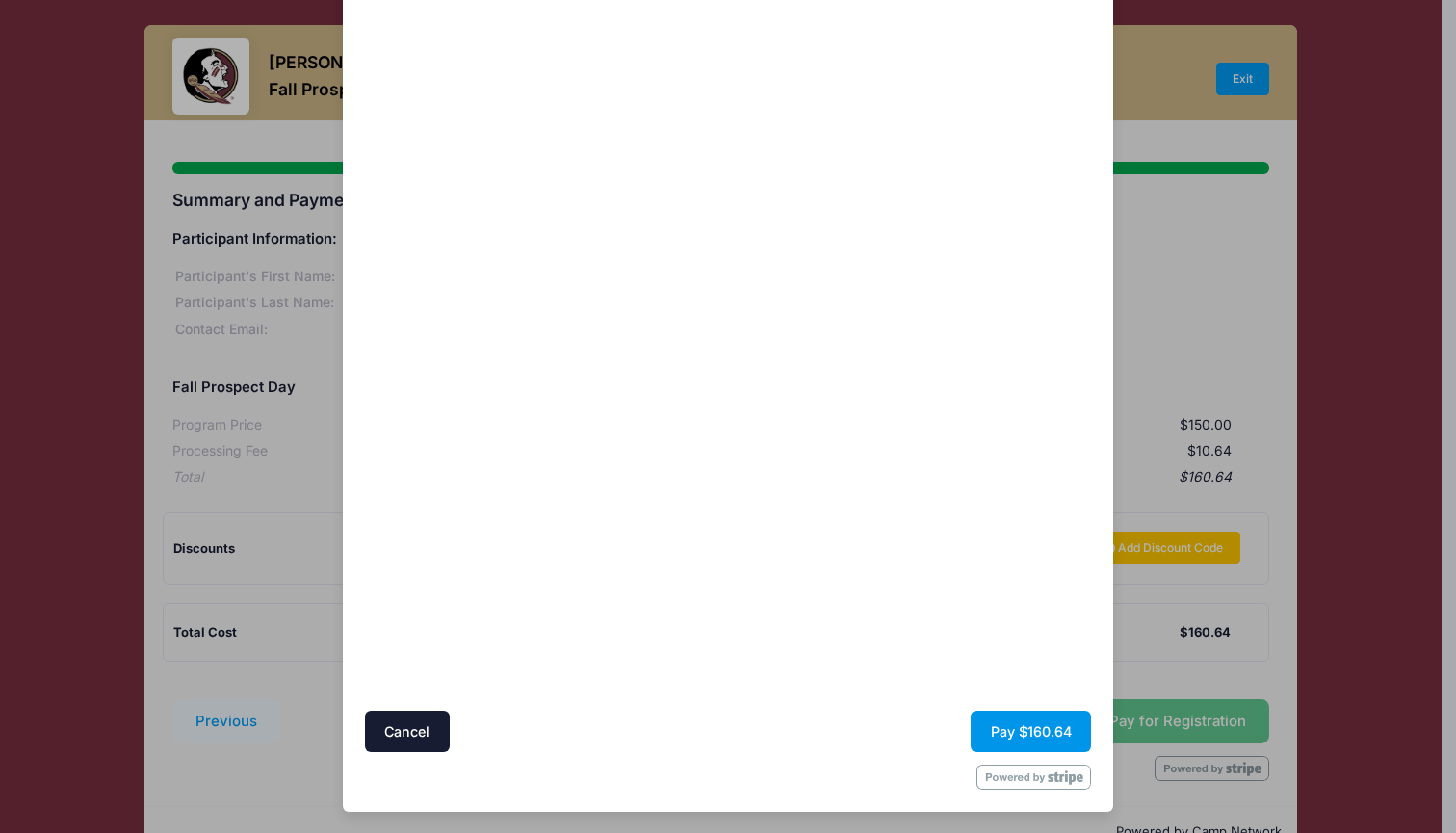
click at [1040, 734] on button "Pay $160.64" at bounding box center [1031, 731] width 121 height 41
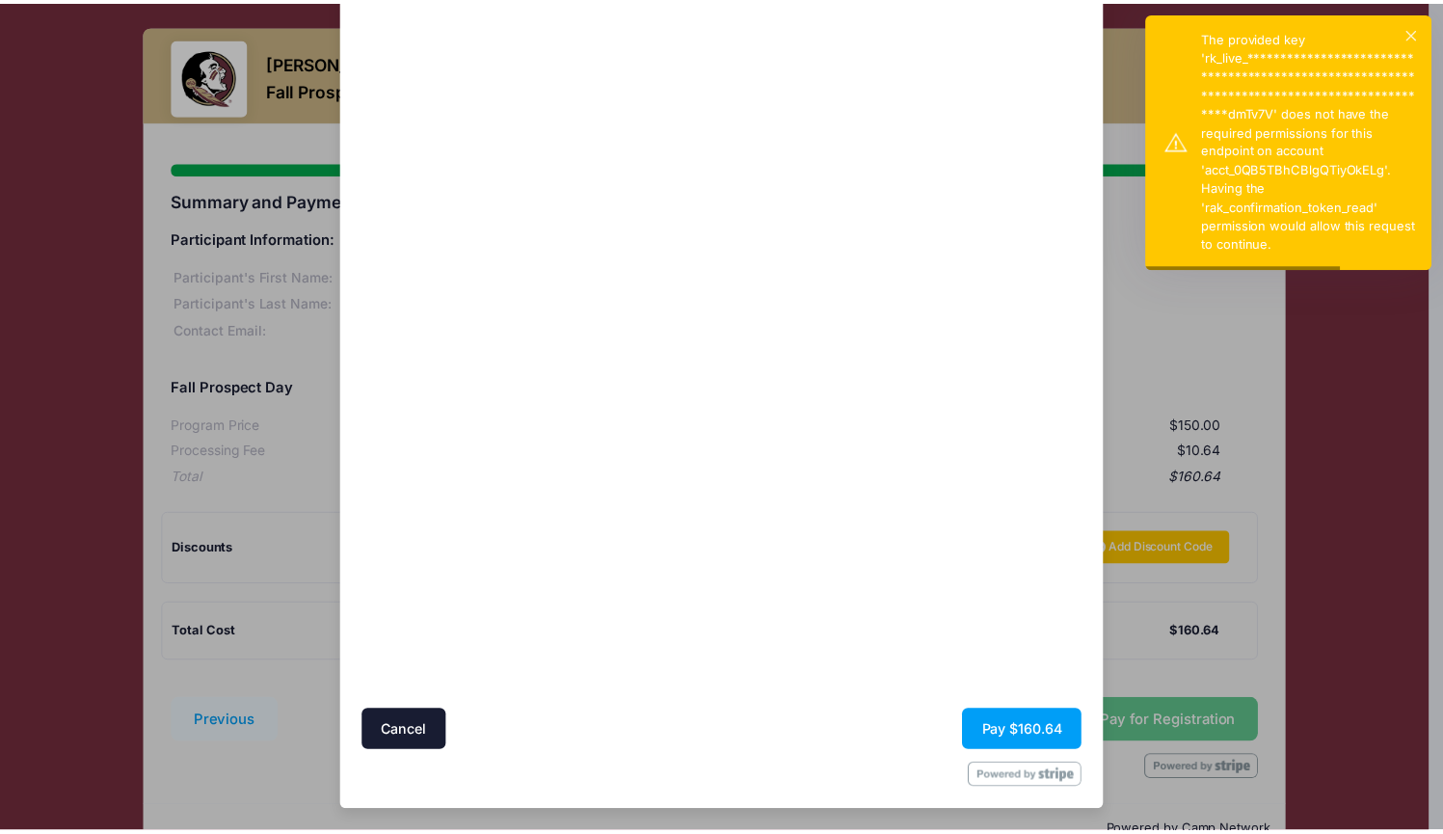
scroll to position [0, 0]
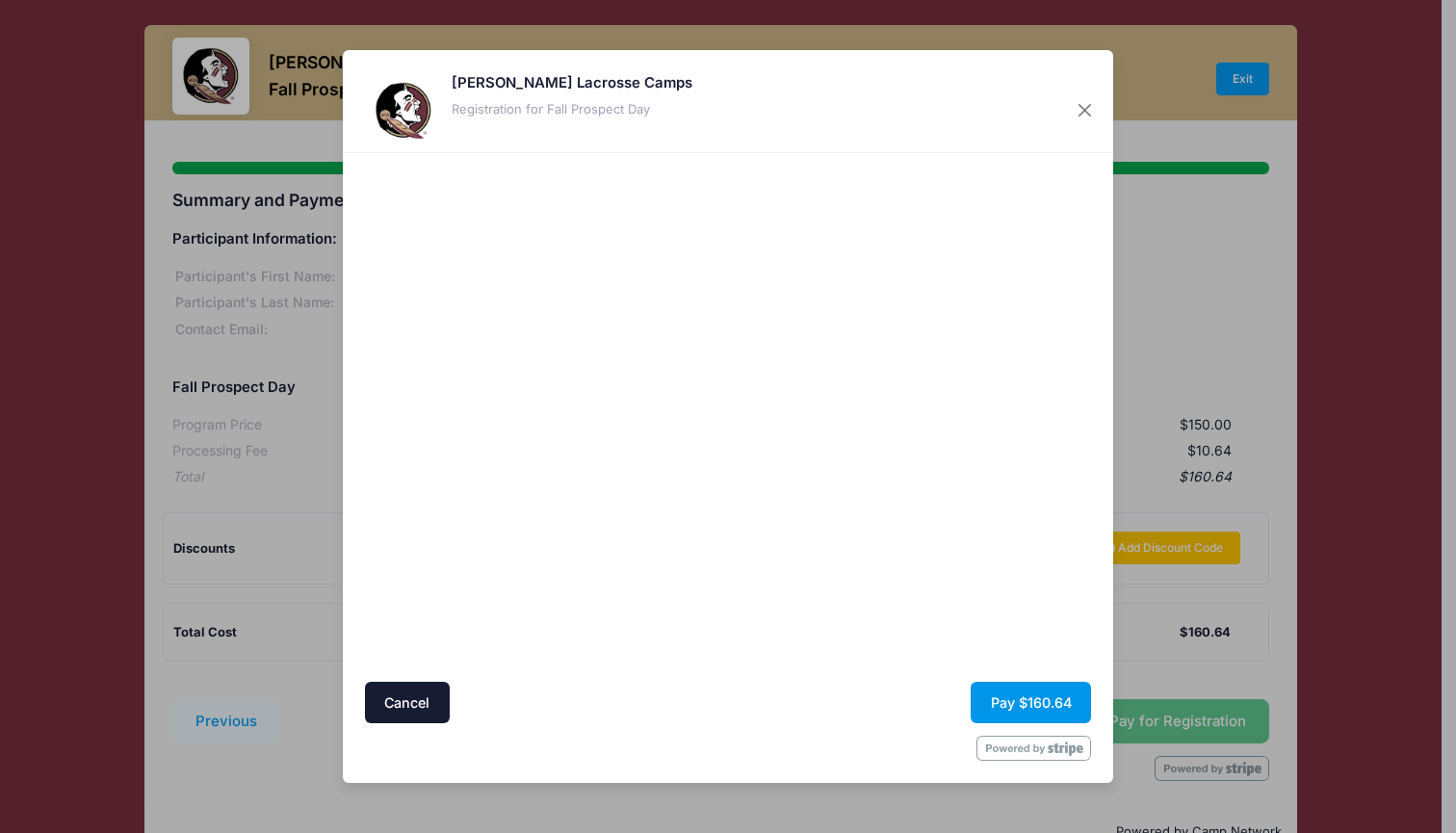
click at [1037, 704] on button "Pay $160.64" at bounding box center [1031, 702] width 121 height 41
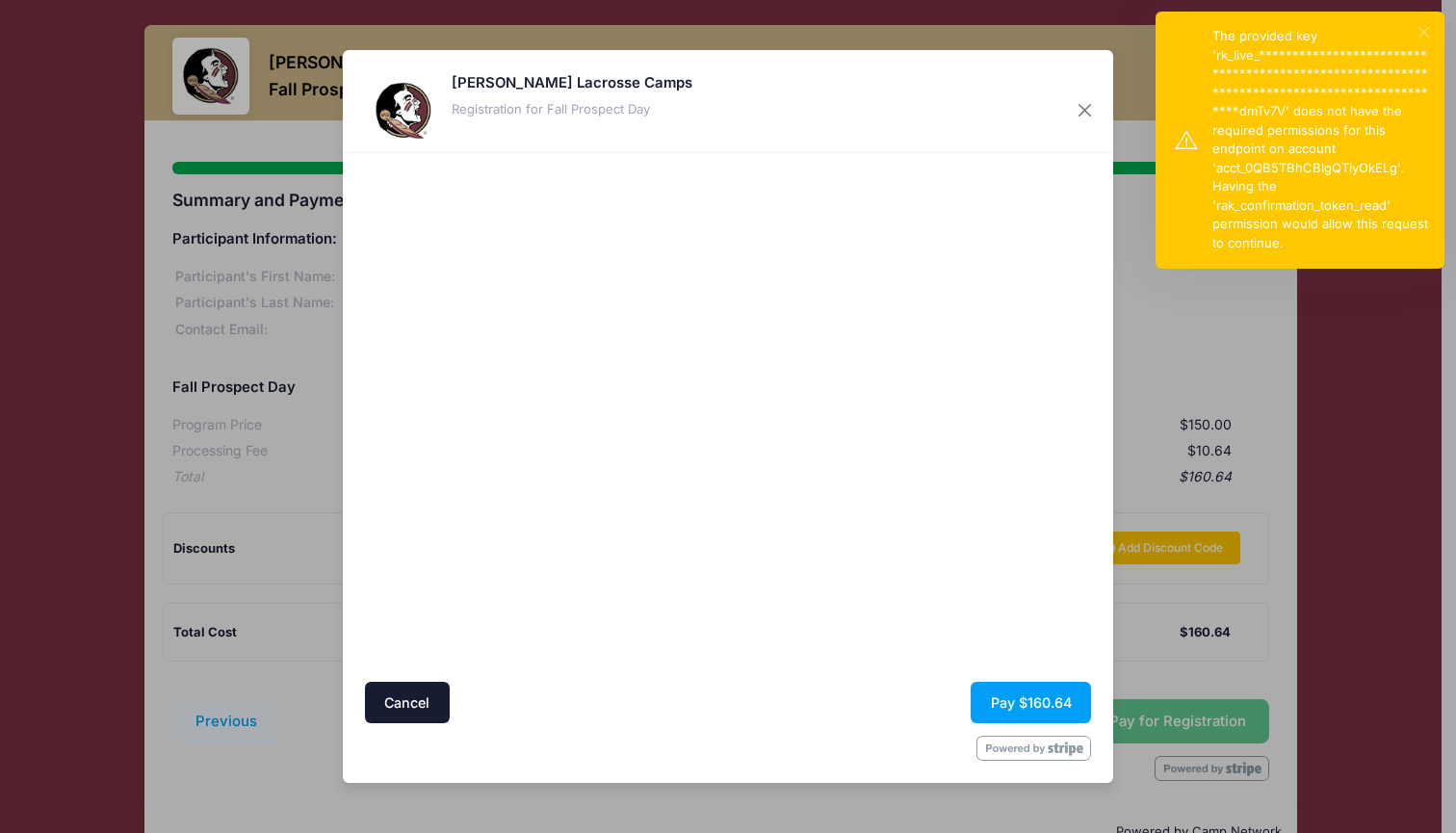
click at [1424, 34] on button "×" at bounding box center [1423, 32] width 11 height 11
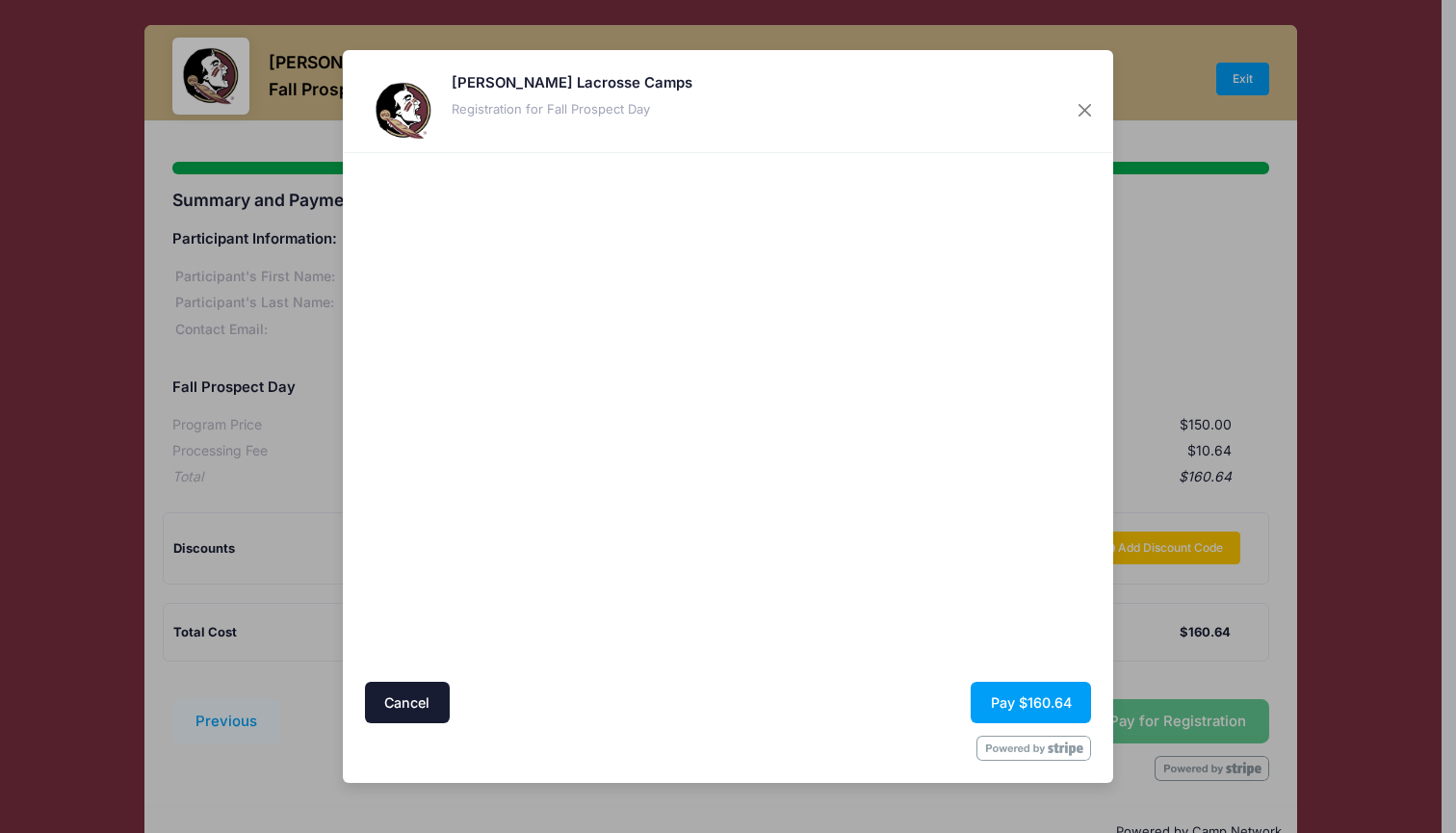
click at [844, 483] on div at bounding box center [915, 417] width 355 height 510
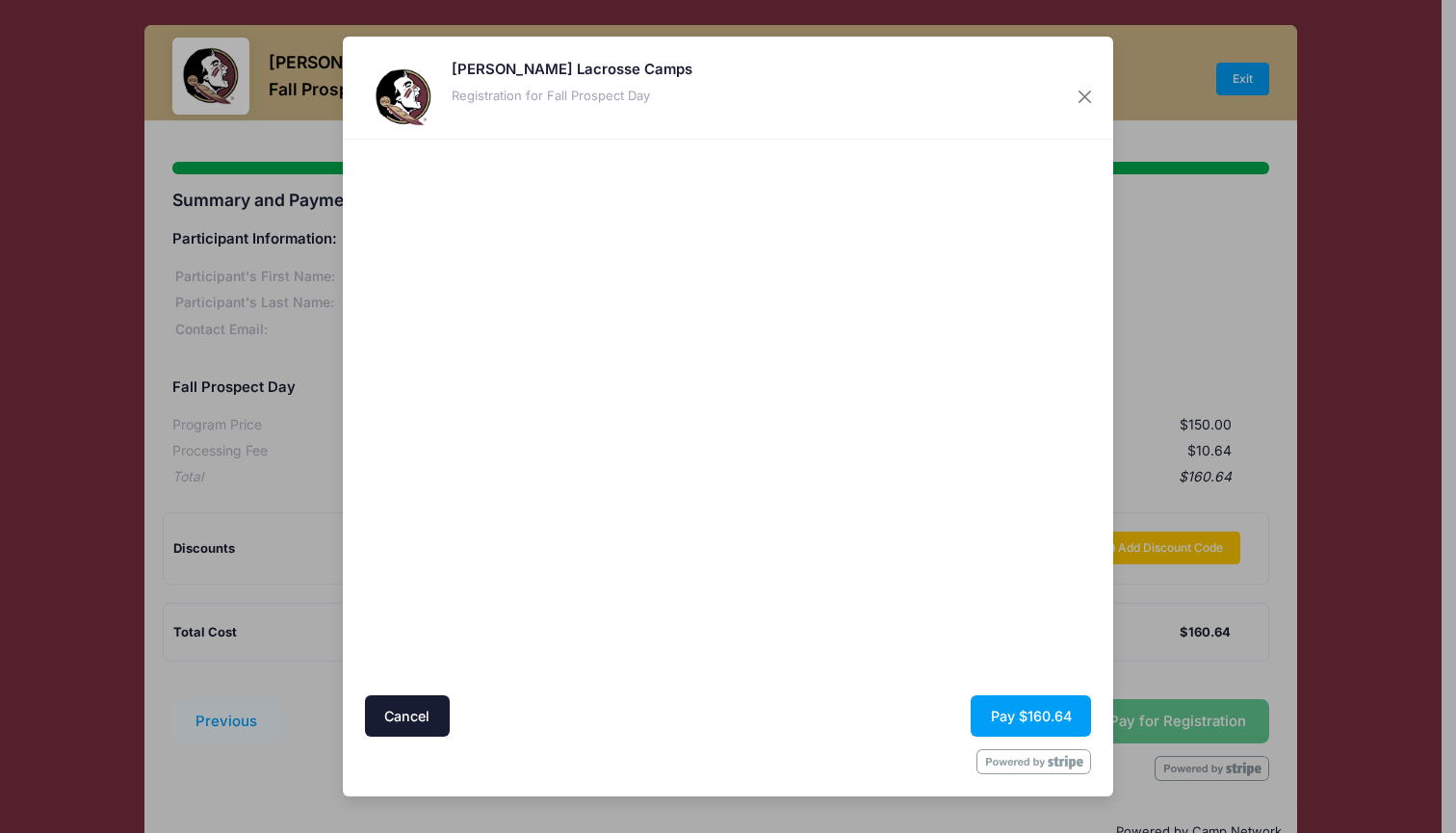
click at [843, 733] on div "Cancel Pay $160.64" at bounding box center [728, 715] width 727 height 41
click at [1011, 710] on button "Pay $160.64" at bounding box center [1031, 715] width 121 height 41
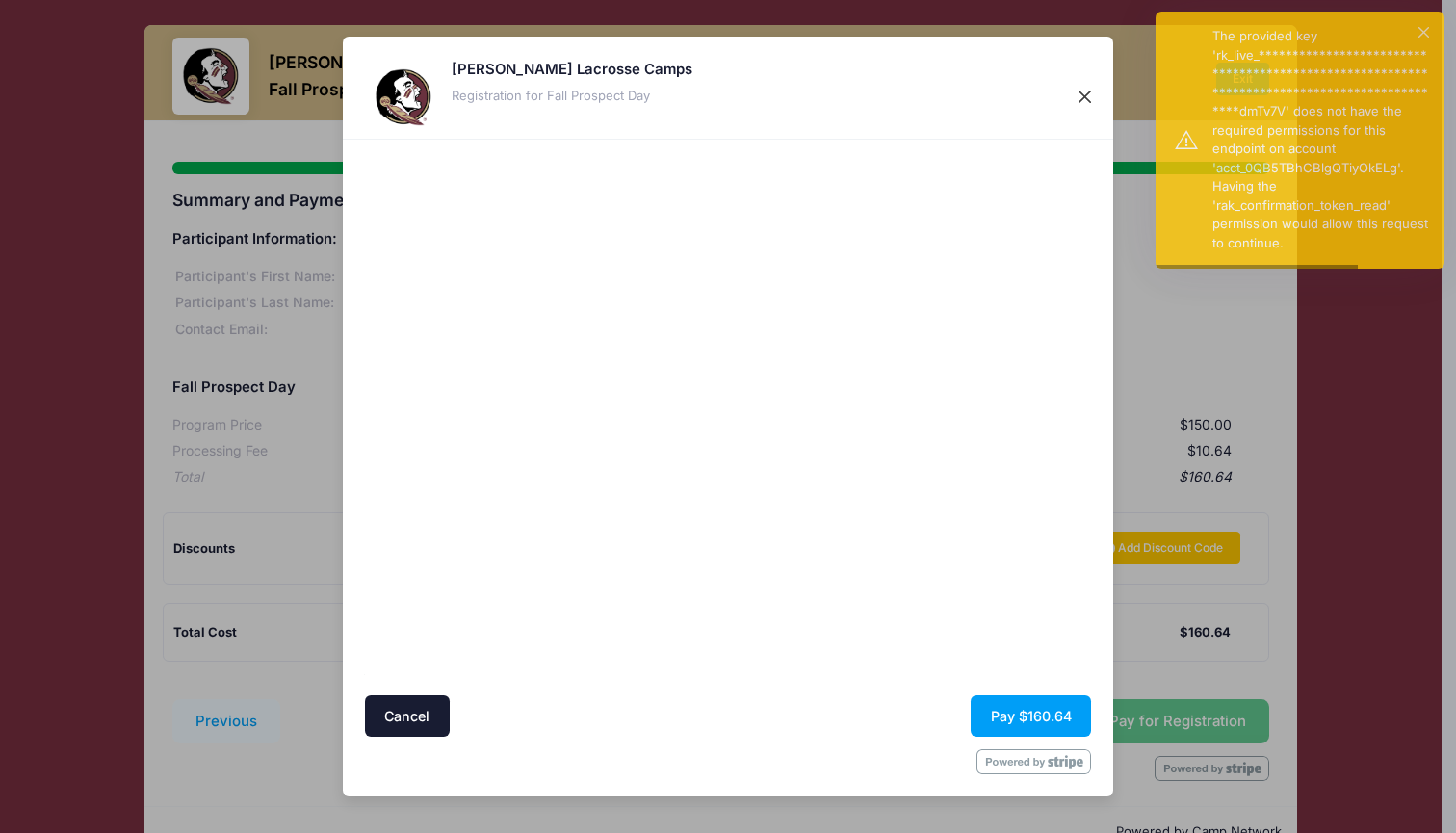
click at [1091, 95] on button "Close" at bounding box center [1085, 97] width 35 height 35
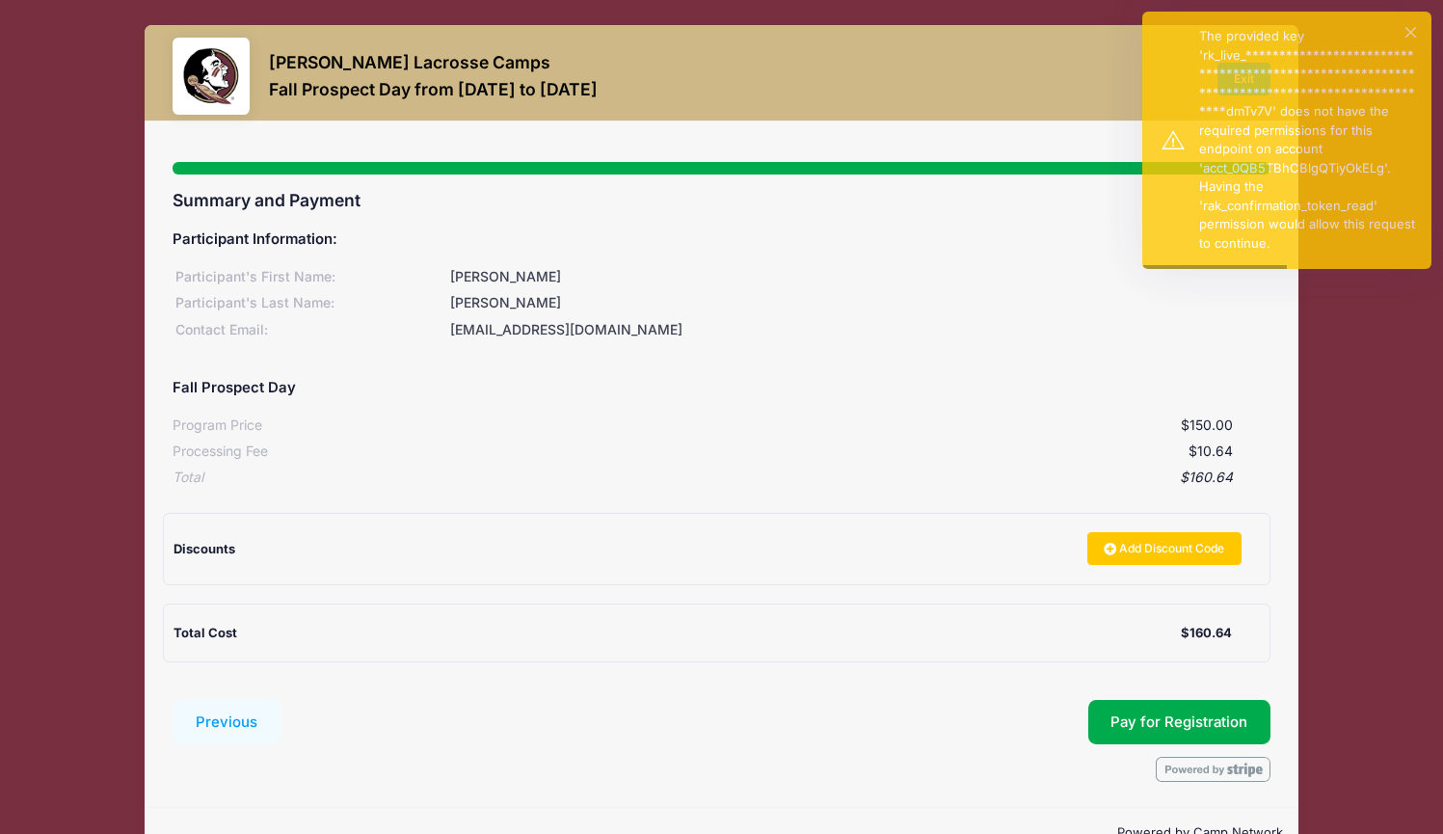
click at [926, 339] on div "Participant Information: Participant's First Name: Hazel Participant's Last Nam…" at bounding box center [722, 439] width 1098 height 445
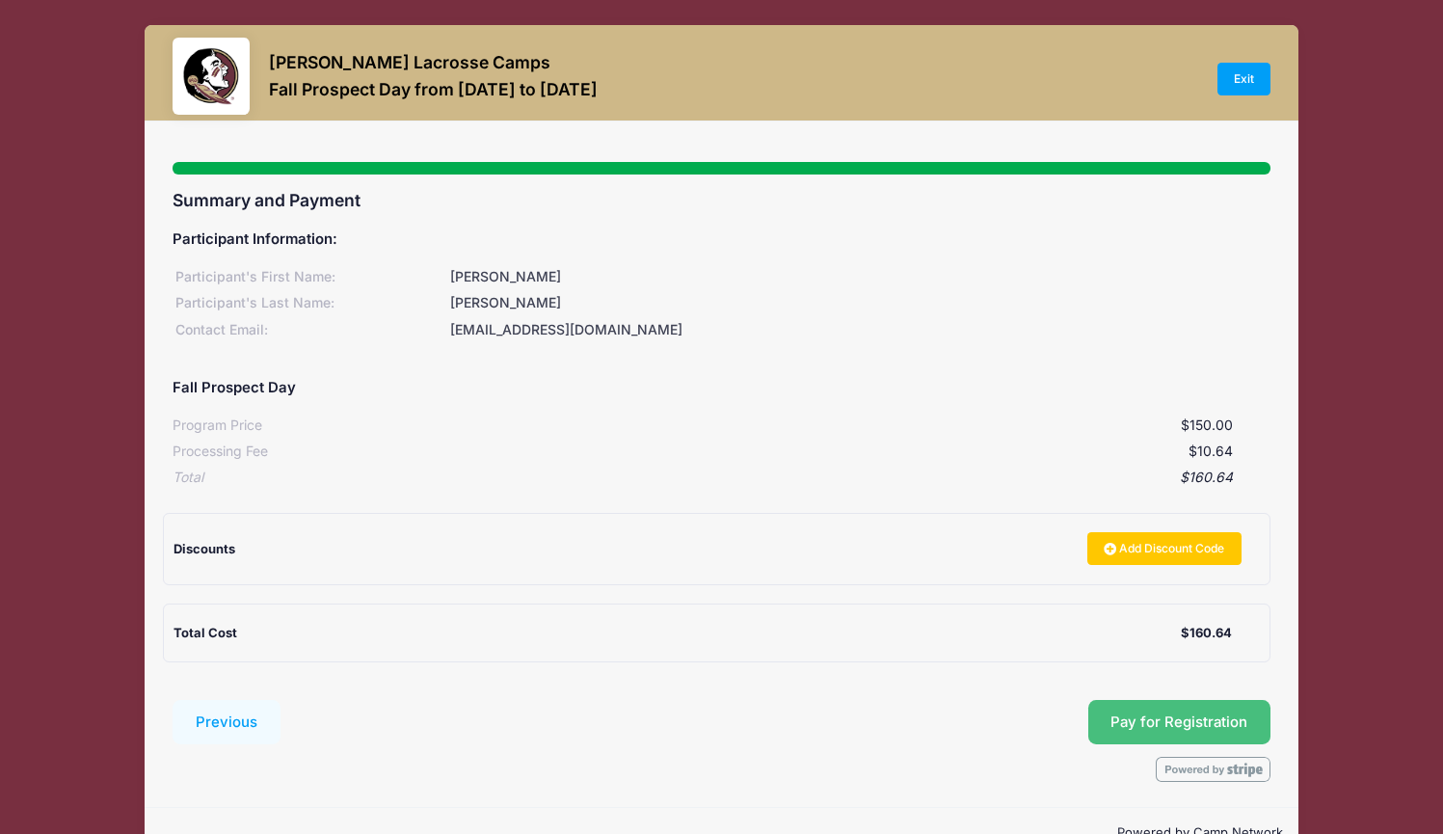
click at [1185, 716] on button "Pay for Registration" at bounding box center [1180, 722] width 183 height 44
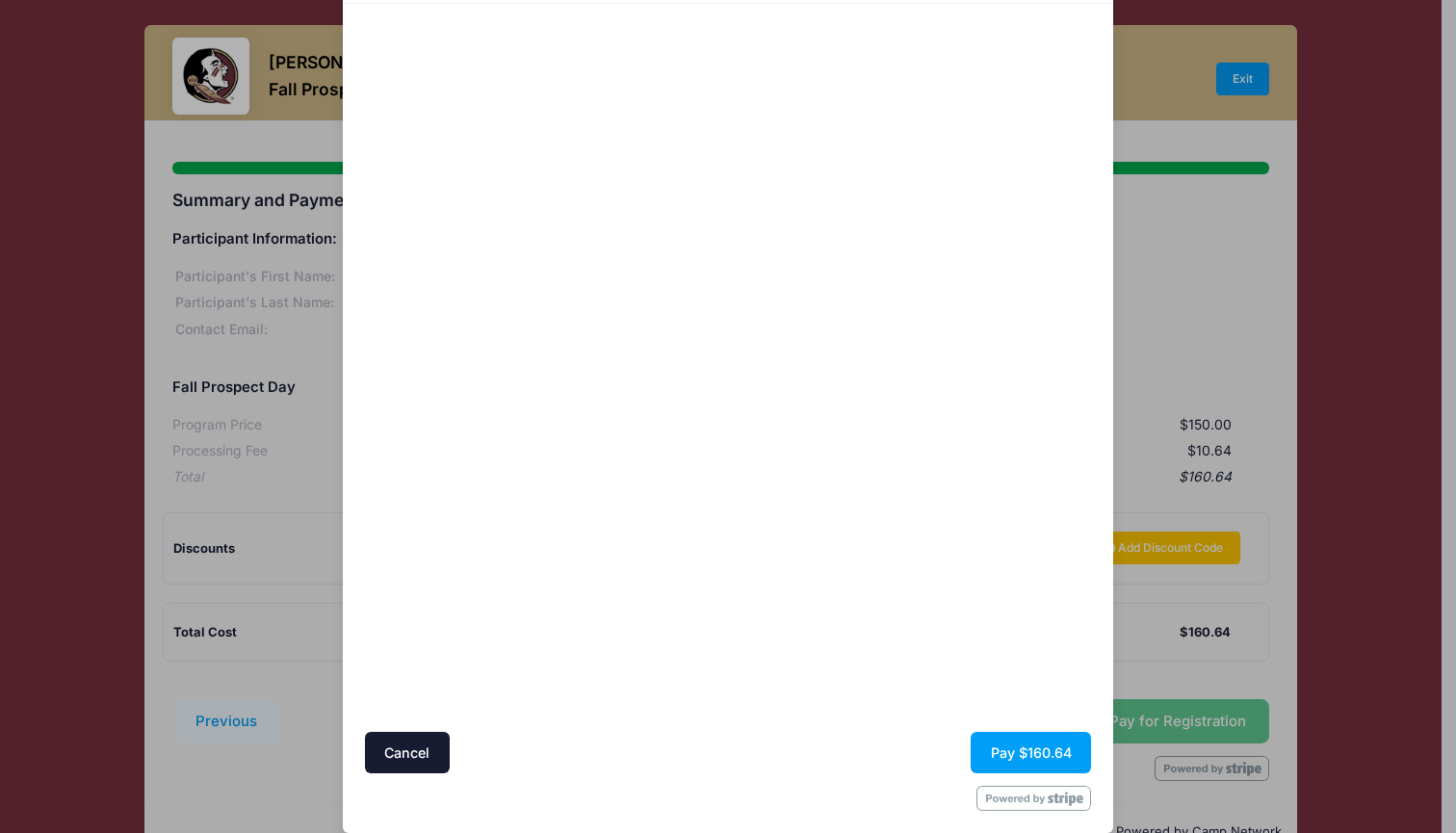
scroll to position [143, 0]
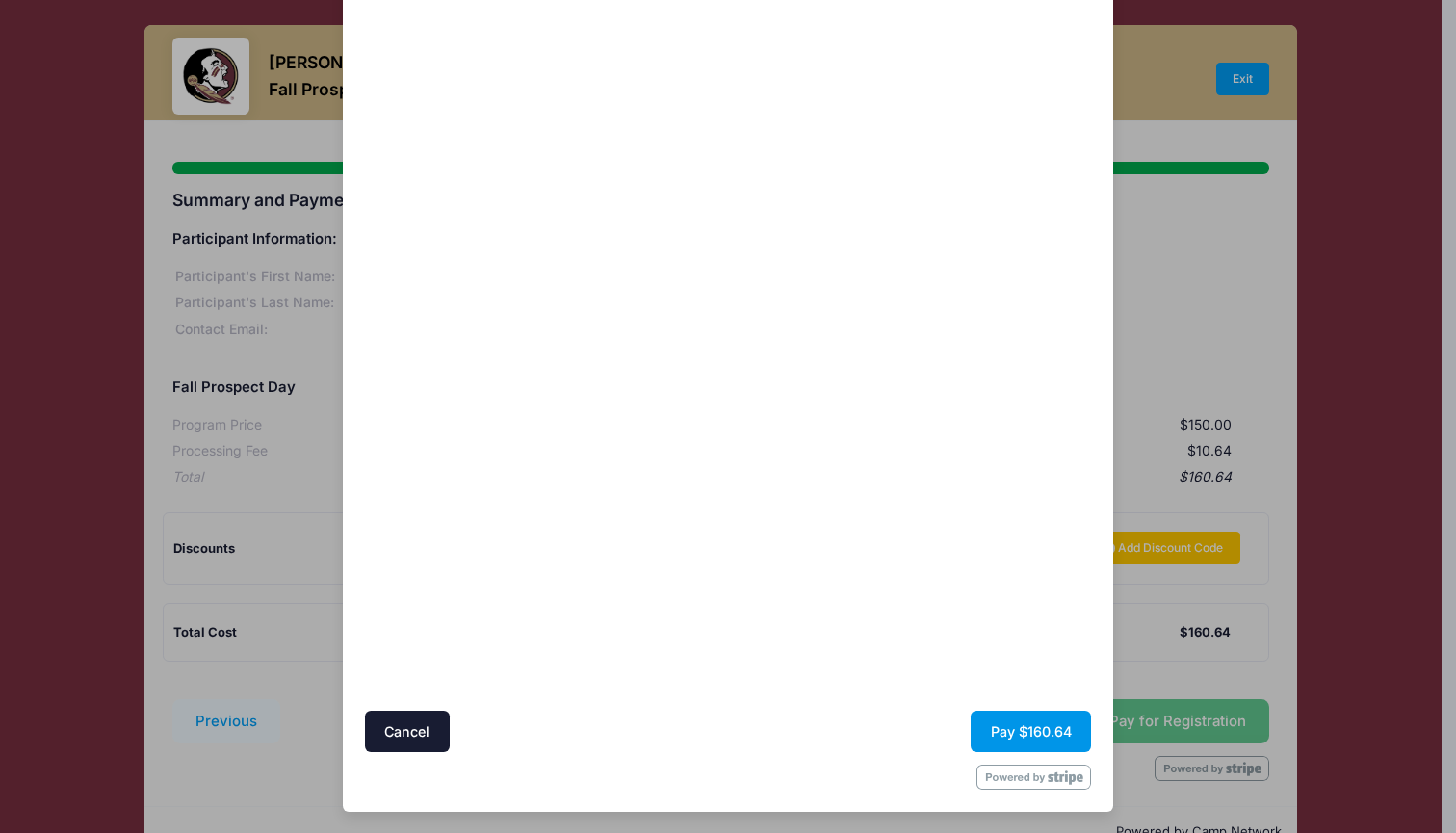
click at [1049, 734] on button "Pay $160.64" at bounding box center [1031, 731] width 121 height 41
click at [430, 739] on button "Cancel" at bounding box center [406, 731] width 85 height 41
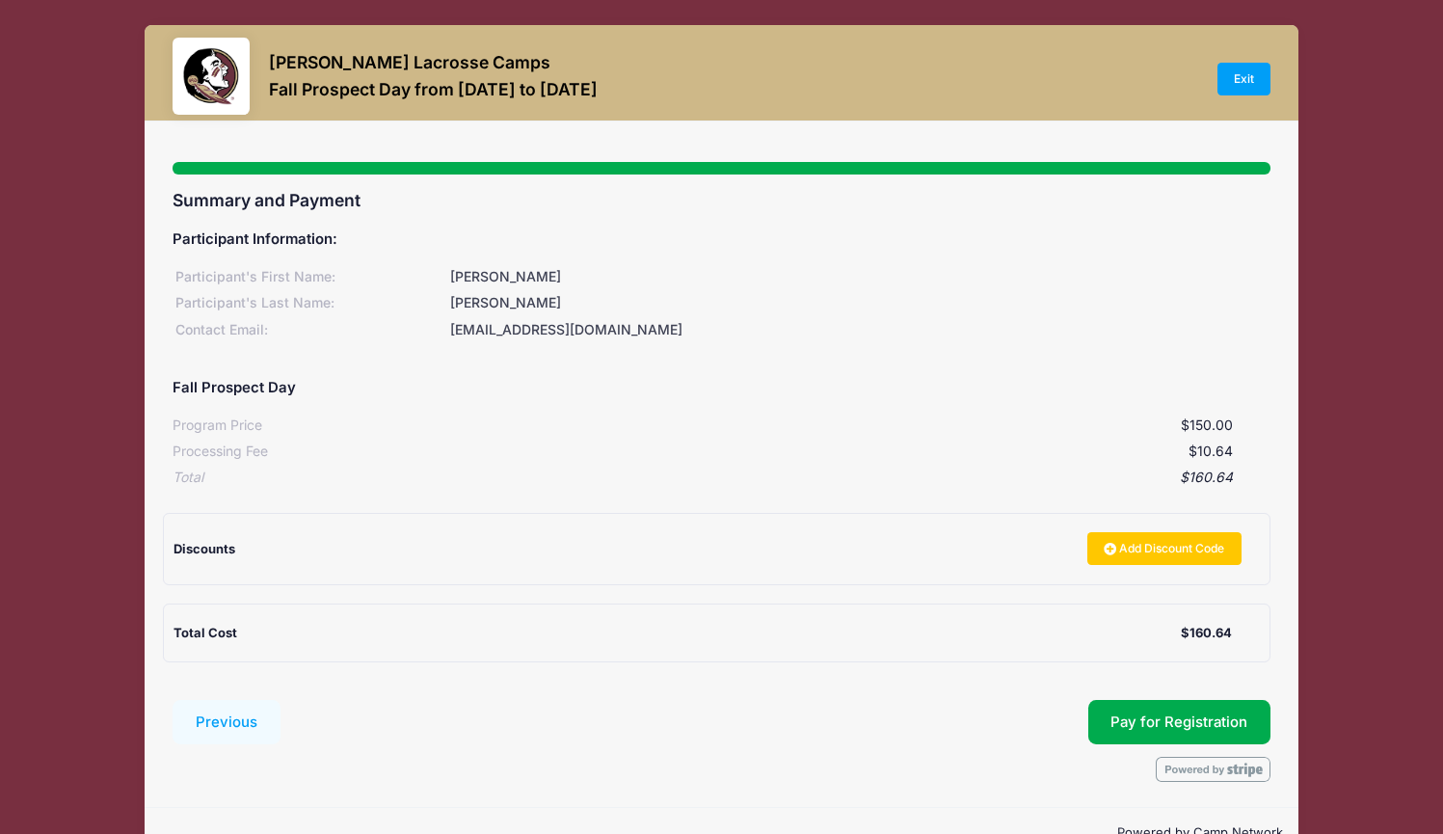
click at [732, 468] on div "$160.64" at bounding box center [718, 478] width 1030 height 20
click at [1235, 82] on link "Exit" at bounding box center [1245, 79] width 54 height 33
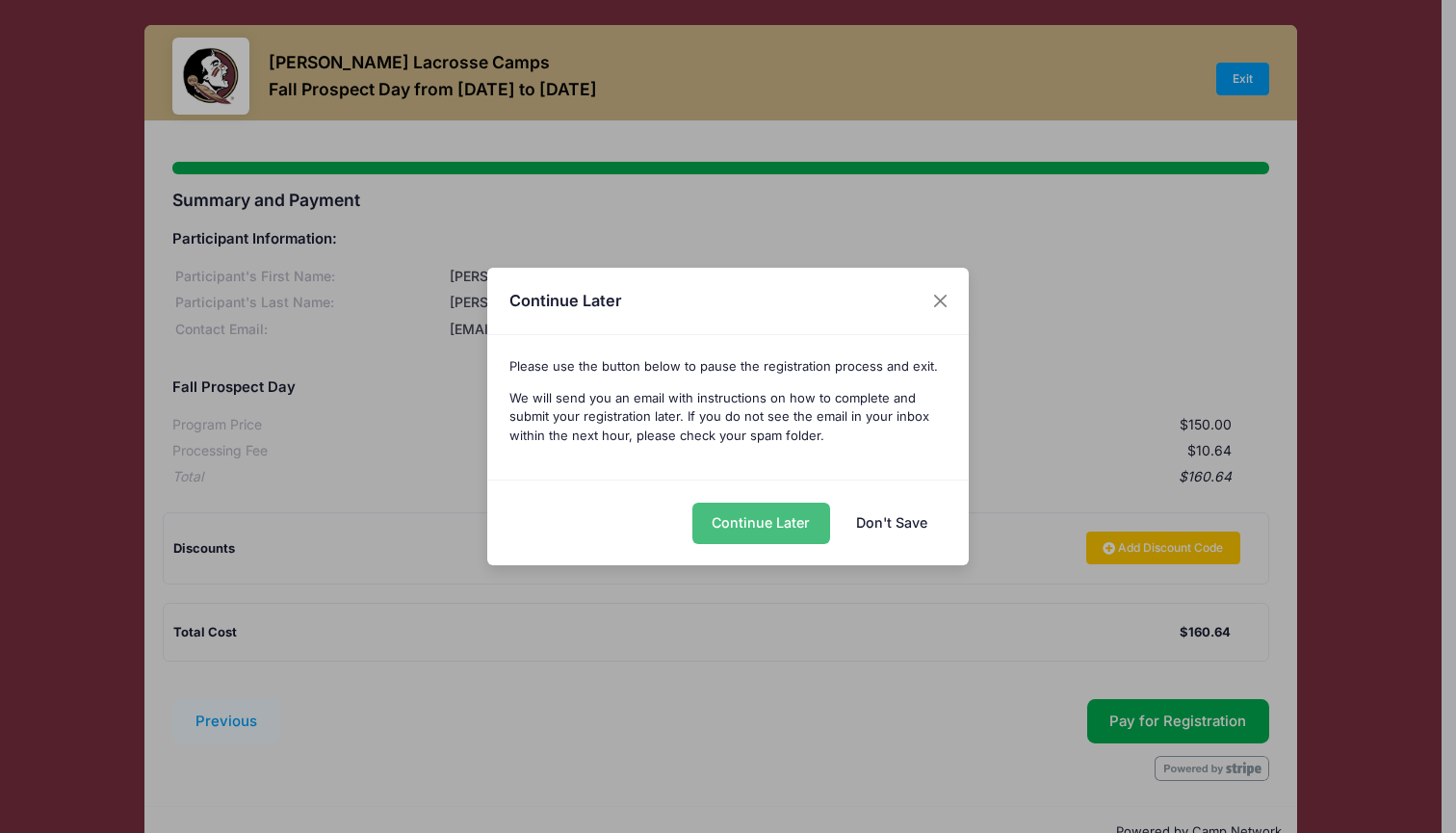
click at [751, 533] on button "Continue Later" at bounding box center [761, 522] width 138 height 41
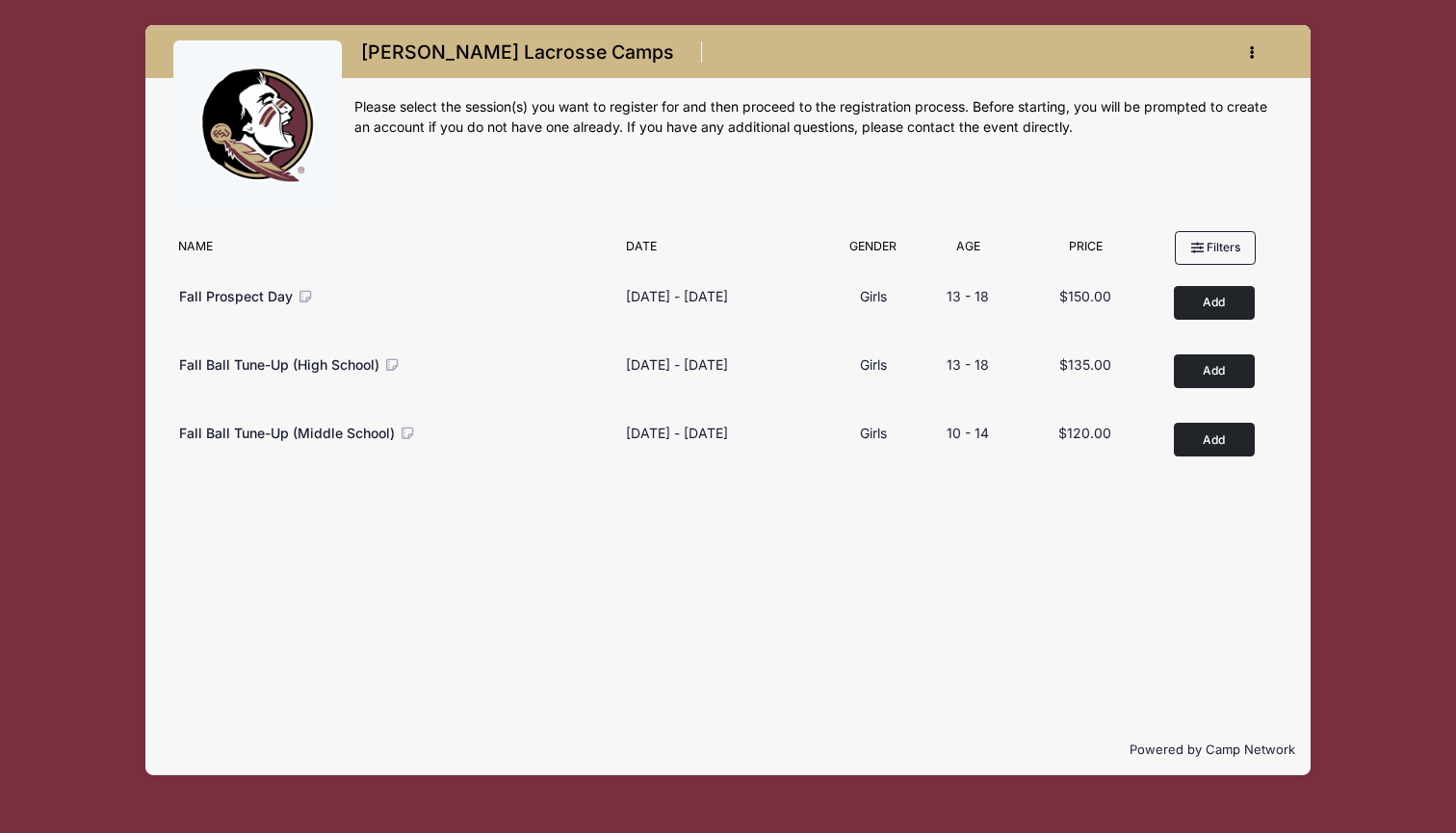
drag, startPoint x: 412, startPoint y: 632, endPoint x: 473, endPoint y: 628, distance: 61.1
click at [413, 632] on div "Filter Options No sessions found matching your criteria Name Date Gender Filter…" at bounding box center [728, 472] width 1165 height 502
click at [1360, 114] on div "Sara Tisdale Lacrosse Camps Register My Account Logout" at bounding box center [728, 400] width 1398 height 800
click at [1250, 42] on button "button" at bounding box center [1256, 53] width 52 height 34
click at [1344, 101] on div "Sara Tisdale Lacrosse Camps Register My Account Logout" at bounding box center [728, 400] width 1398 height 800
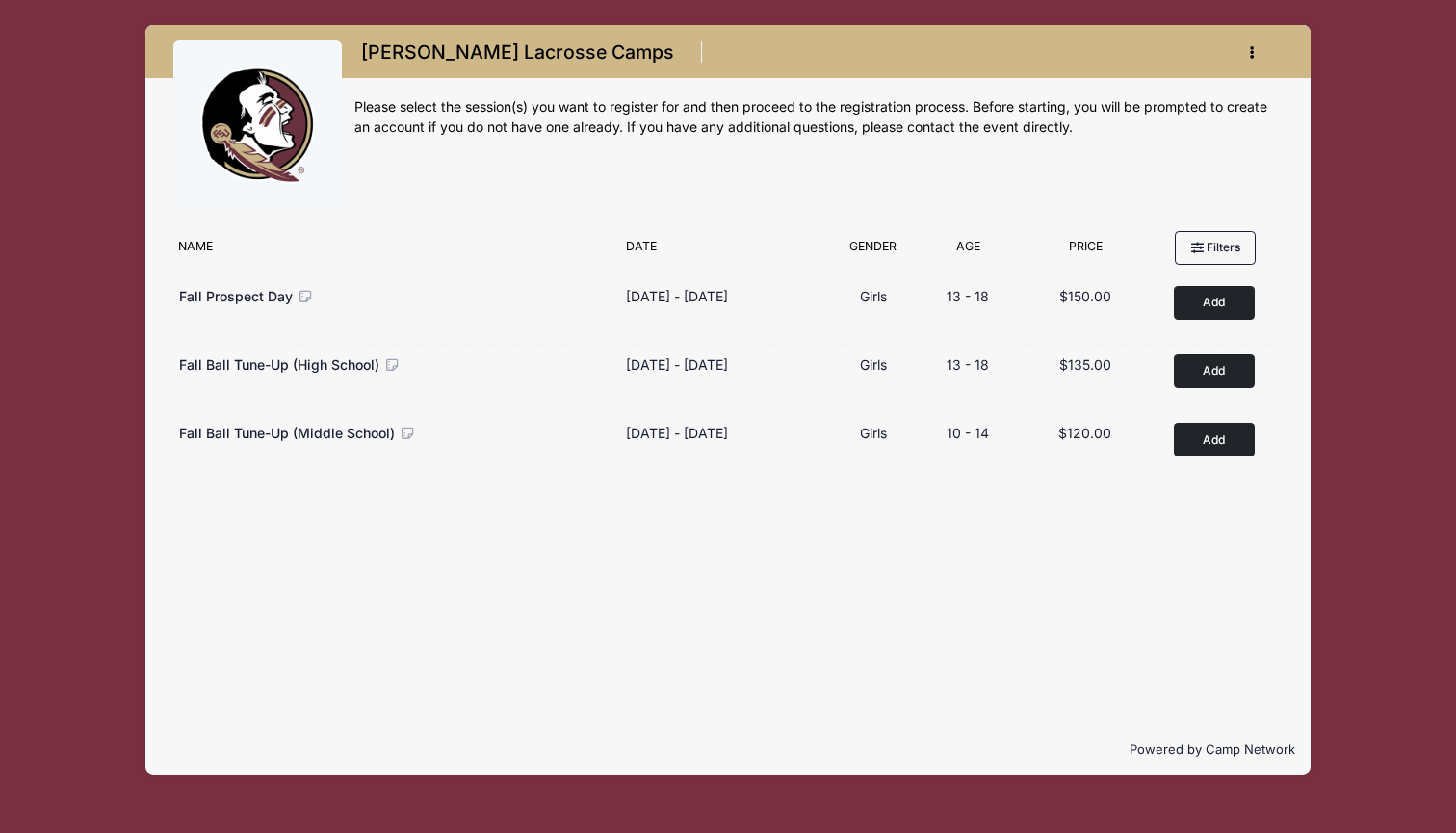
click at [1253, 53] on icon "button" at bounding box center [1257, 53] width 15 height 0
click at [1122, 98] on link "My Account" at bounding box center [1162, 100] width 223 height 37
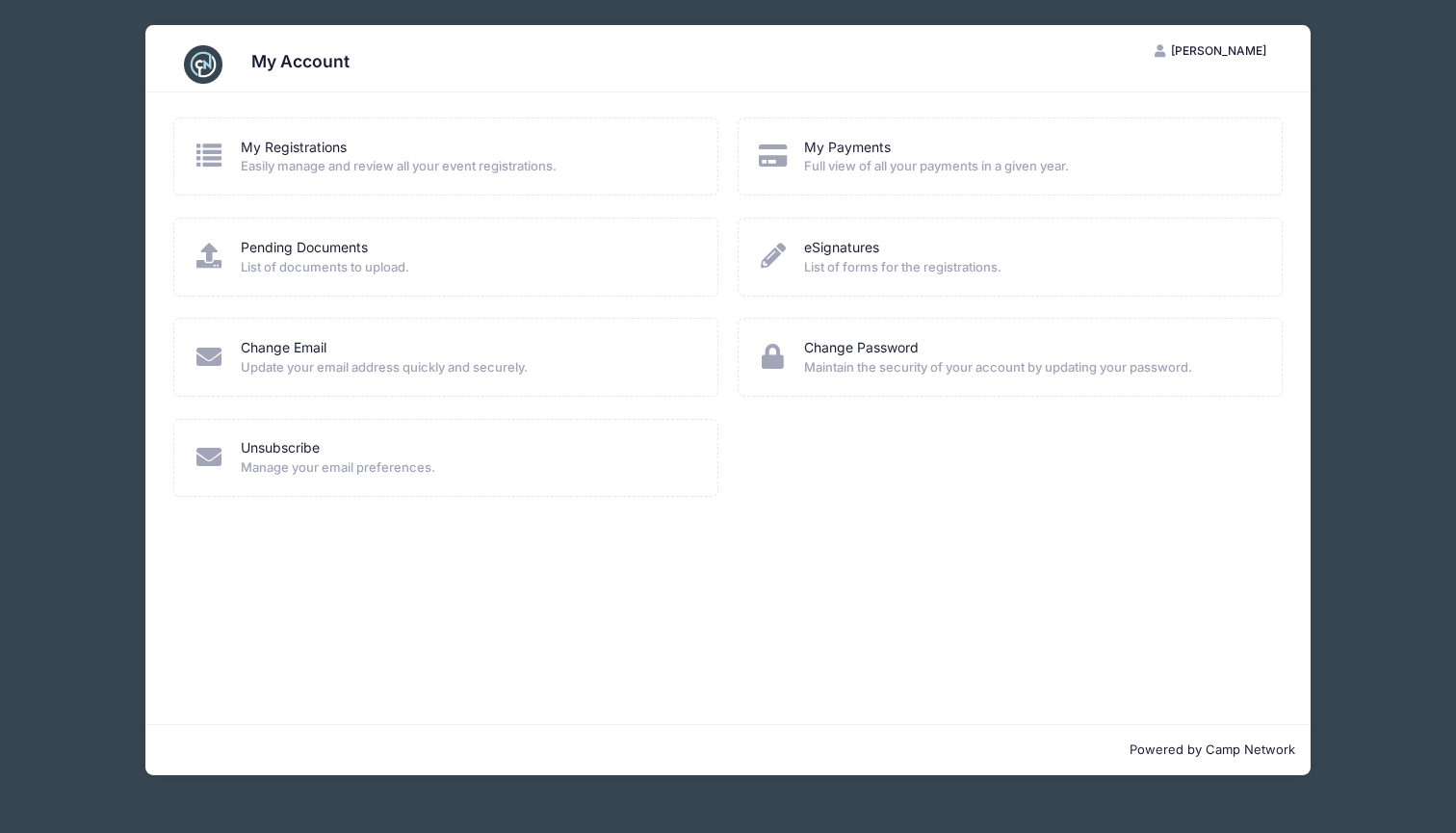
click at [576, 632] on div "My Registrations Easily manage and review all your event registrations. My Paym…" at bounding box center [728, 409] width 1165 height 632
click at [303, 145] on link "My Registrations" at bounding box center [294, 148] width 106 height 20
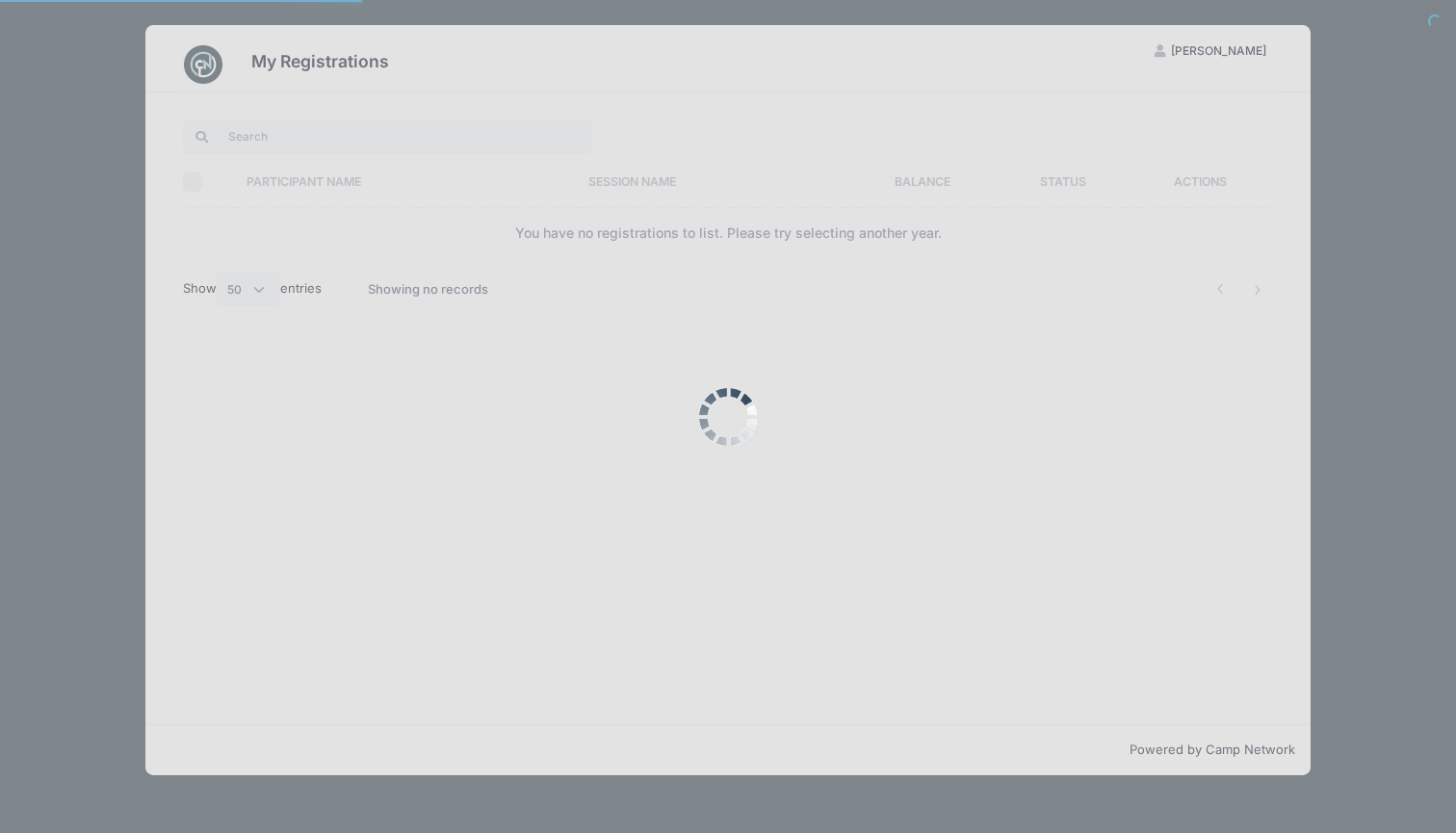
select select "50"
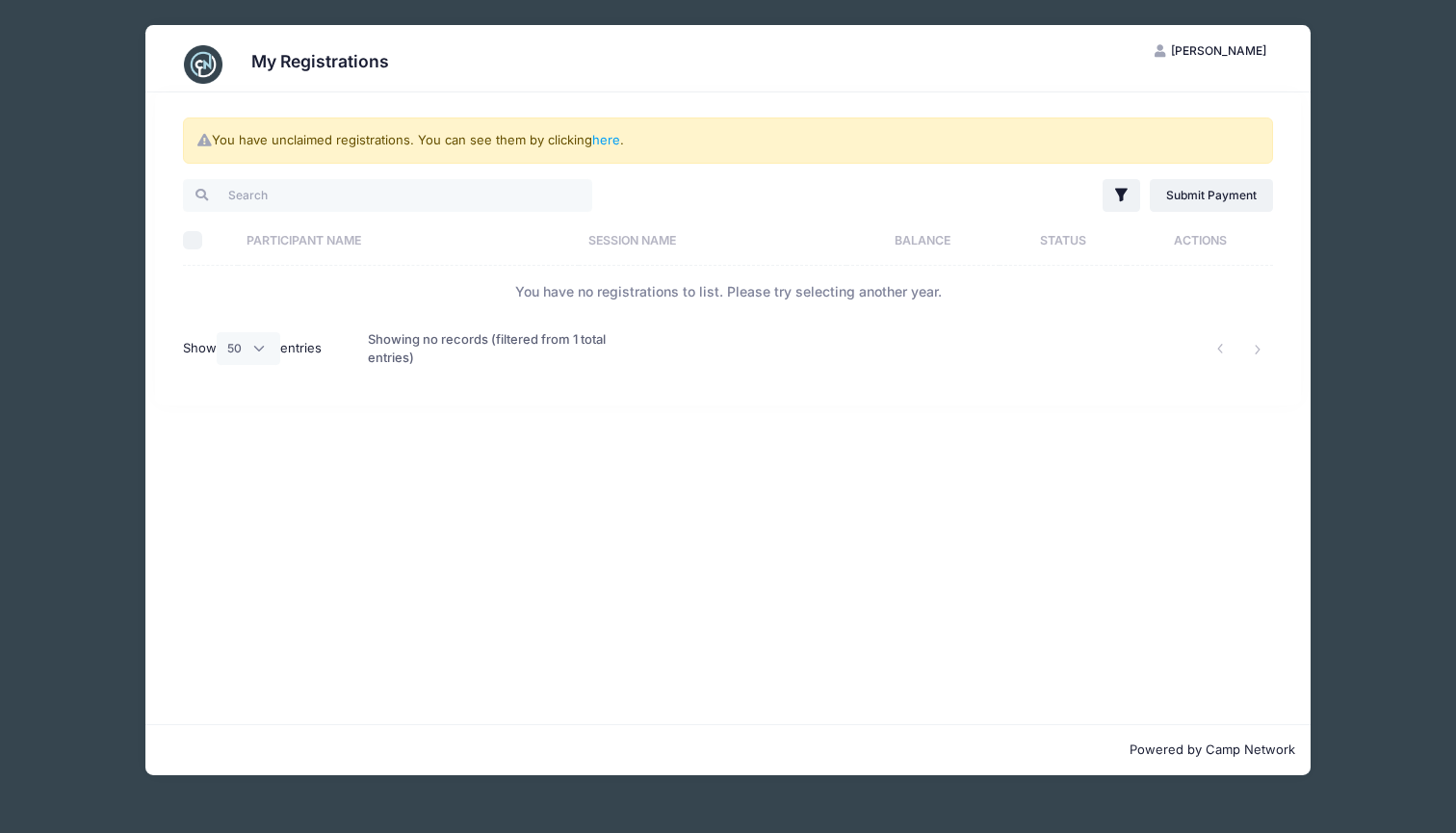
click at [733, 496] on div "You have unclaimed registrations. You can see them by clicking here . Filter Fi…" at bounding box center [728, 409] width 1165 height 632
click at [88, 417] on div "My Registrations ES Emily Shively My Account Logout You have unclaimed registra…" at bounding box center [728, 400] width 1398 height 800
click at [1375, 100] on div "My Registrations ES Emily Shively My Account Logout You have unclaimed registra…" at bounding box center [728, 400] width 1398 height 800
